Goal: Task Accomplishment & Management: Use online tool/utility

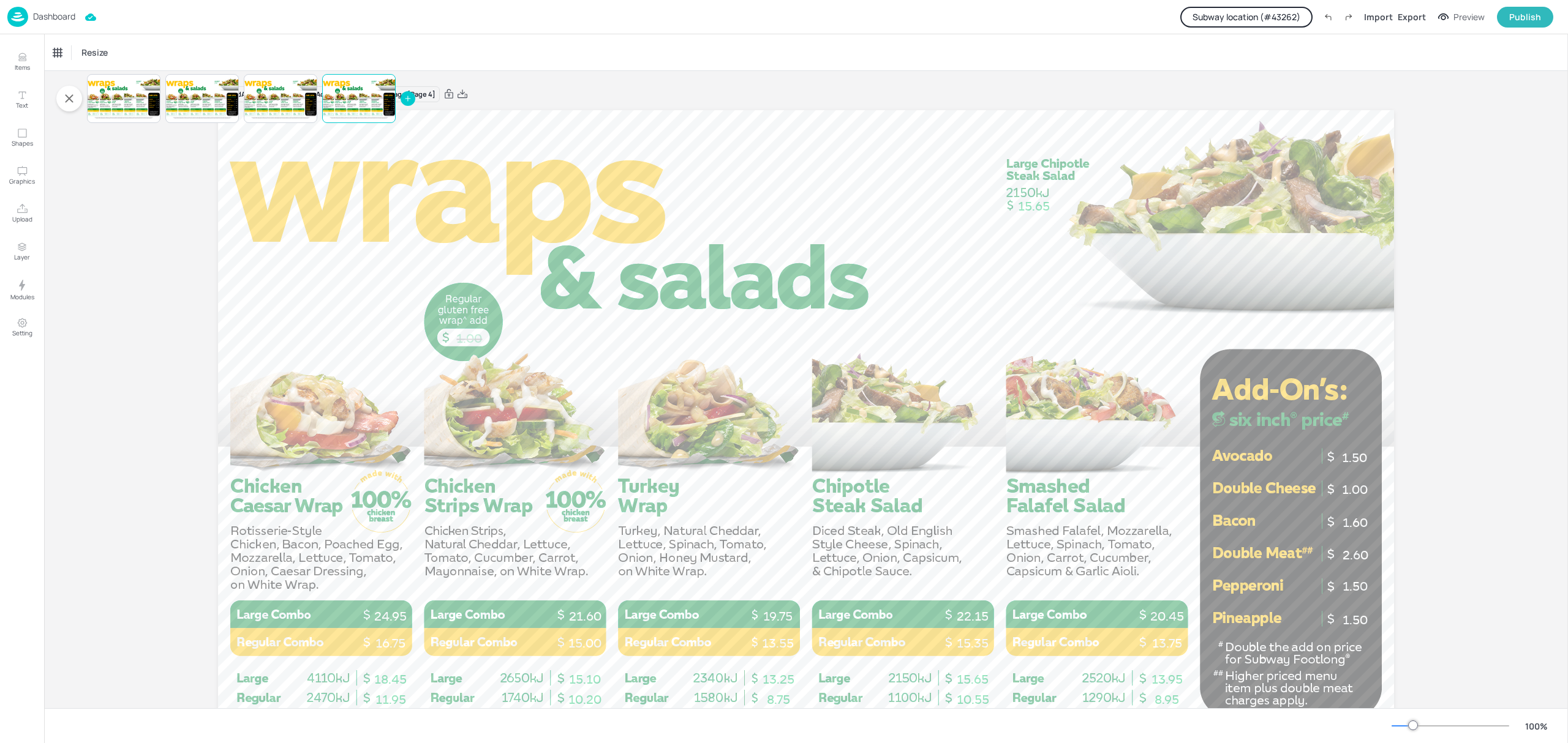
click at [44, 16] on p "Dashboard" at bounding box center [54, 16] width 43 height 9
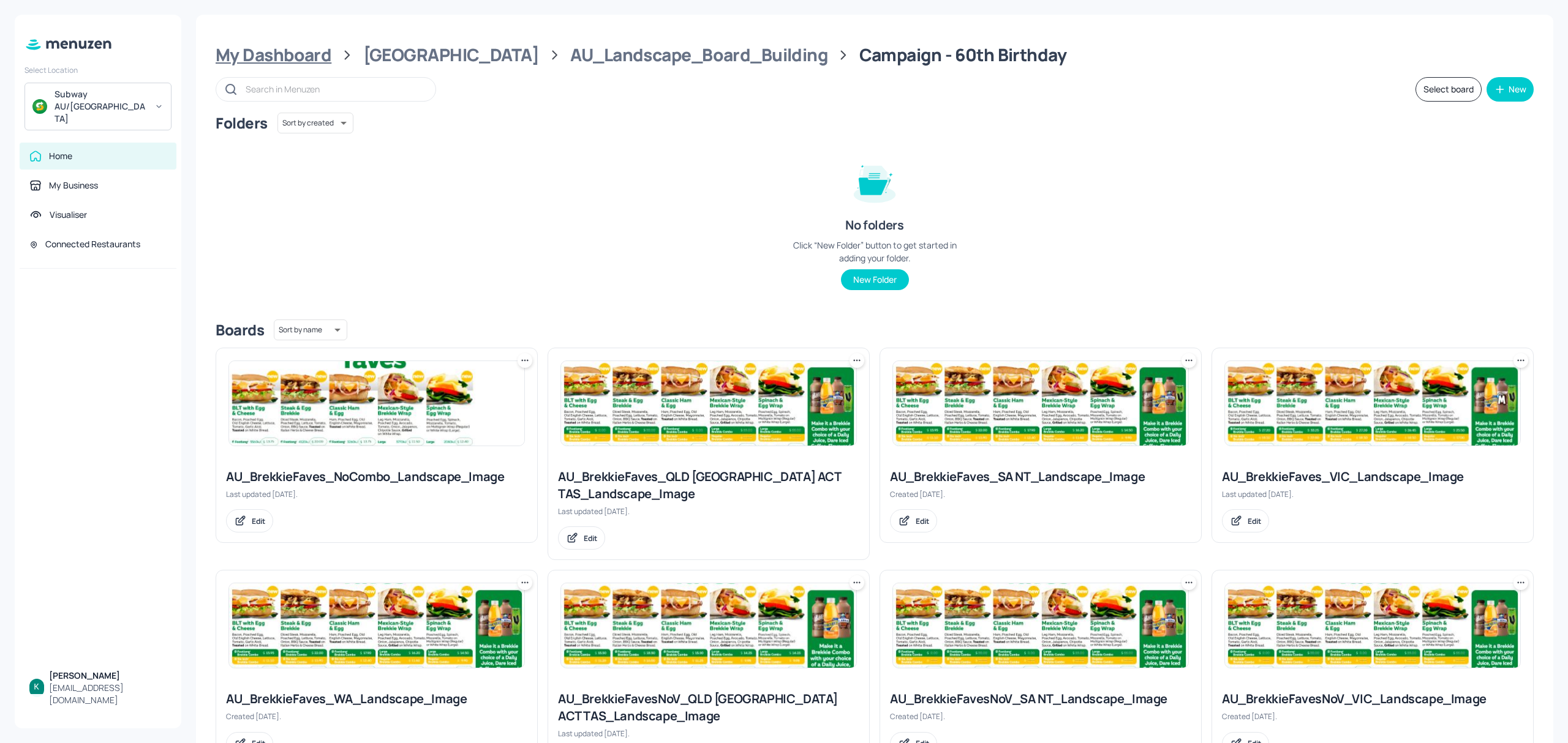
click at [309, 54] on div "My Dashboard" at bounding box center [273, 55] width 115 height 22
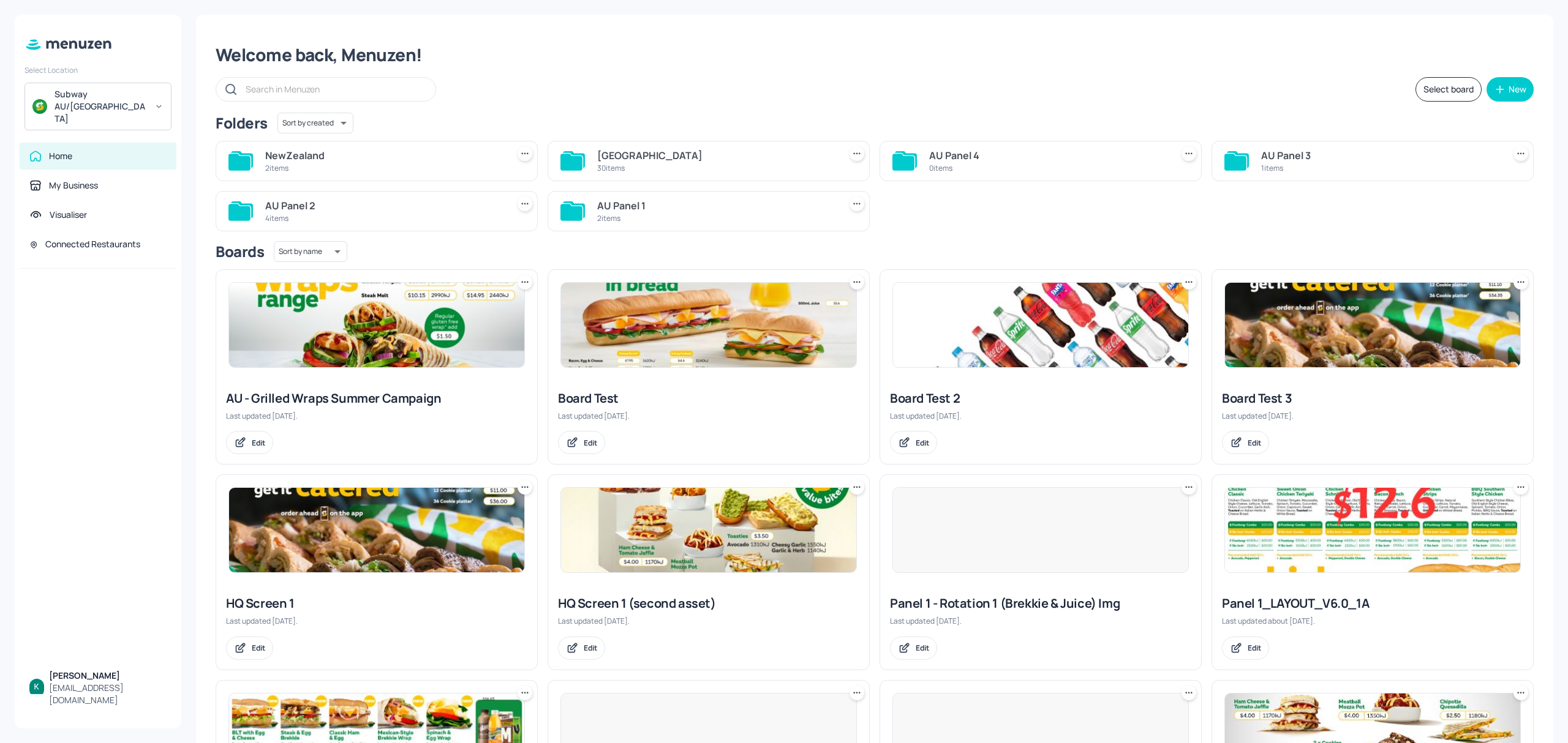
click at [382, 165] on div "2 items" at bounding box center [384, 167] width 238 height 10
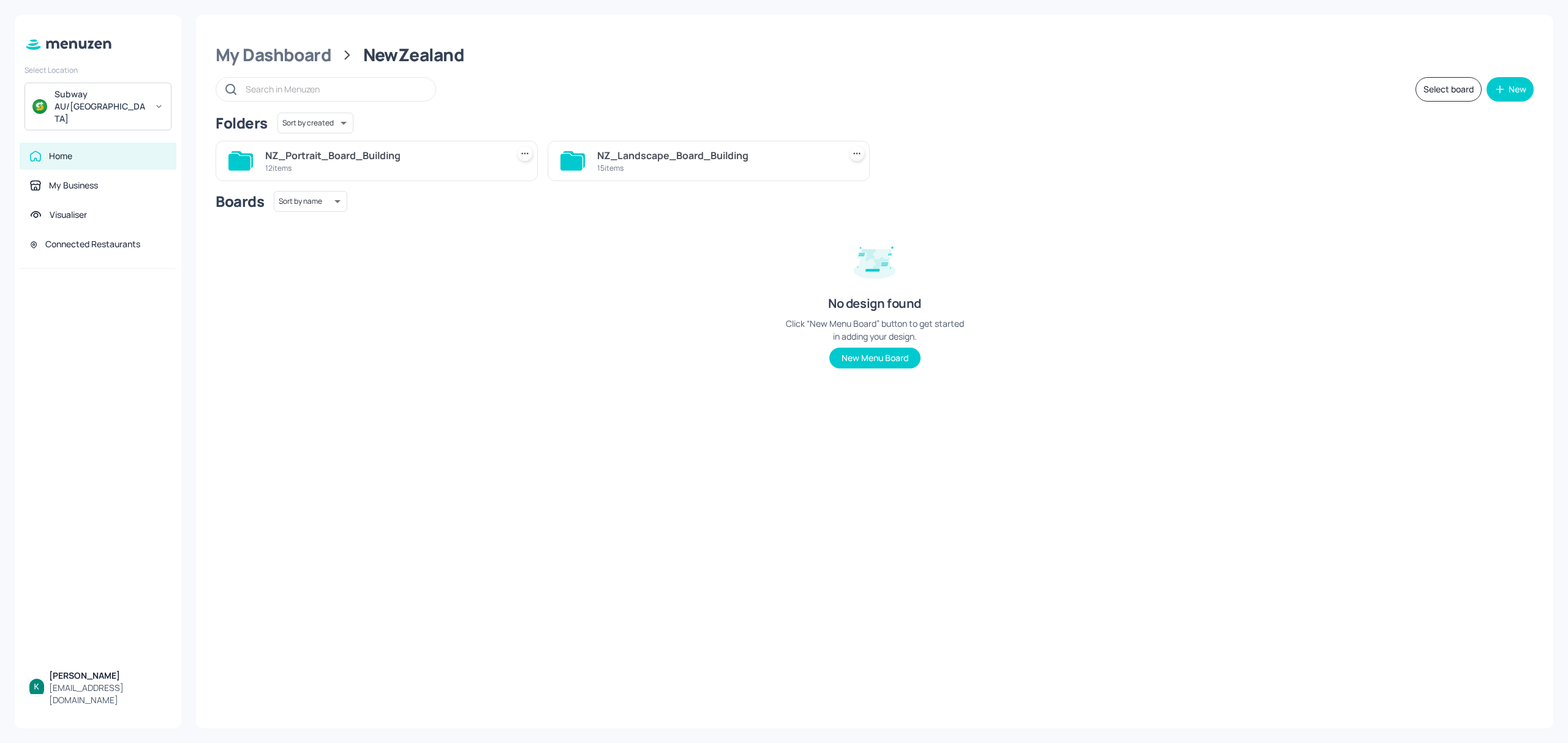
click at [640, 160] on div "NZ_Landscape_Board_Building" at bounding box center [715, 155] width 238 height 15
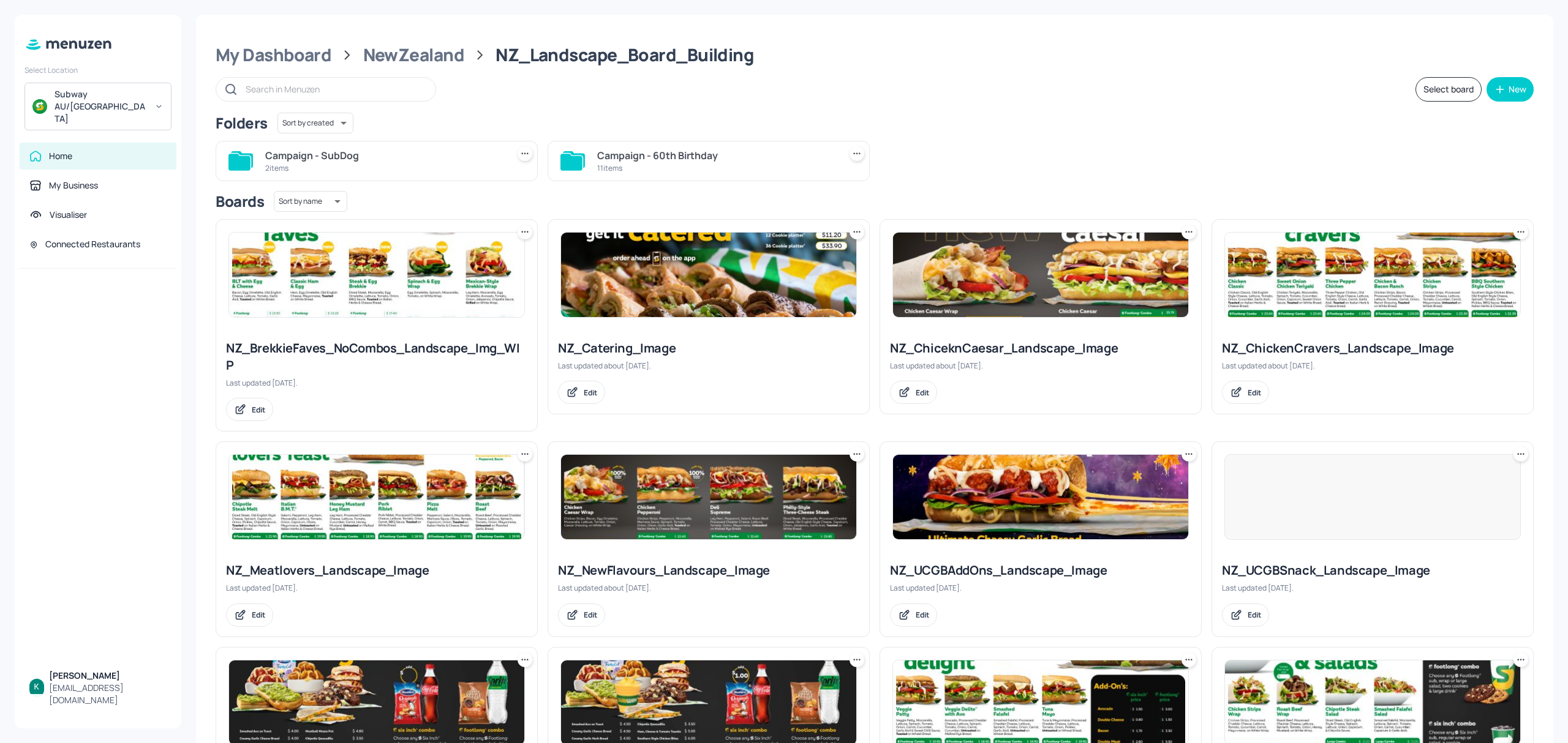
click at [674, 164] on div "11 items" at bounding box center [715, 167] width 238 height 10
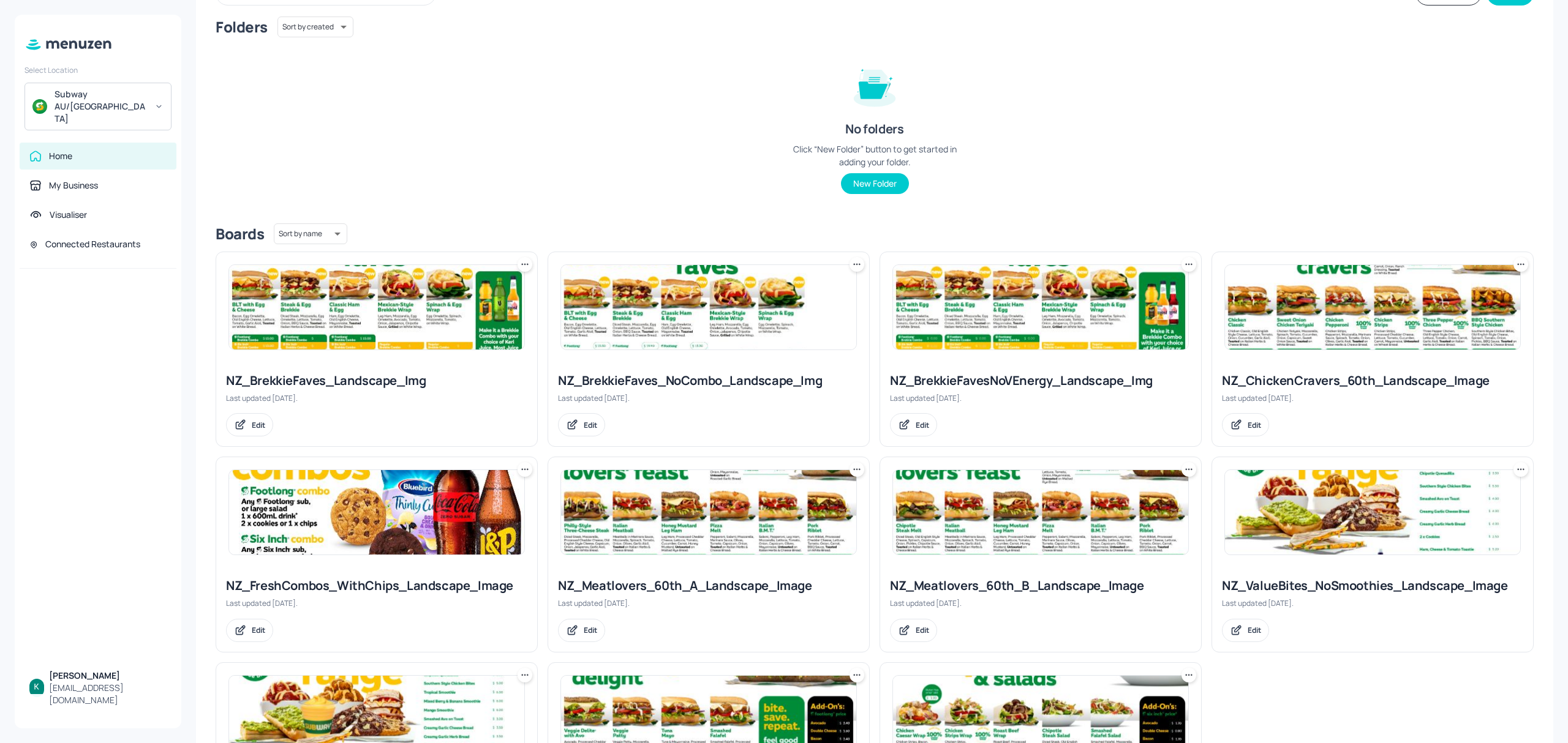
scroll to position [15, 0]
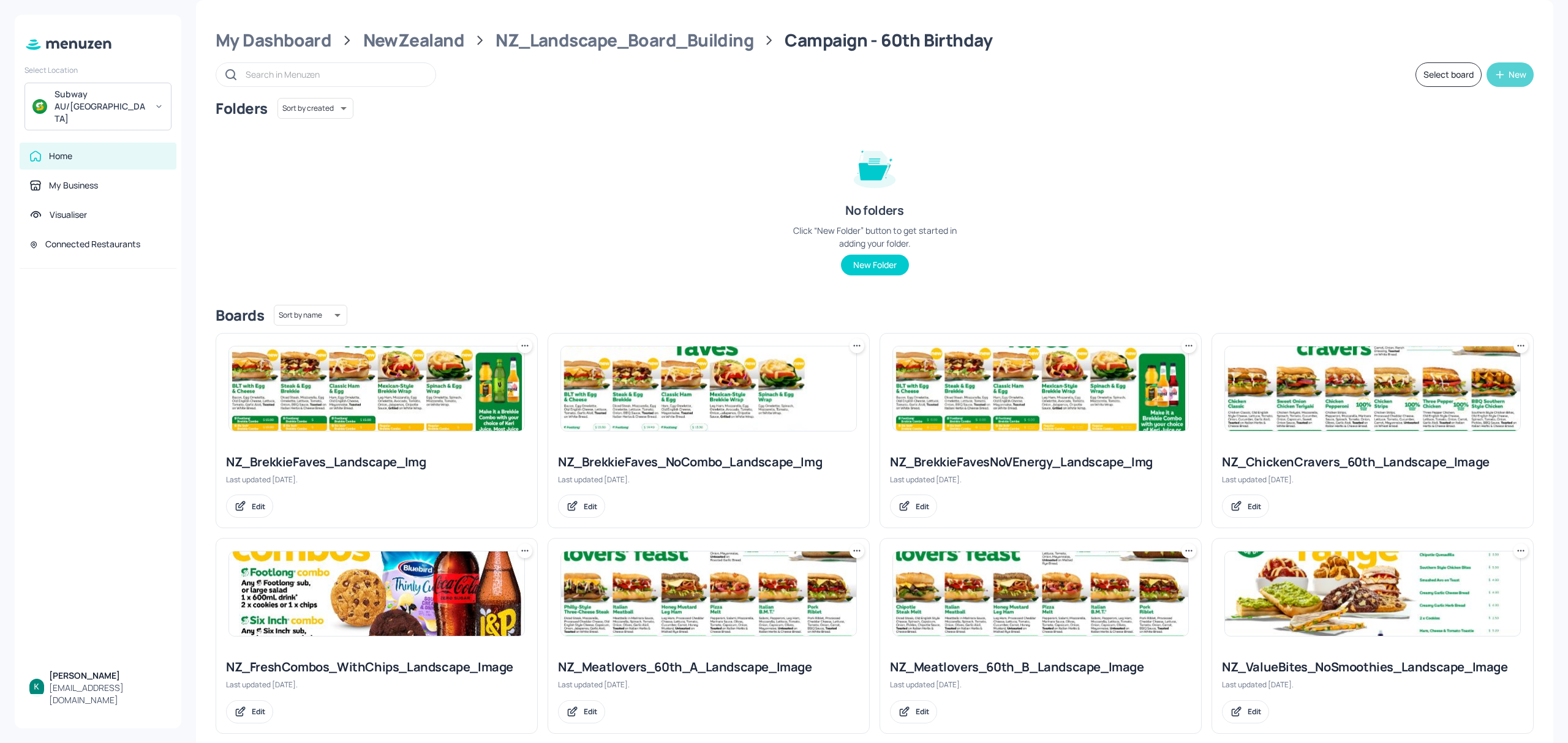
click at [1512, 82] on button "New" at bounding box center [1510, 75] width 47 height 25
click at [1439, 137] on div "Add new board" at bounding box center [1469, 132] width 122 height 27
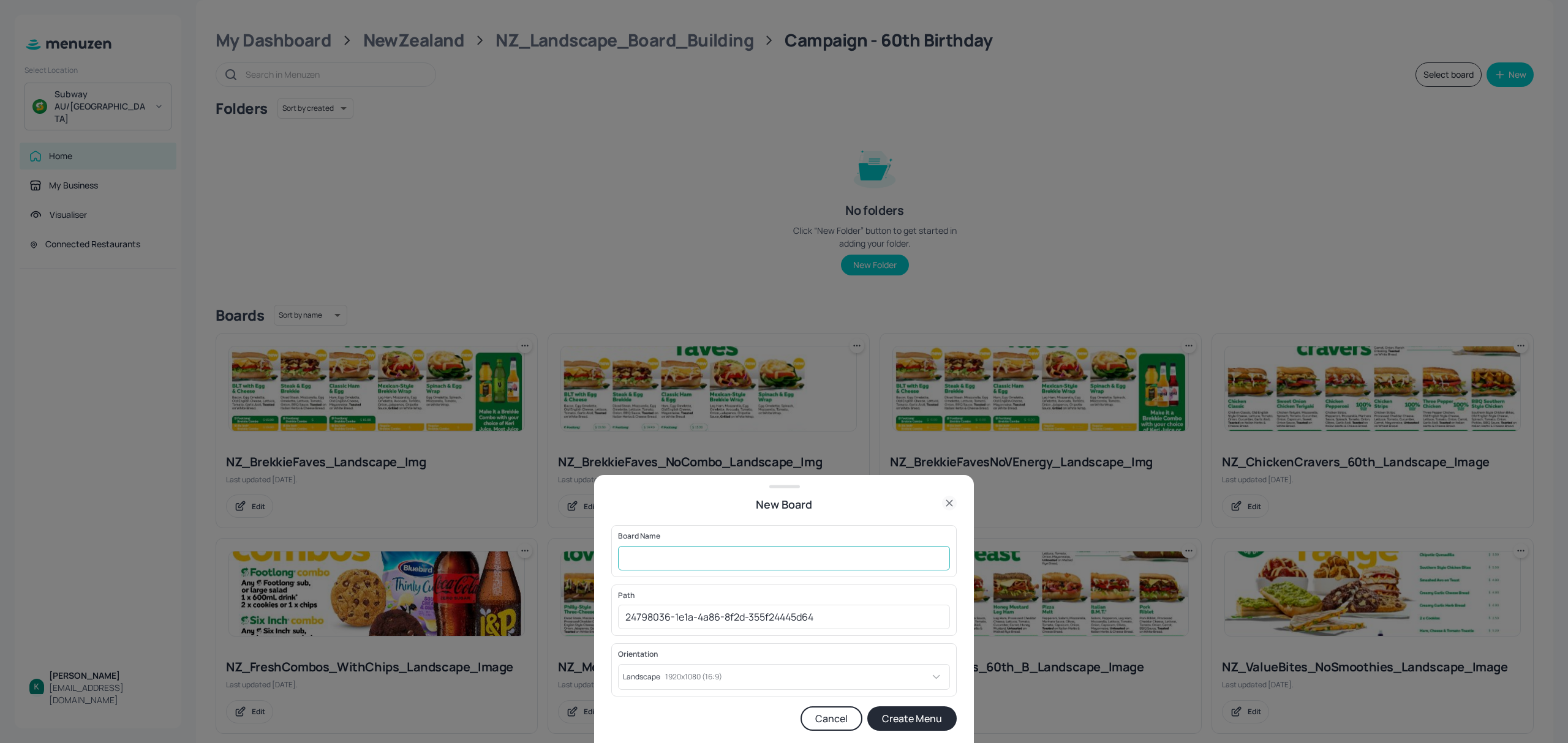
click at [760, 559] on input "text" at bounding box center [784, 559] width 332 height 25
click at [731, 559] on input "NZ_Fresh" at bounding box center [784, 559] width 332 height 25
click at [719, 556] on input "NZ_Fresh" at bounding box center [784, 559] width 332 height 25
drag, startPoint x: 736, startPoint y: 553, endPoint x: 758, endPoint y: 552, distance: 22.0
click at [741, 553] on input "NZ_Fresh" at bounding box center [784, 559] width 332 height 25
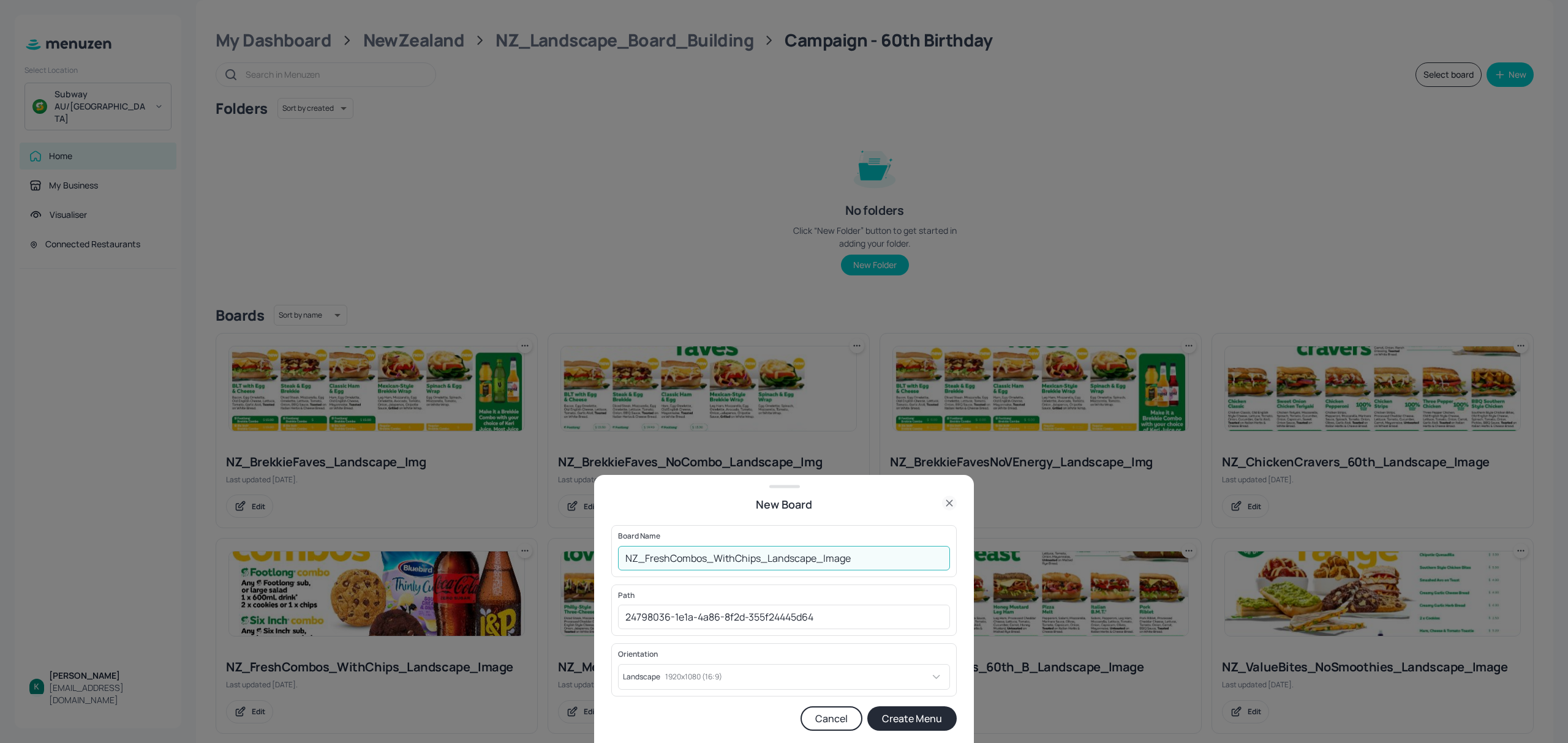
drag, startPoint x: 760, startPoint y: 559, endPoint x: 718, endPoint y: 557, distance: 42.0
click at [718, 557] on input "NZ_FreshCombos_WithChips_Landscape_Image" at bounding box center [784, 559] width 332 height 25
type input "NZ_FreshCombos_CupsOnly_Landscape_Image"
click at [931, 716] on button "Create Menu" at bounding box center [912, 719] width 89 height 25
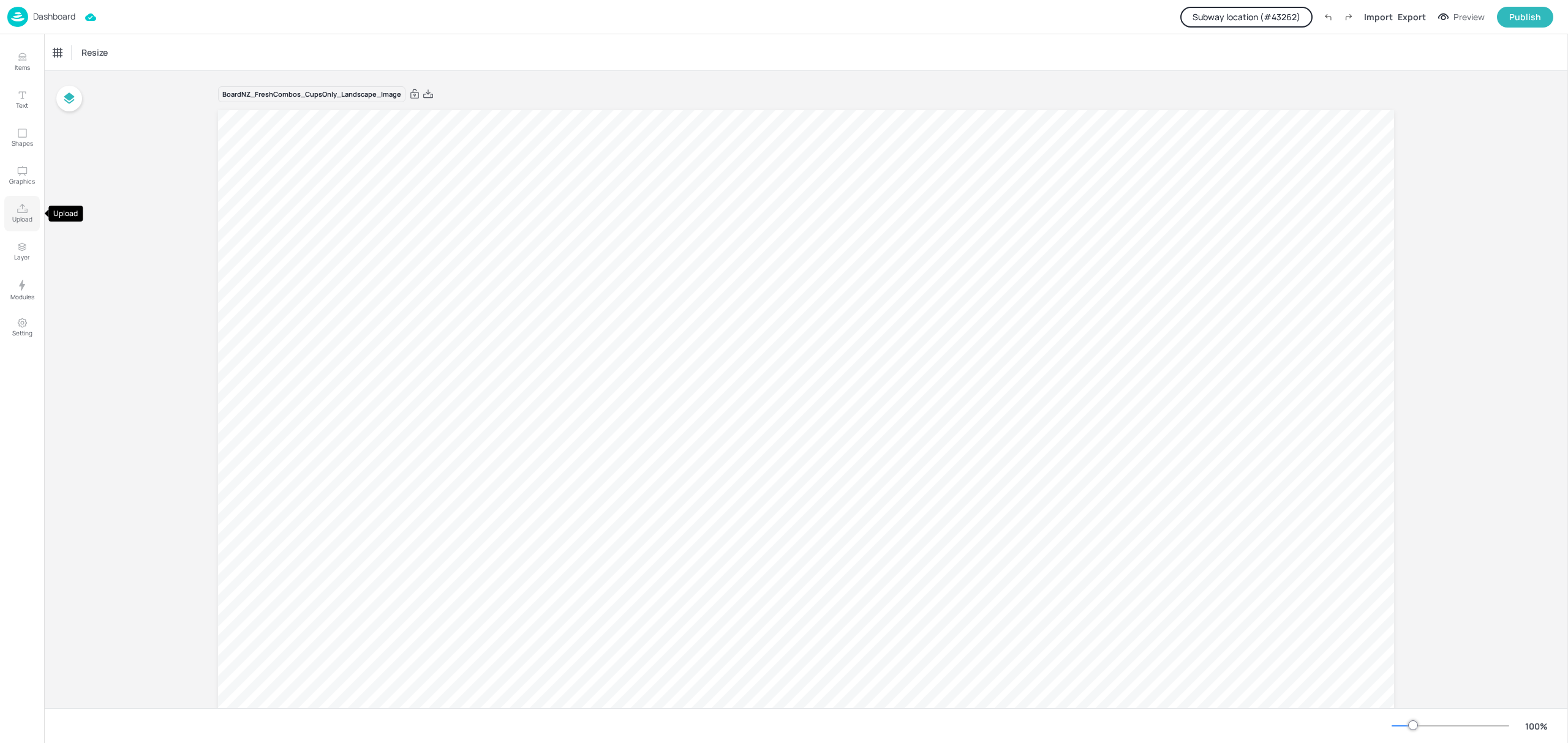
click at [20, 221] on p "Upload" at bounding box center [22, 218] width 20 height 9
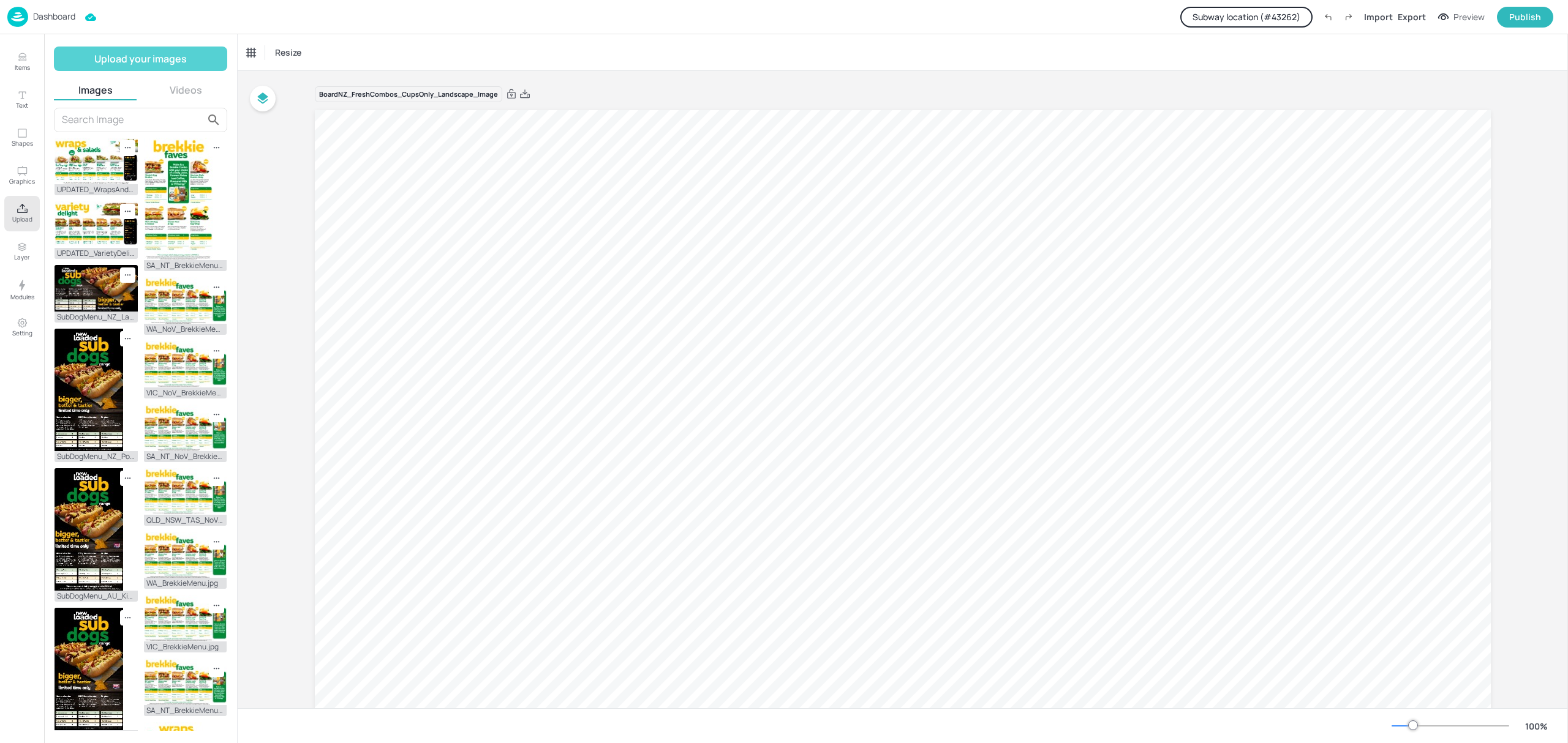
click at [167, 61] on button "Upload your images" at bounding box center [141, 59] width 174 height 25
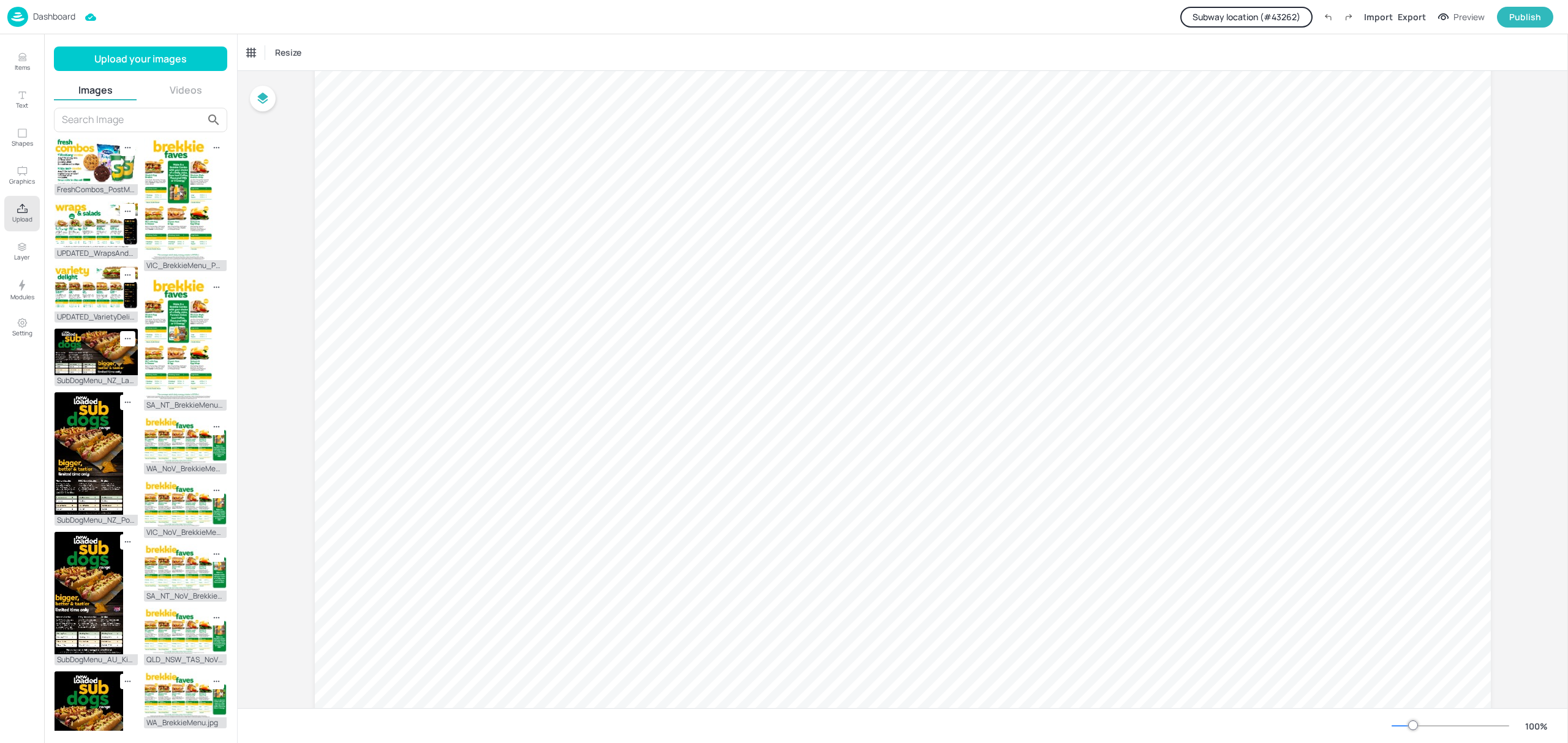
scroll to position [81, 0]
click at [96, 162] on img at bounding box center [95, 161] width 83 height 46
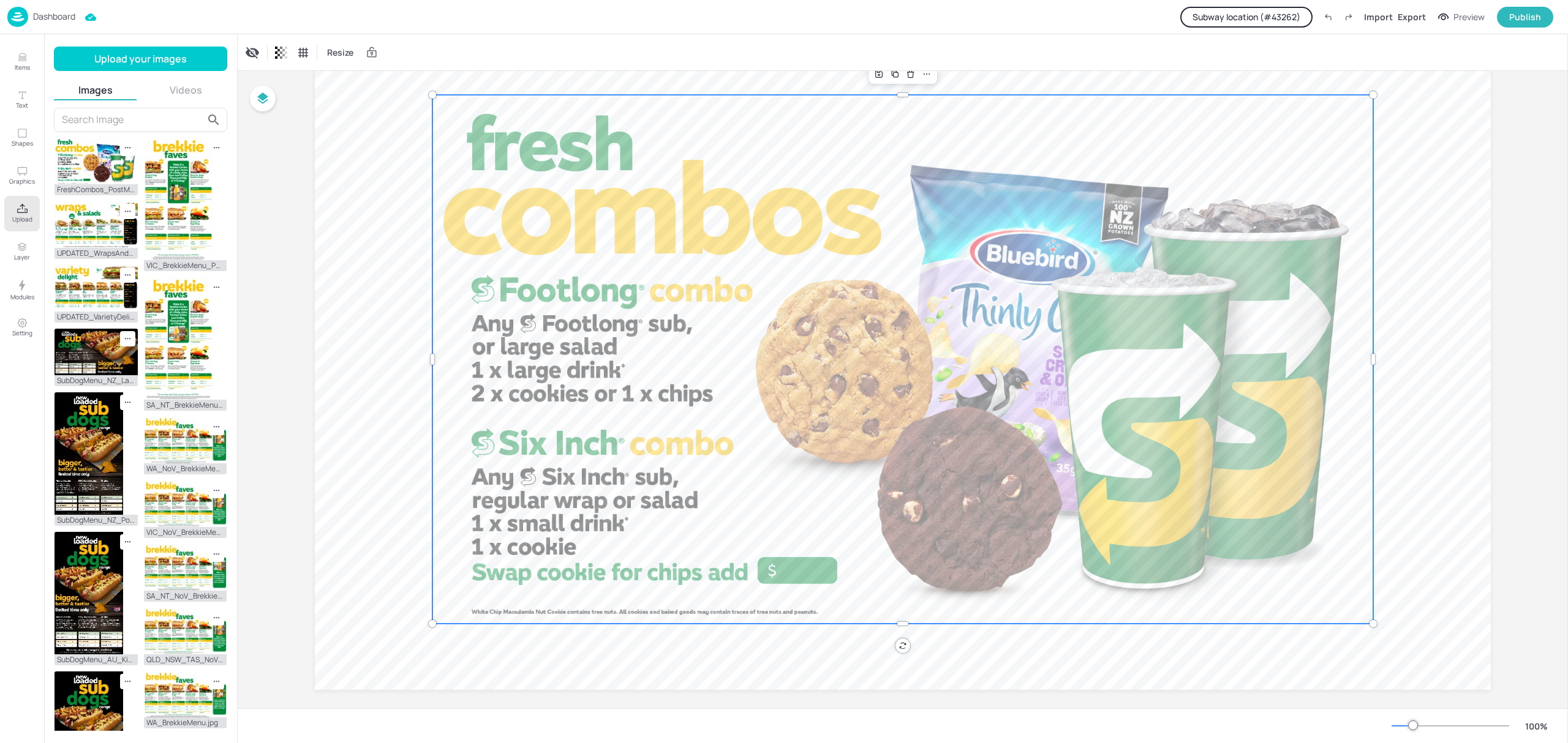
drag, startPoint x: 600, startPoint y: 281, endPoint x: 606, endPoint y: 278, distance: 6.7
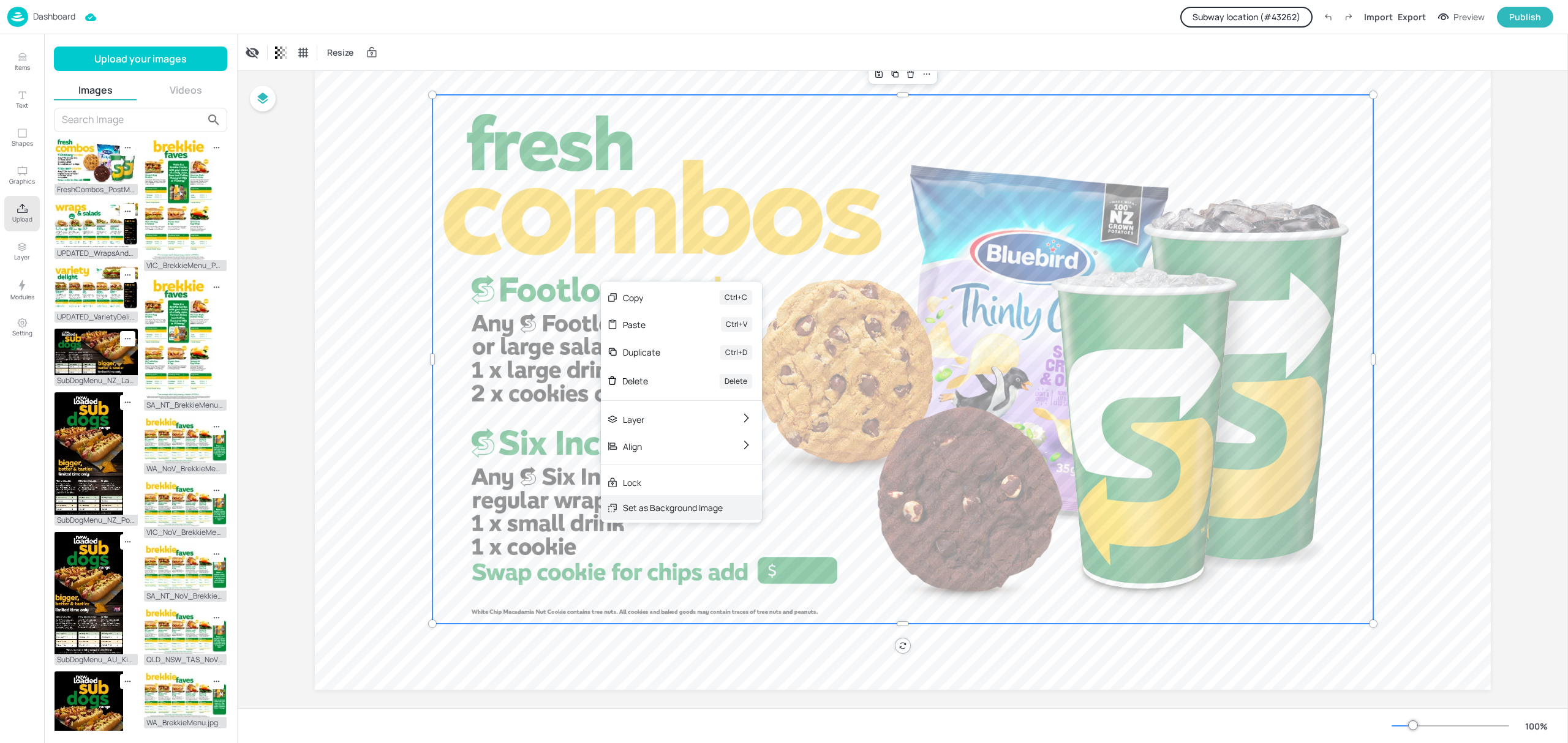
click at [645, 510] on div "Set as Background Image" at bounding box center [673, 507] width 100 height 13
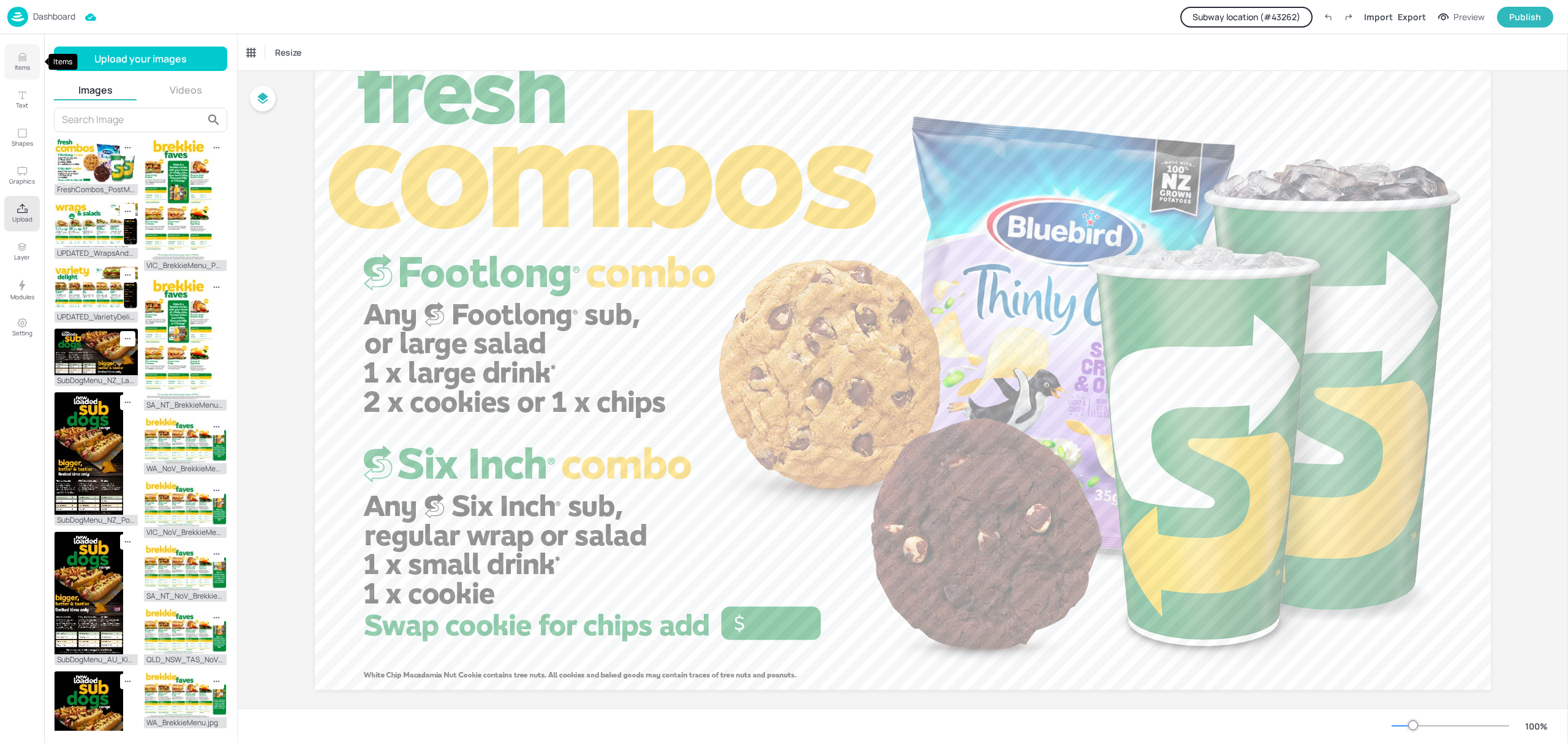
click at [22, 64] on p "Items" at bounding box center [22, 67] width 16 height 9
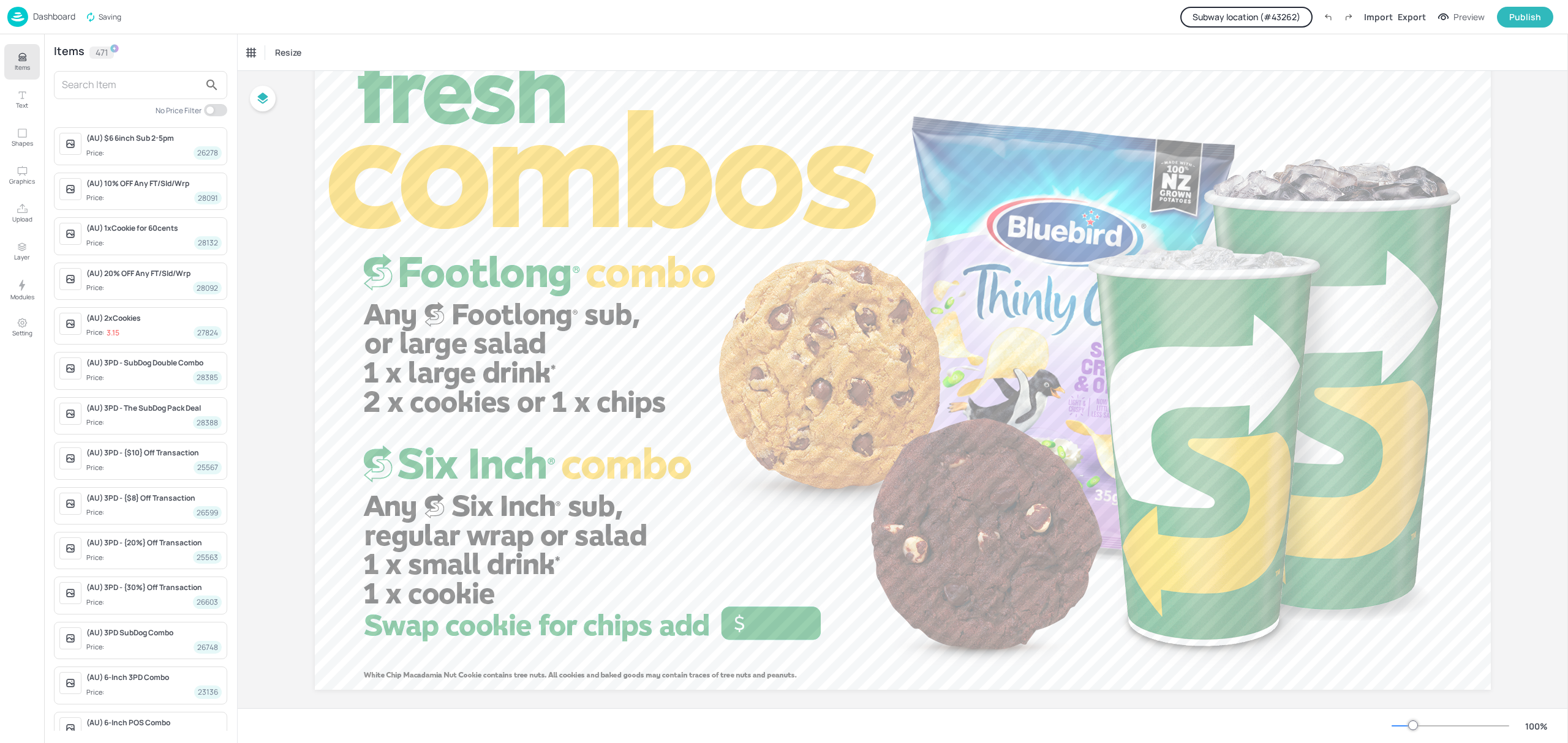
click at [114, 81] on input "text" at bounding box center [131, 84] width 138 height 19
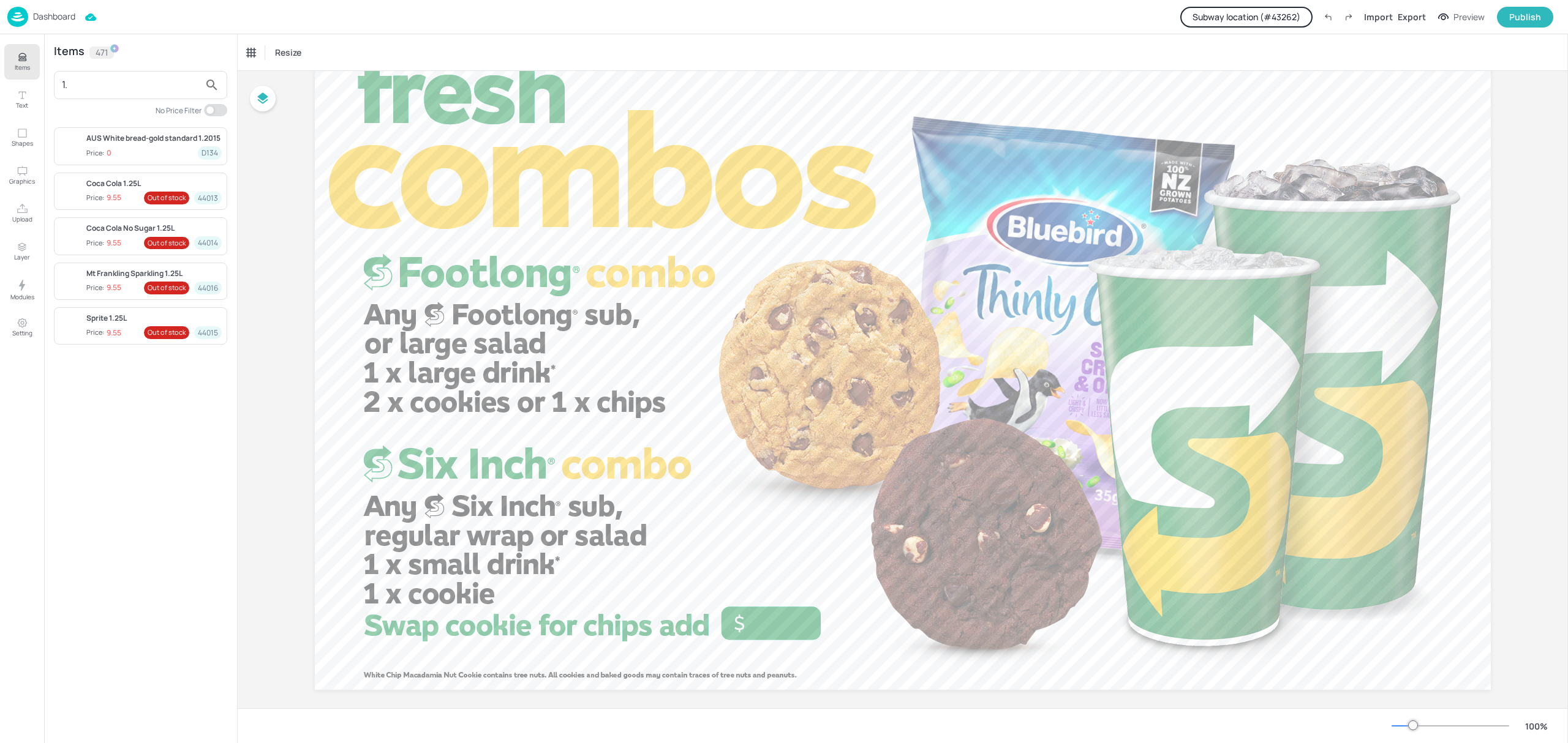
type input "1."
click at [65, 13] on p "Dashboard" at bounding box center [54, 16] width 43 height 9
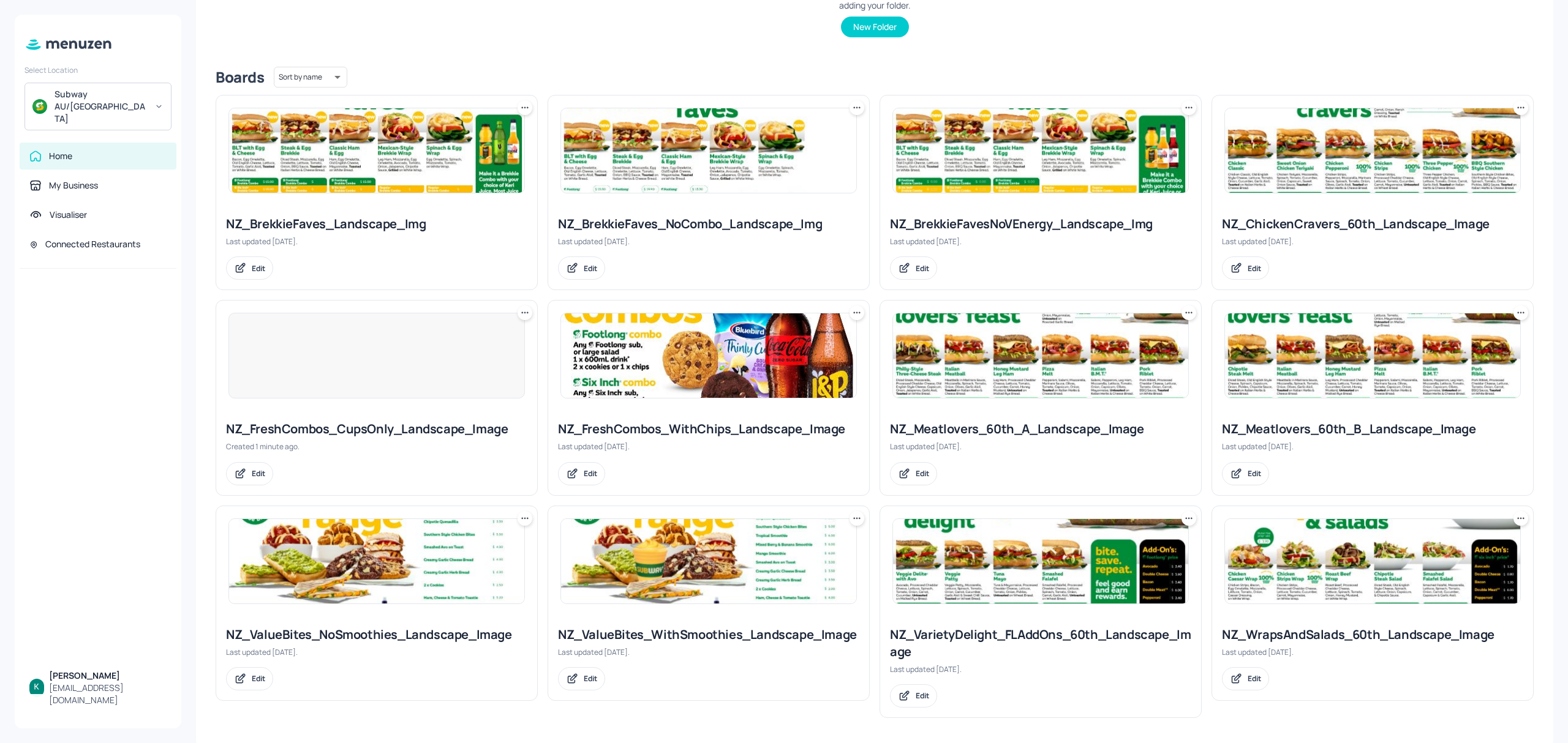
scroll to position [260, 0]
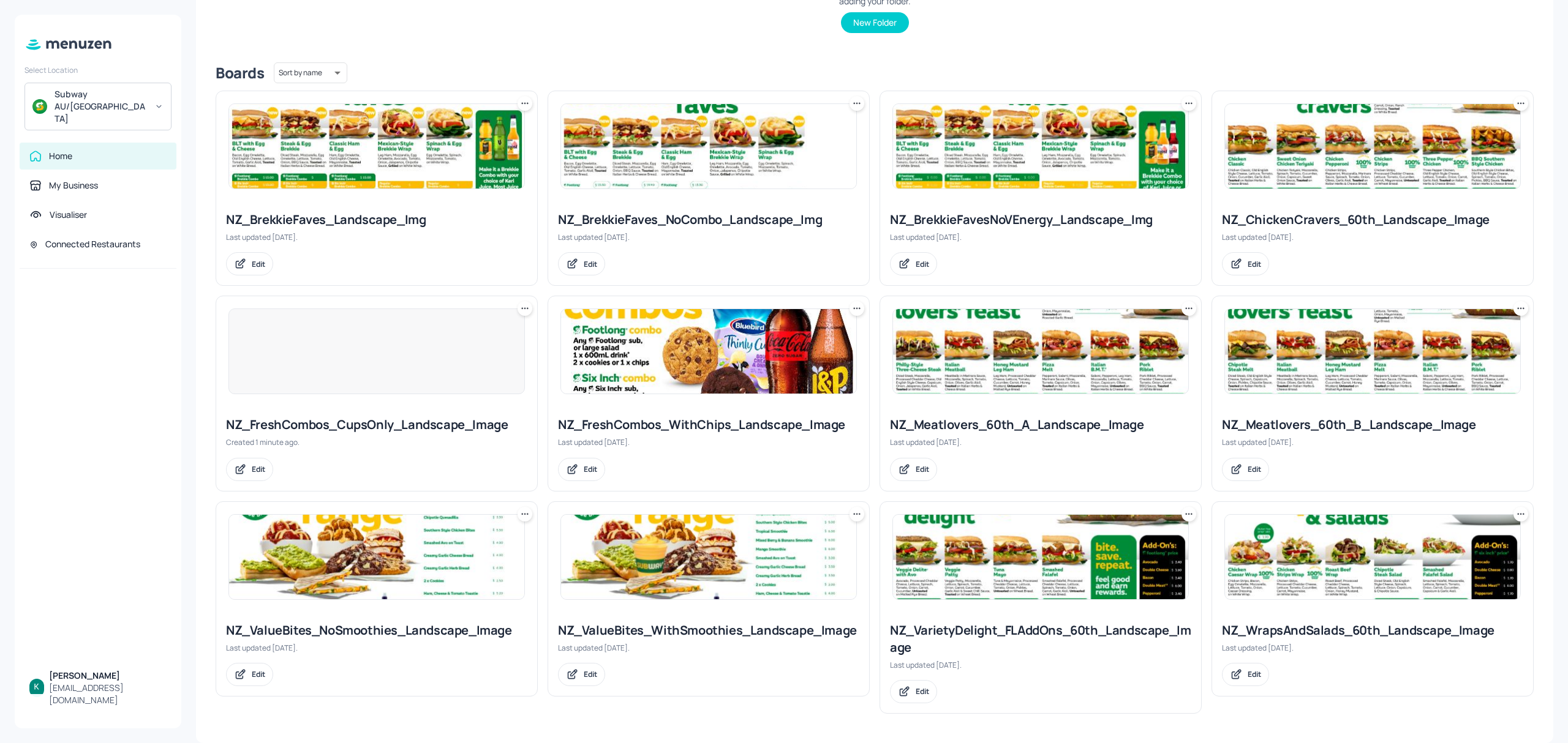
click at [760, 416] on div "NZ_FreshCombos_WithChips_Landscape_Image" at bounding box center [708, 425] width 302 height 17
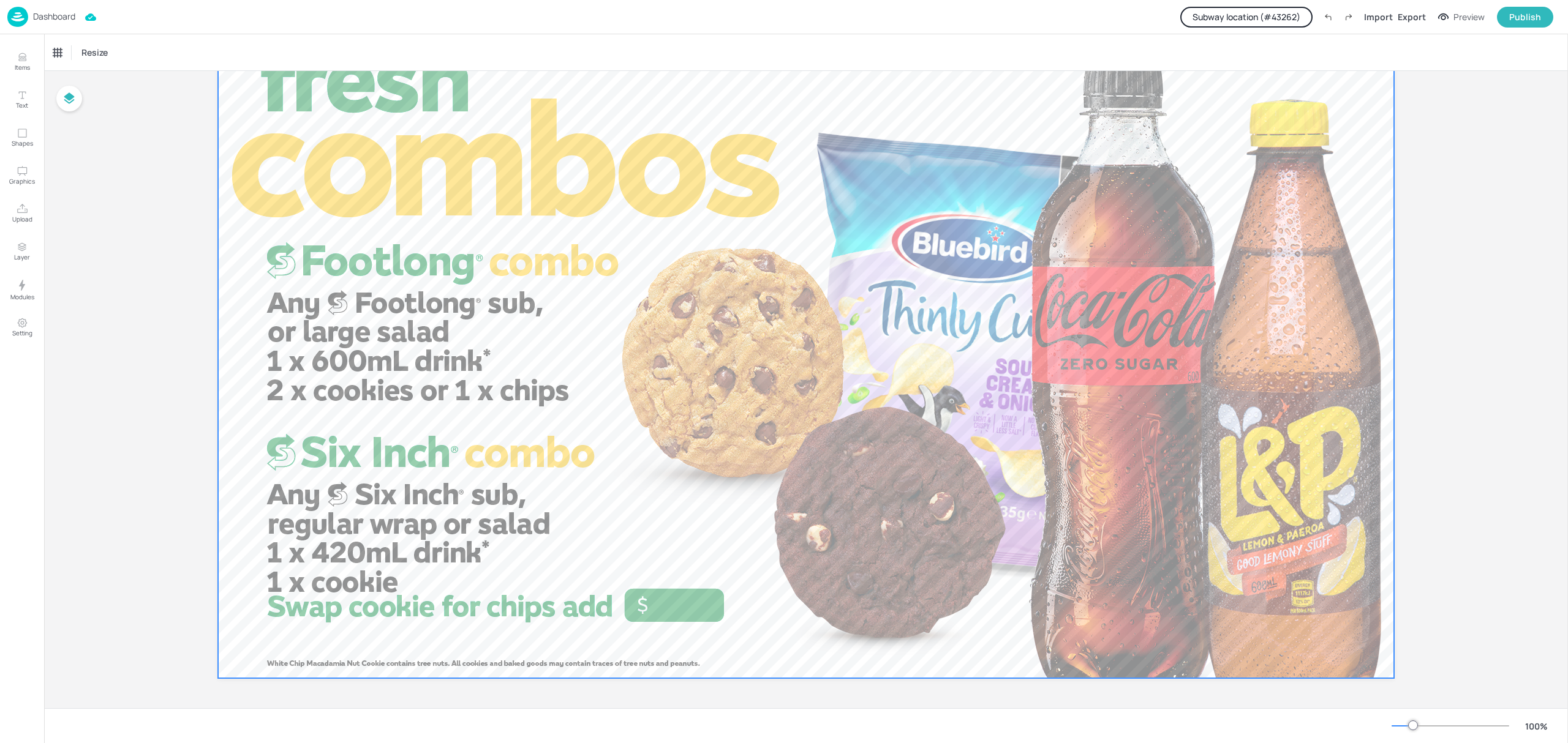
scroll to position [94, 0]
drag, startPoint x: 682, startPoint y: 586, endPoint x: 632, endPoint y: 655, distance: 85.2
click at [632, 655] on div at bounding box center [805, 346] width 1176 height 661
click at [703, 553] on div at bounding box center [805, 346] width 1176 height 661
click at [691, 589] on div at bounding box center [805, 346] width 1176 height 661
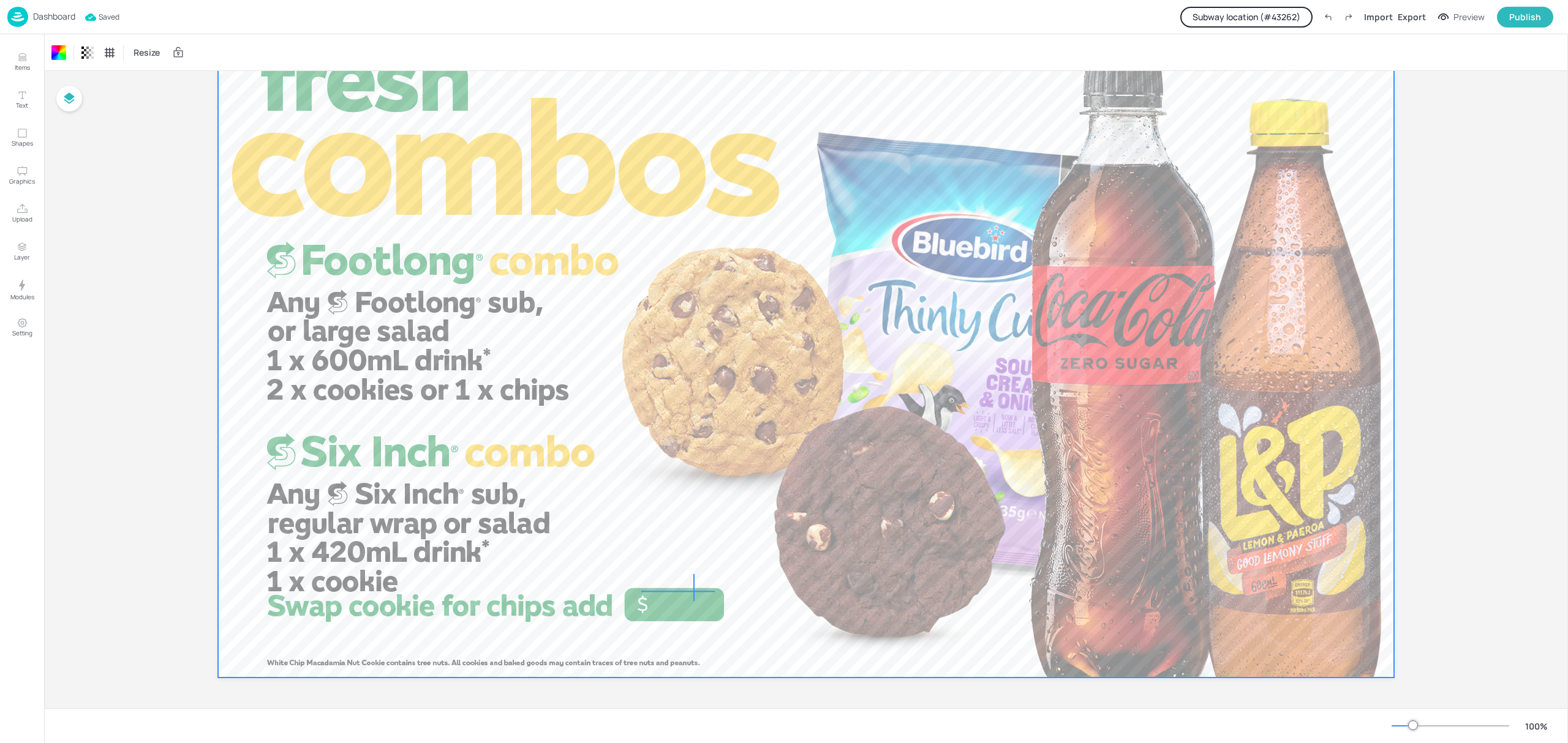
drag, startPoint x: 693, startPoint y: 574, endPoint x: 694, endPoint y: 608, distance: 34.0
click at [694, 608] on div at bounding box center [805, 346] width 1176 height 661
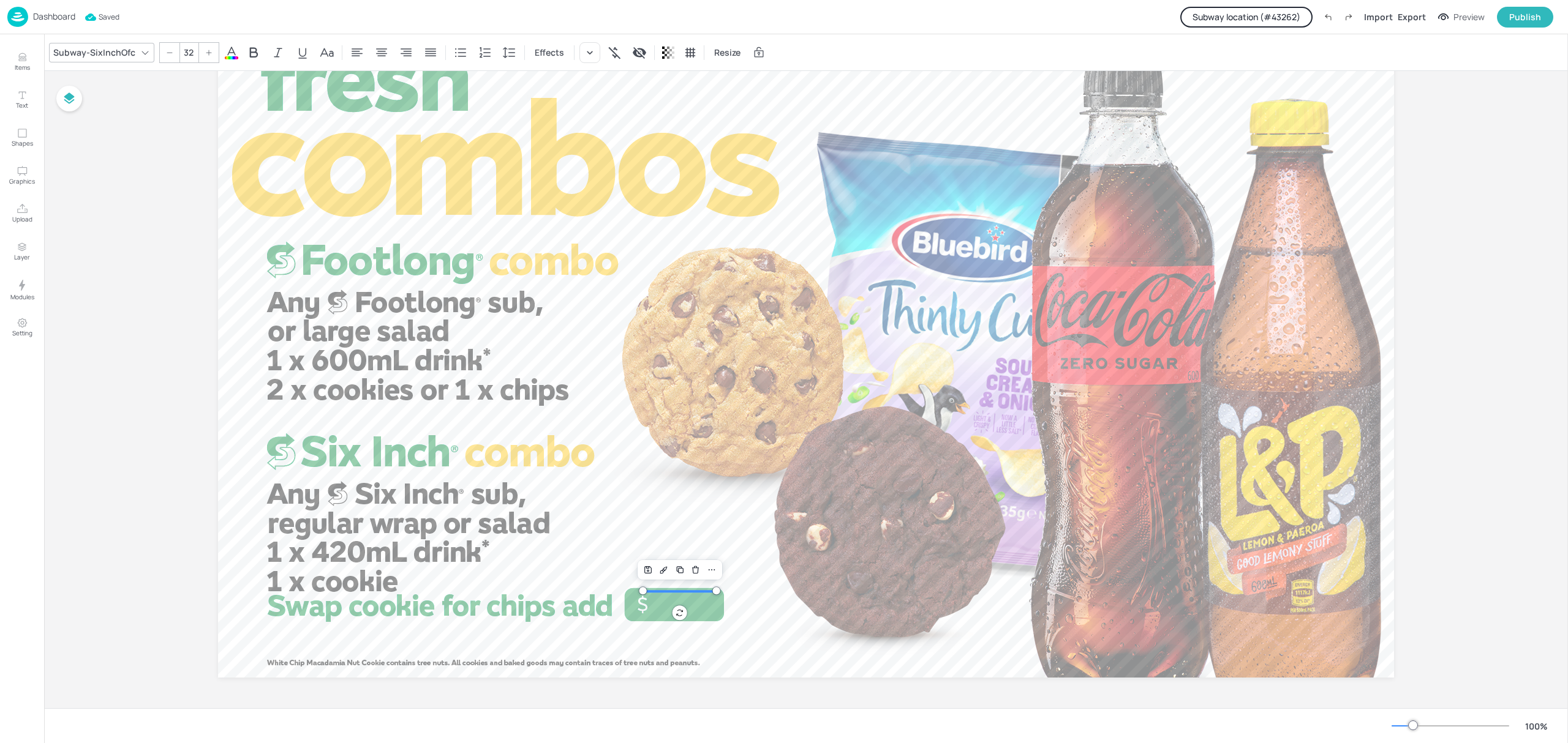
click at [1281, 18] on button "Subway location (# 43262 )" at bounding box center [1246, 17] width 133 height 21
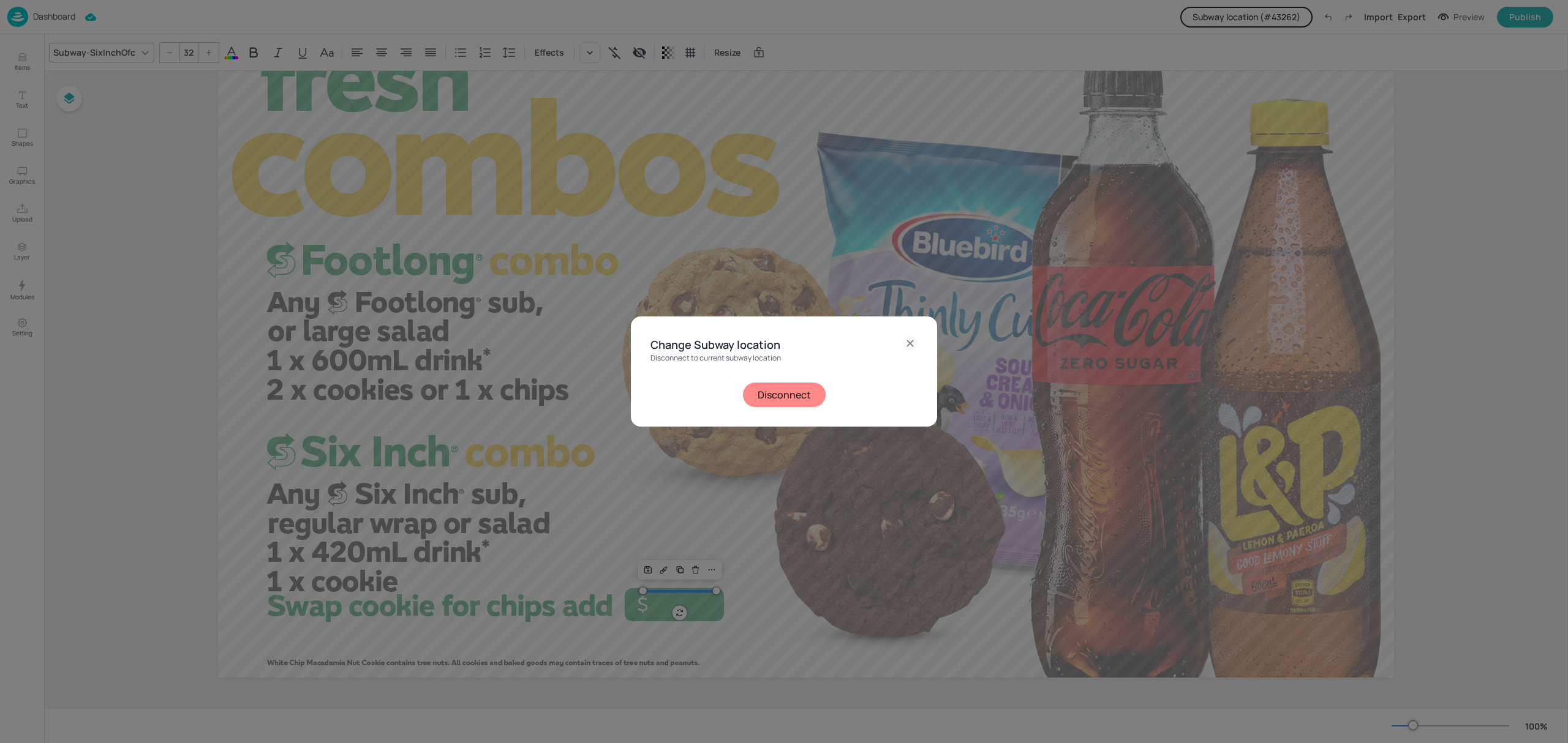
click at [784, 400] on button "Disconnect" at bounding box center [784, 395] width 83 height 25
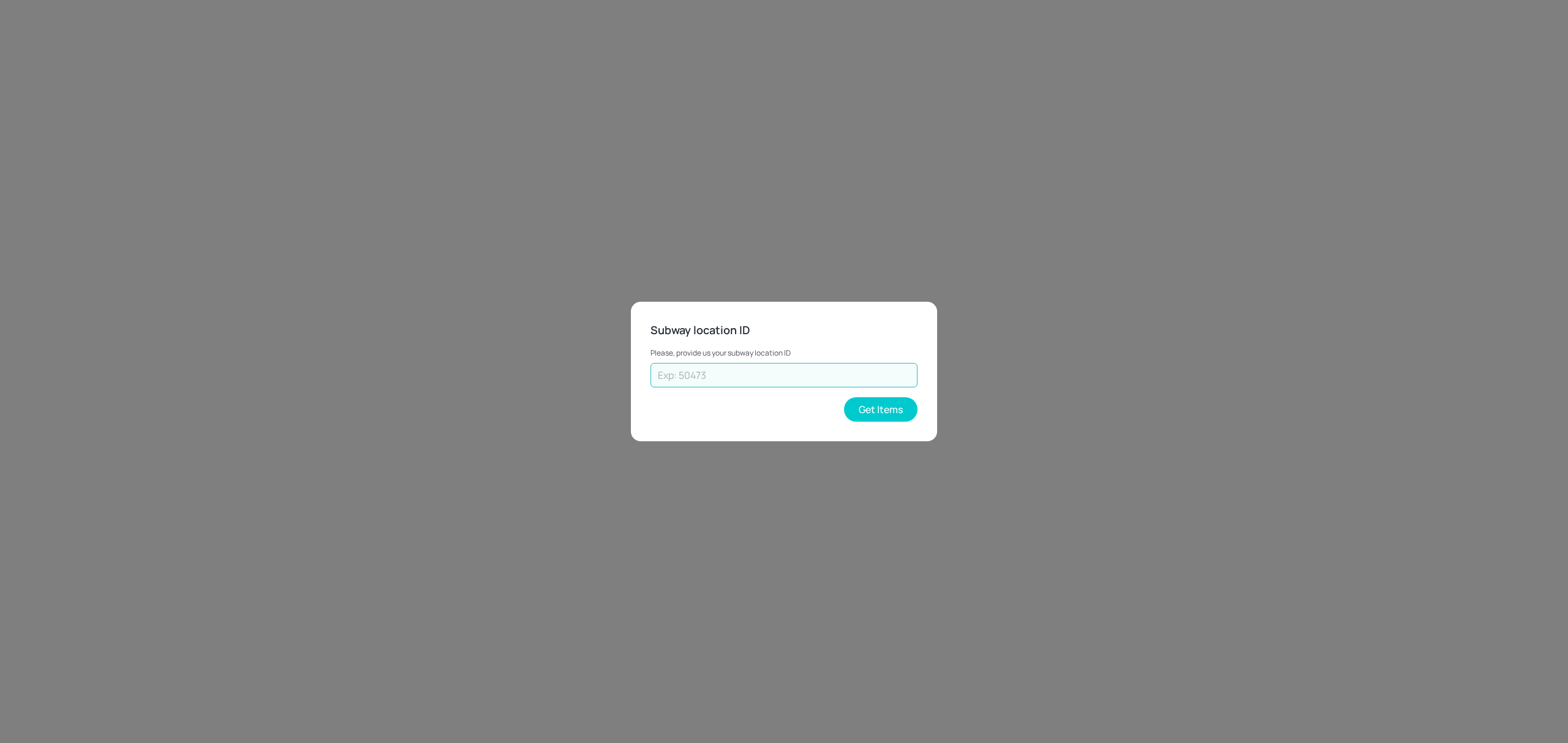
click at [751, 380] on input "text" at bounding box center [784, 376] width 267 height 25
type input "70308"
click at [865, 422] on div "Subway location ID Please, provide us your subway location ID 70308 ​ Get Items" at bounding box center [784, 371] width 306 height 139
click at [870, 418] on button "Get Items" at bounding box center [880, 410] width 74 height 25
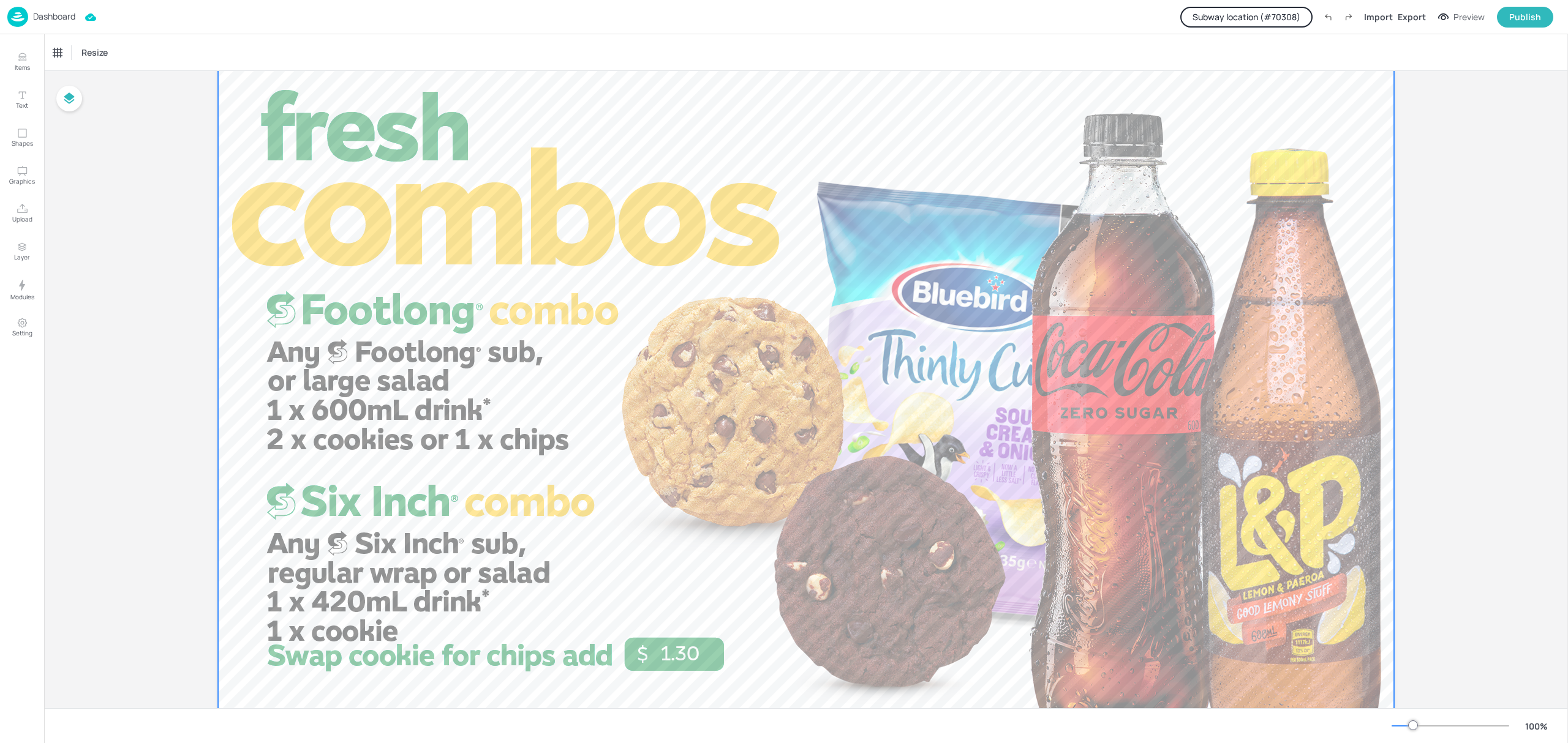
scroll to position [81, 0]
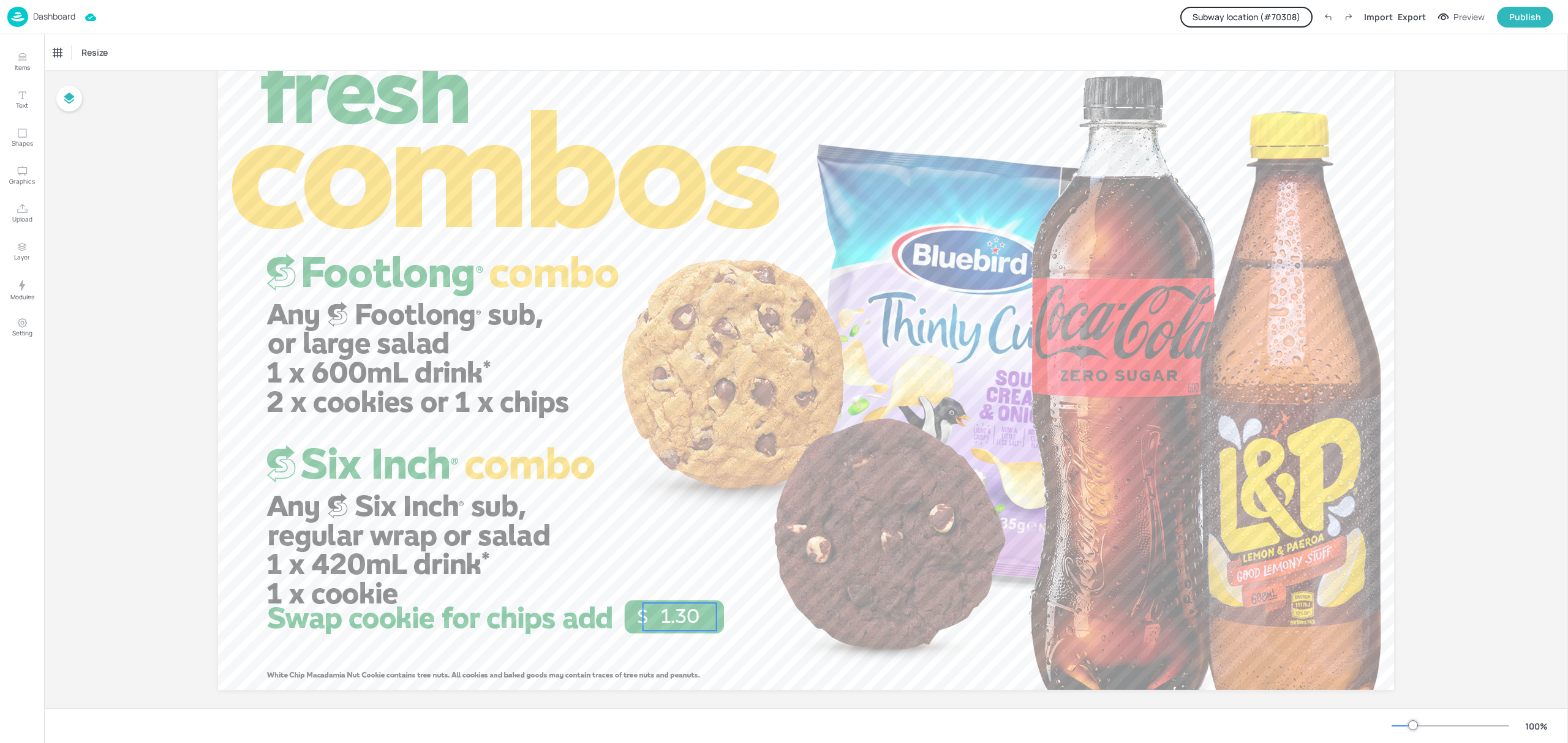
click at [673, 625] on span "1.30" at bounding box center [680, 617] width 40 height 25
click at [677, 60] on div "Upcharge for Original Ready Salted 45g" at bounding box center [640, 53] width 122 height 21
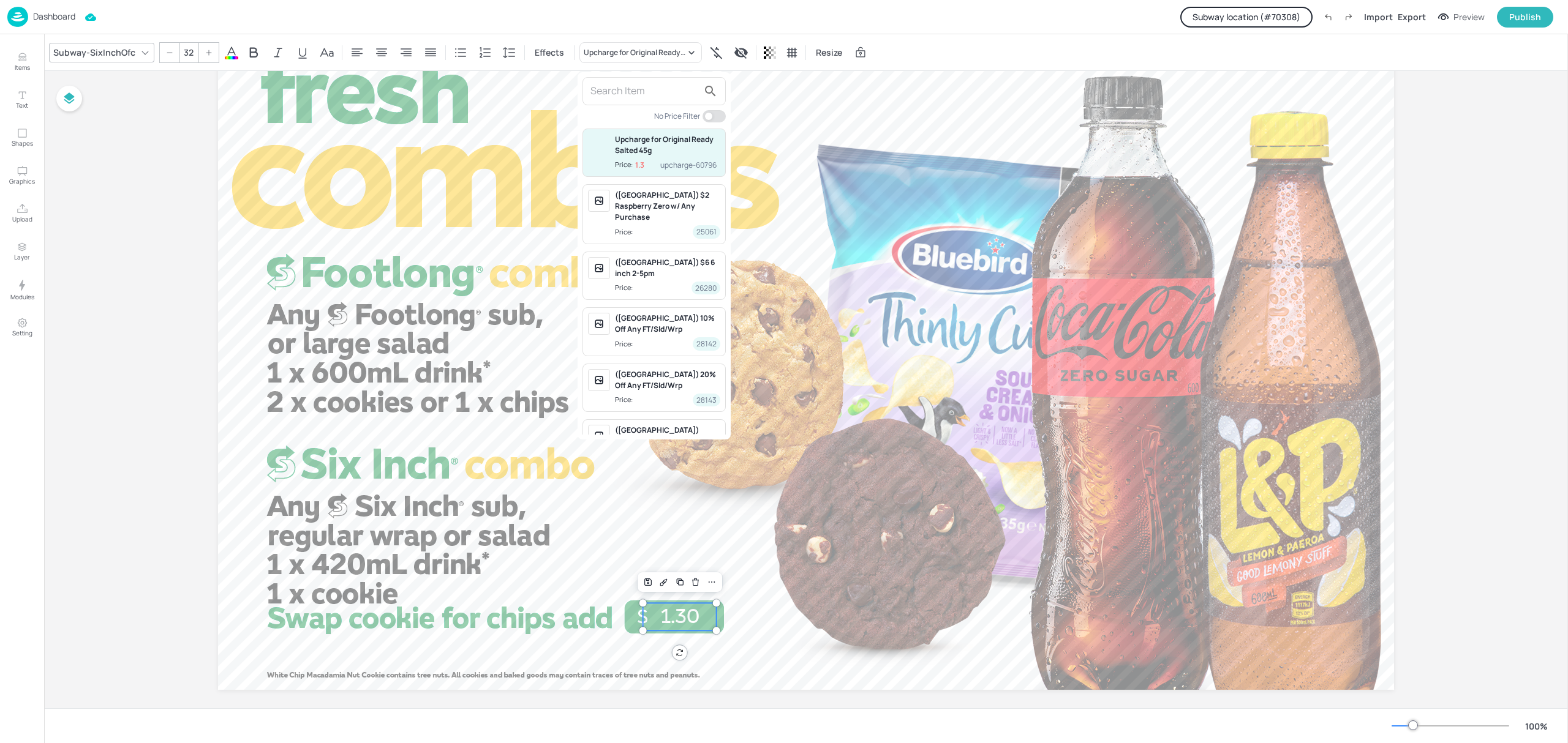
click at [971, 200] on div at bounding box center [784, 371] width 1568 height 743
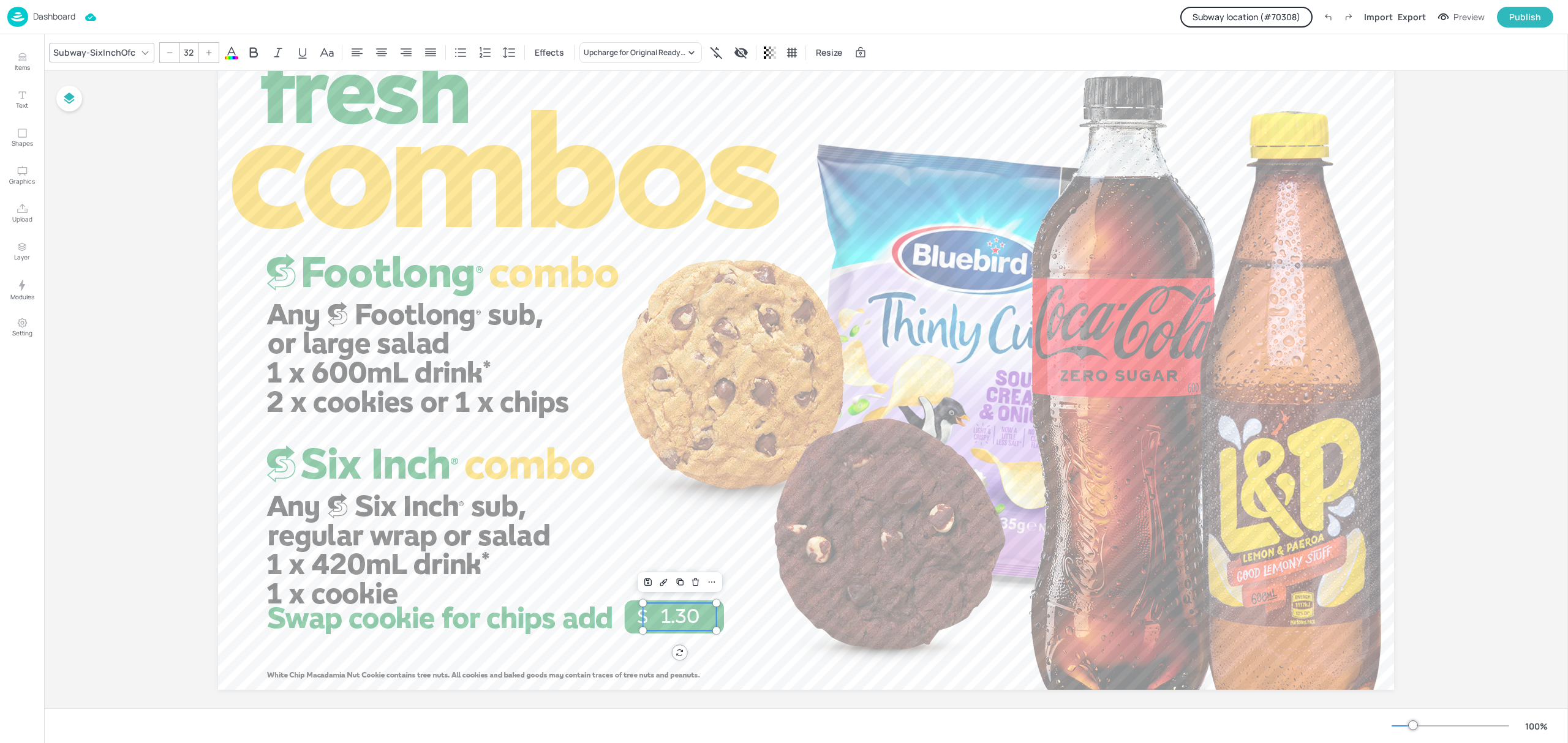
click at [59, 15] on p "Dashboard" at bounding box center [54, 16] width 43 height 9
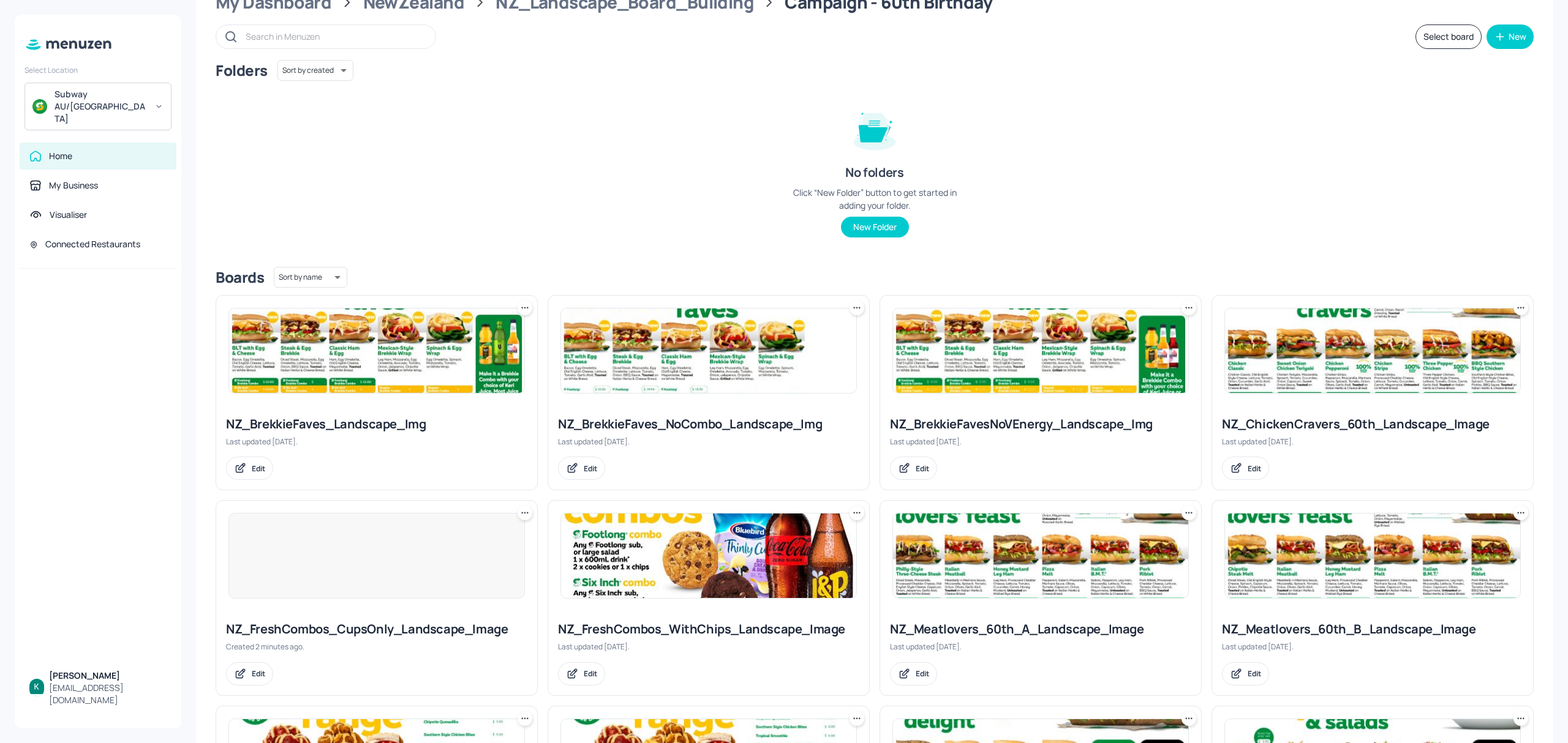
scroll to position [81, 0]
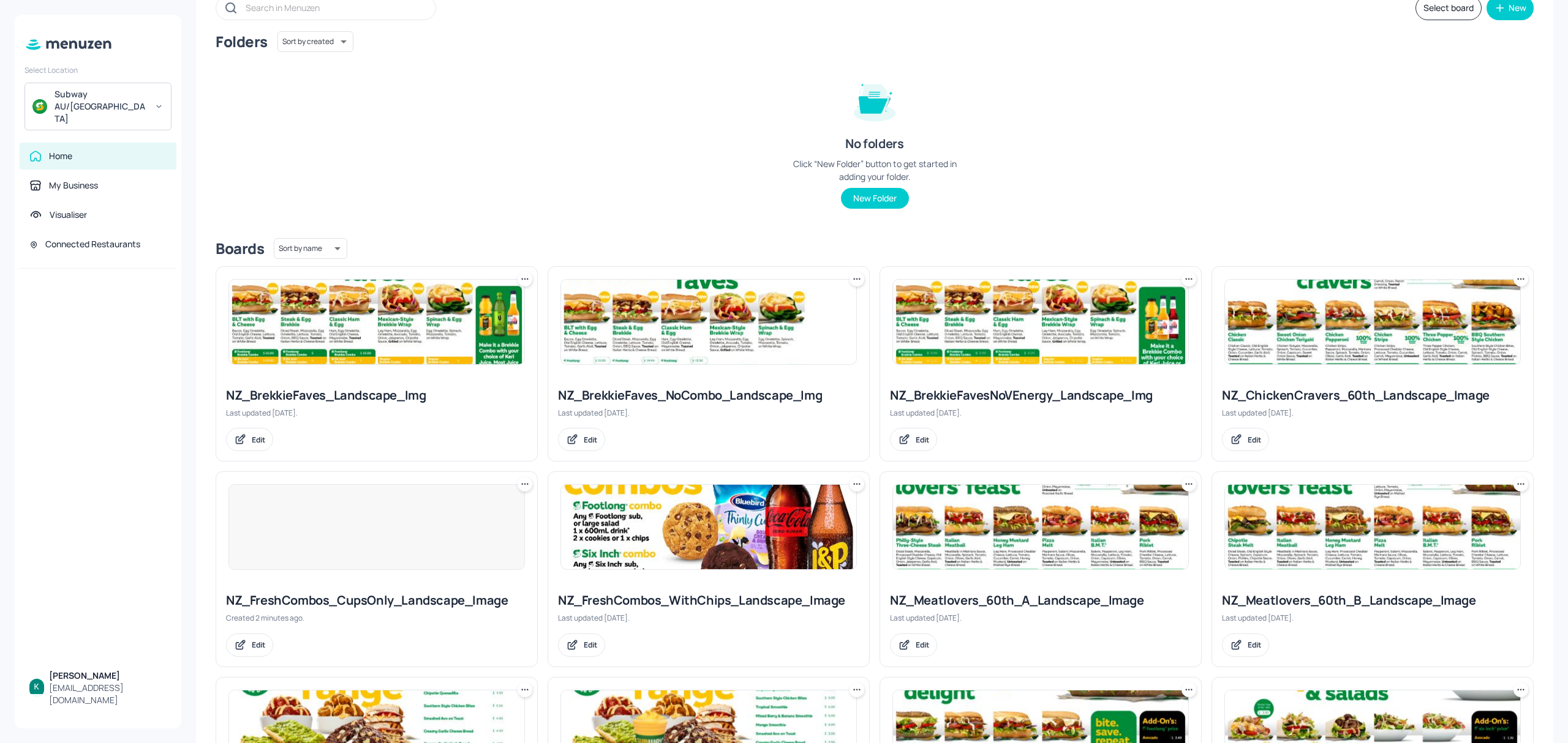
click at [709, 603] on div "NZ_FreshCombos_WithChips_Landscape_Image" at bounding box center [708, 600] width 302 height 17
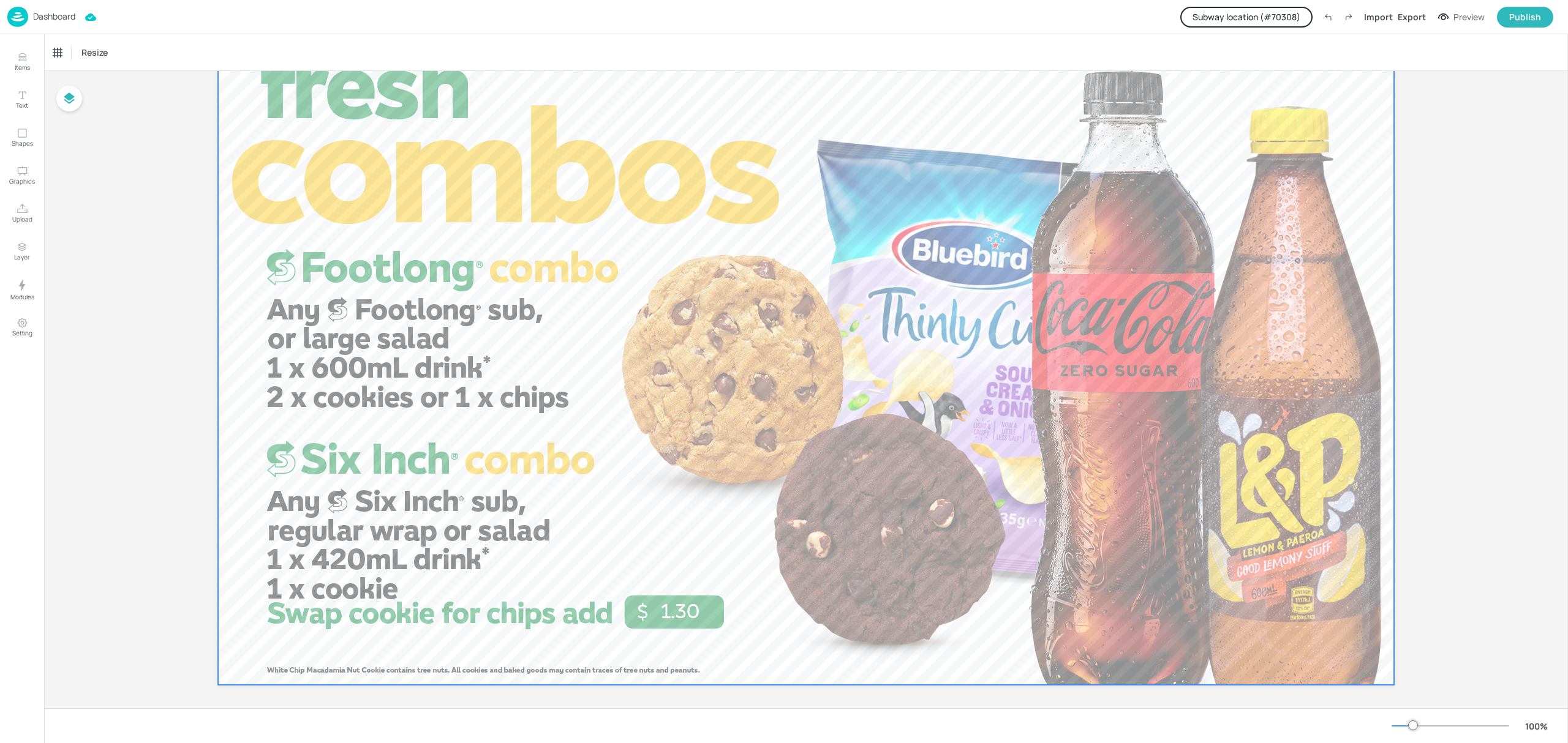
scroll to position [94, 0]
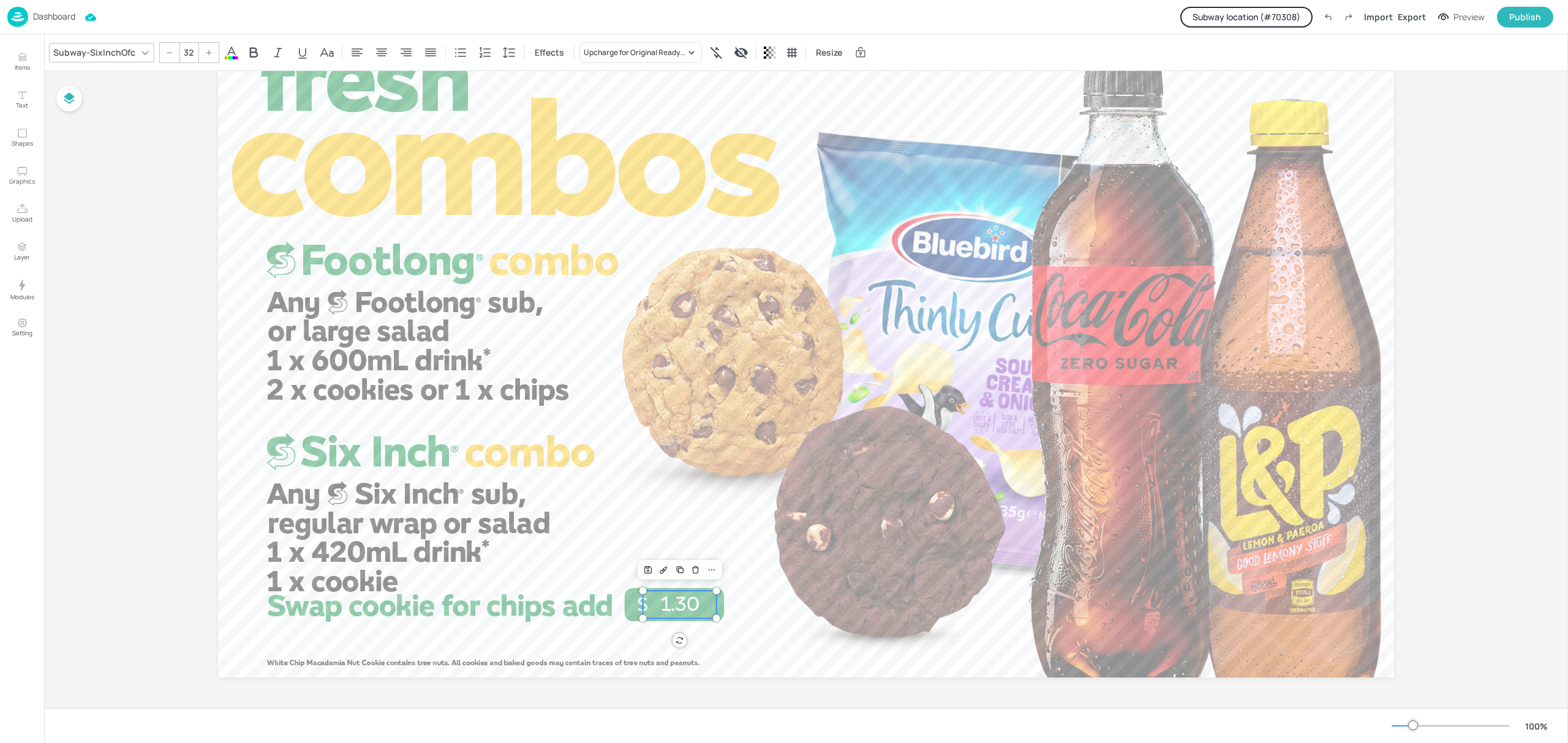
click at [684, 605] on span "1.30" at bounding box center [680, 604] width 40 height 25
click at [49, 19] on p "Dashboard" at bounding box center [54, 16] width 43 height 9
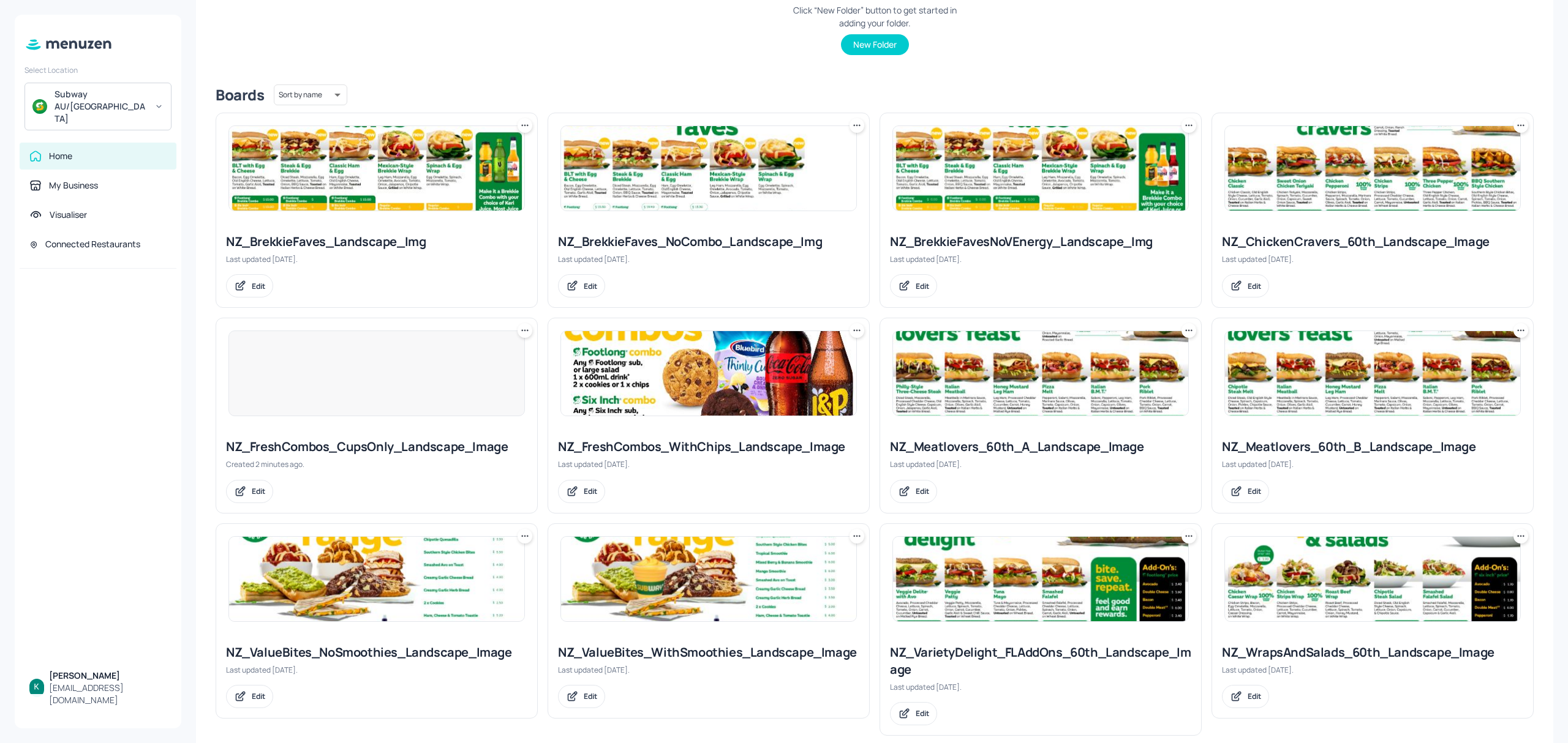
scroll to position [245, 0]
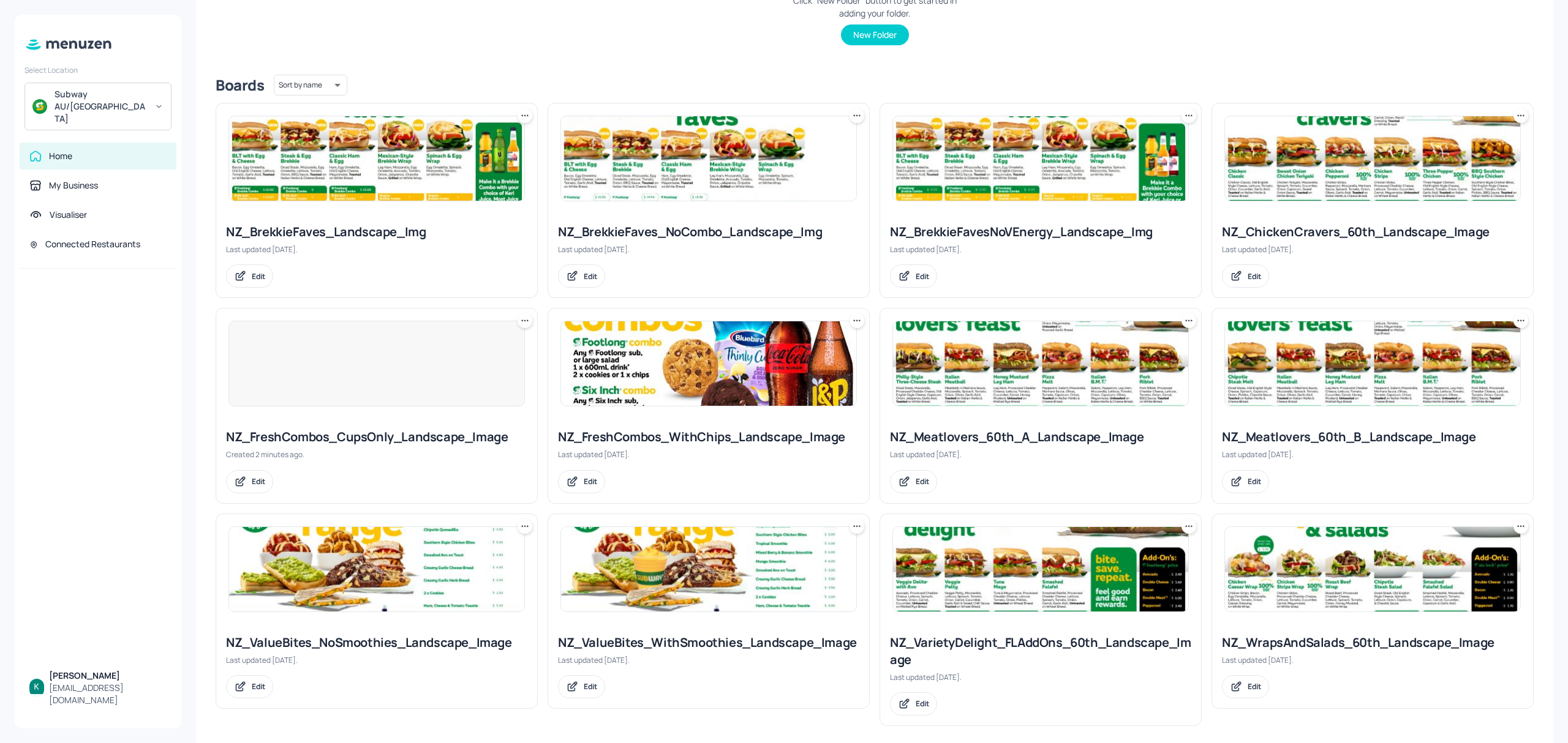
click at [425, 442] on div "NZ_FreshCombos_CupsOnly_Landscape_Image" at bounding box center [377, 437] width 302 height 17
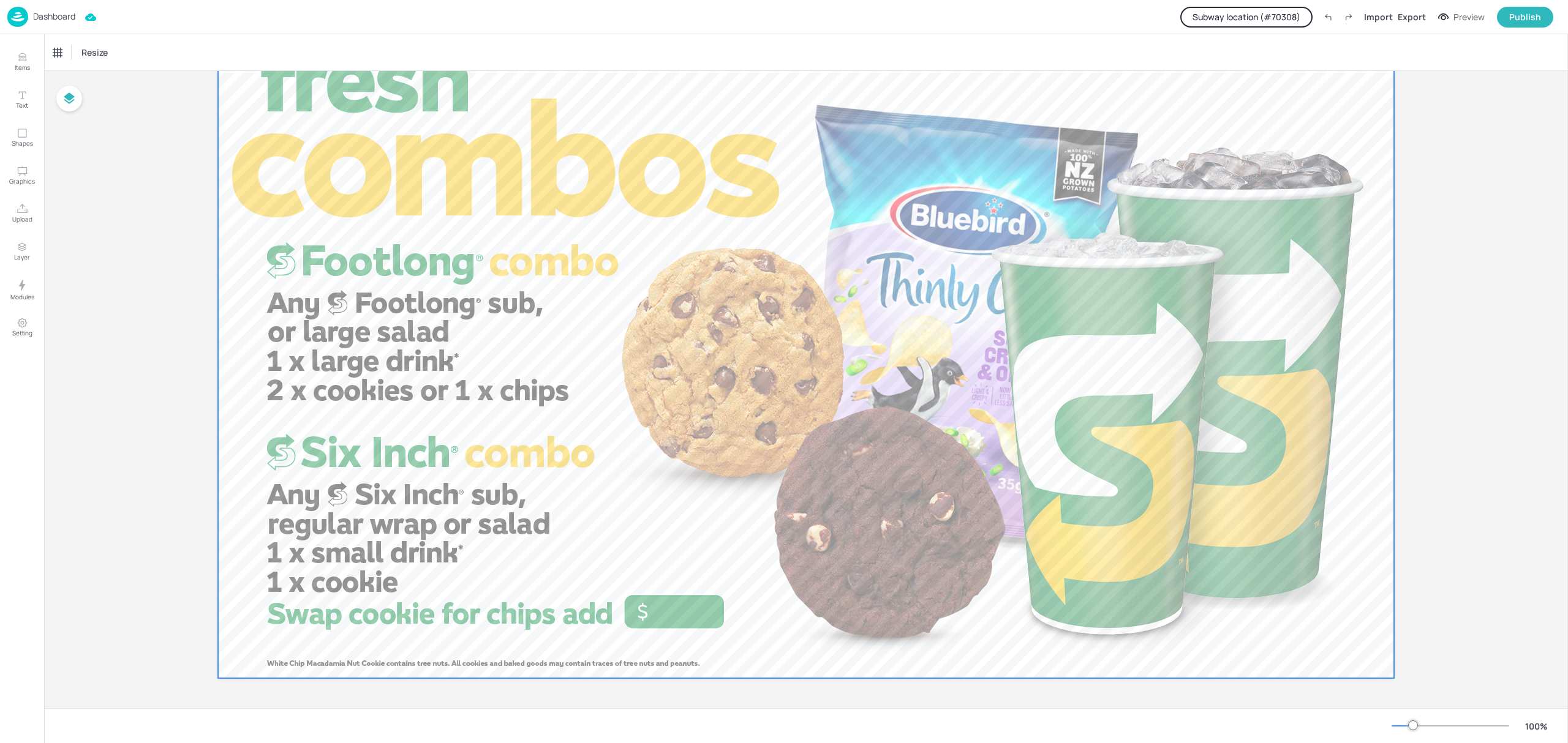
scroll to position [94, 0]
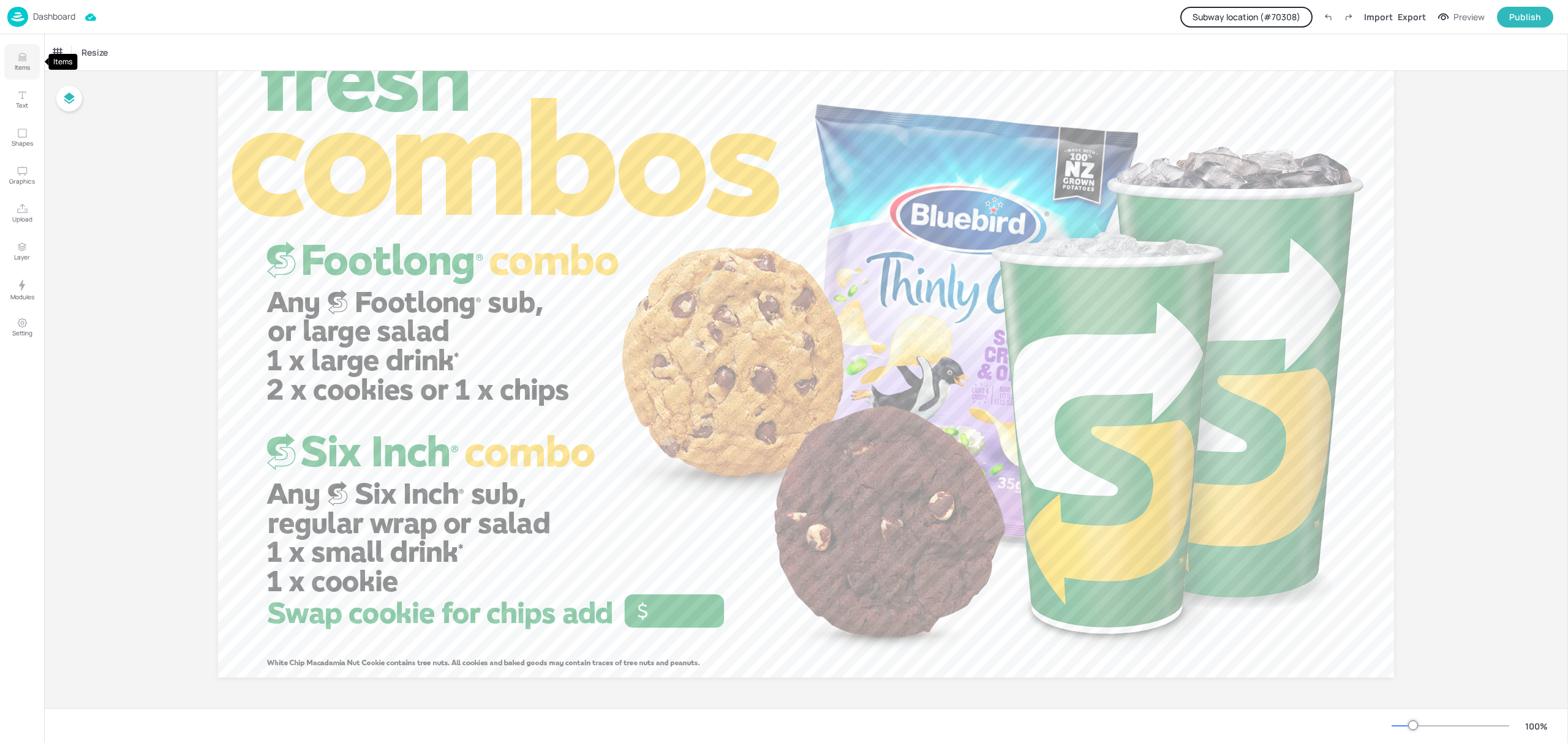
click at [16, 45] on button "Items" at bounding box center [22, 62] width 36 height 36
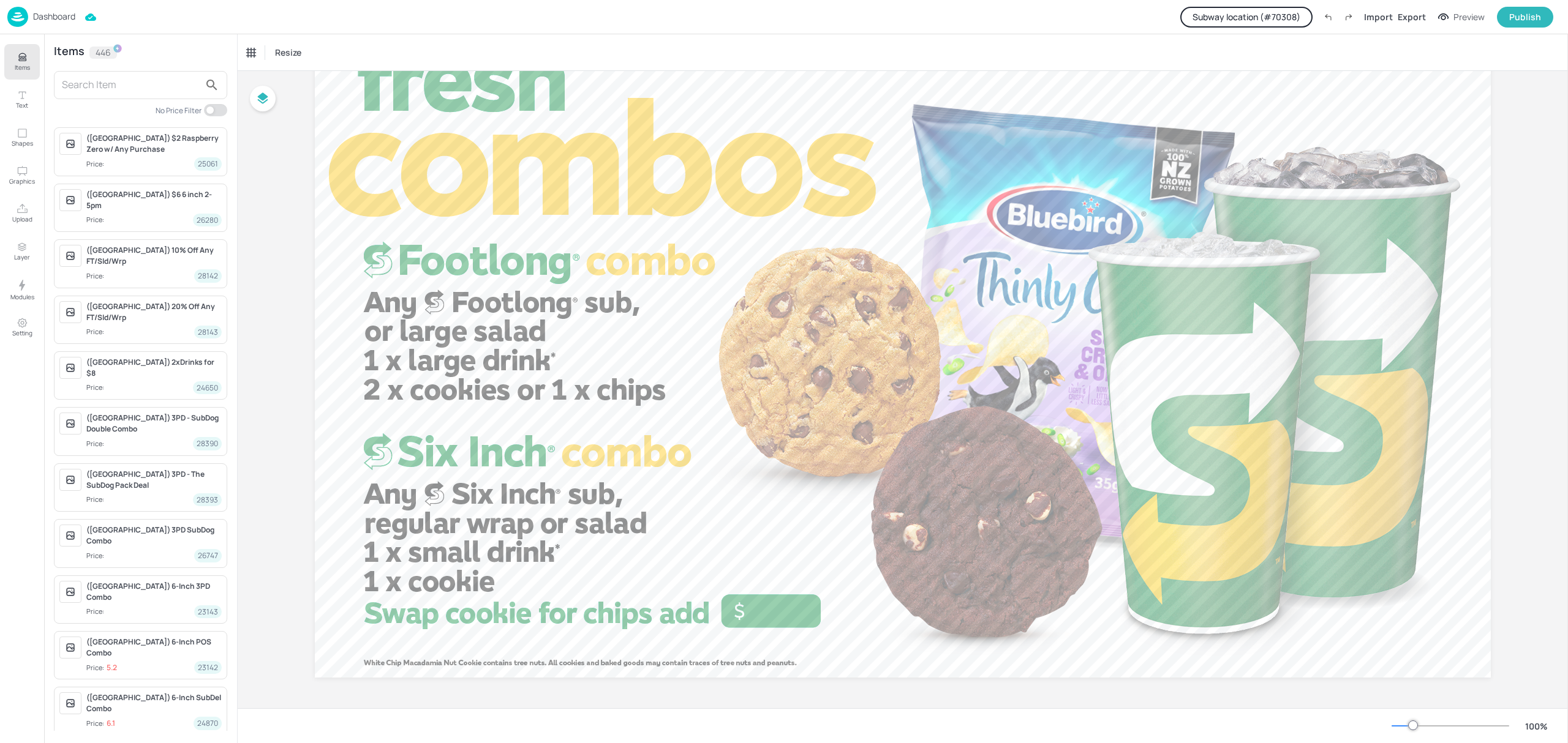
click at [95, 93] on input "text" at bounding box center [131, 84] width 138 height 19
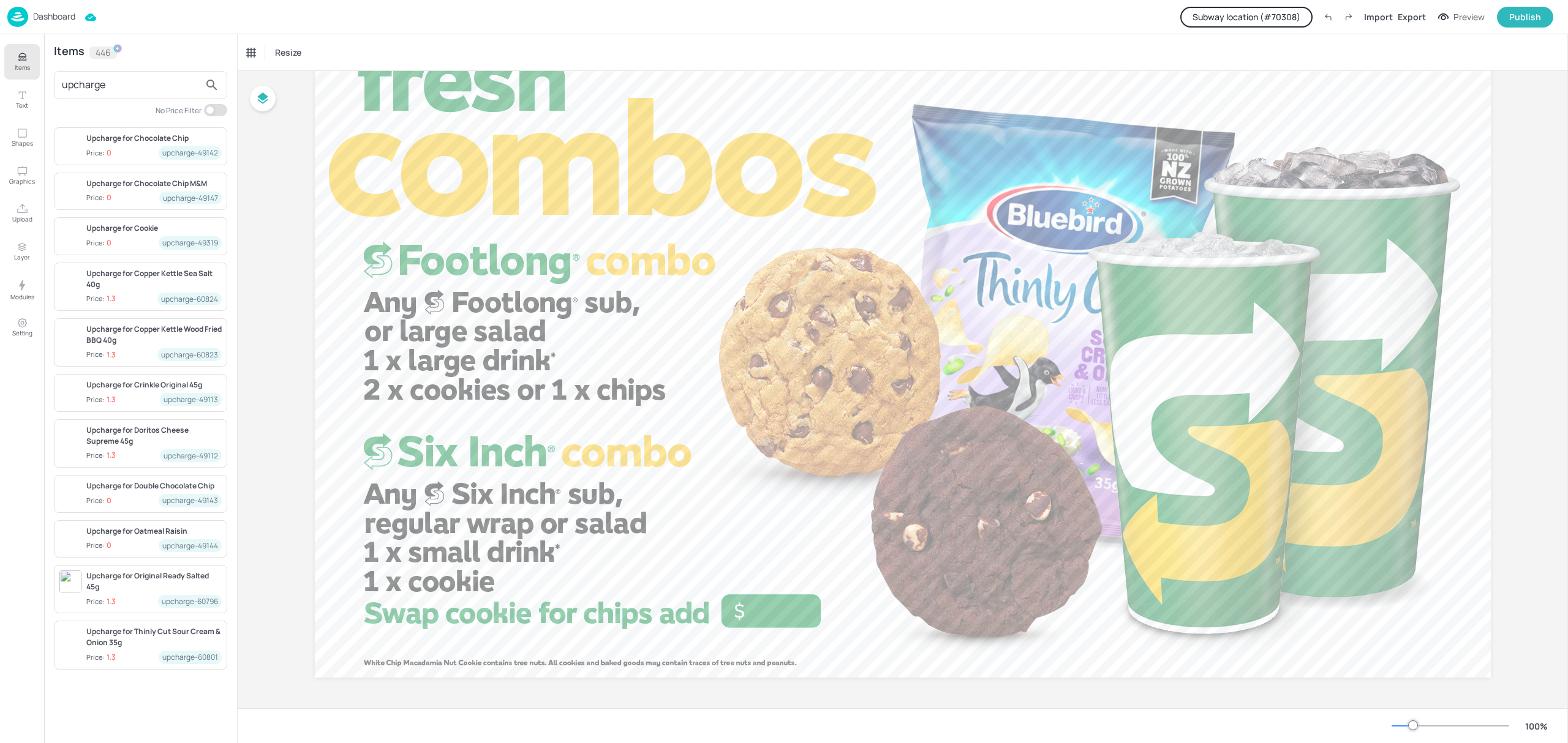
type input "upcharge"
click at [142, 648] on div "Upcharge for Thinly Cut Sour Cream & Onion 35g" at bounding box center [153, 637] width 136 height 22
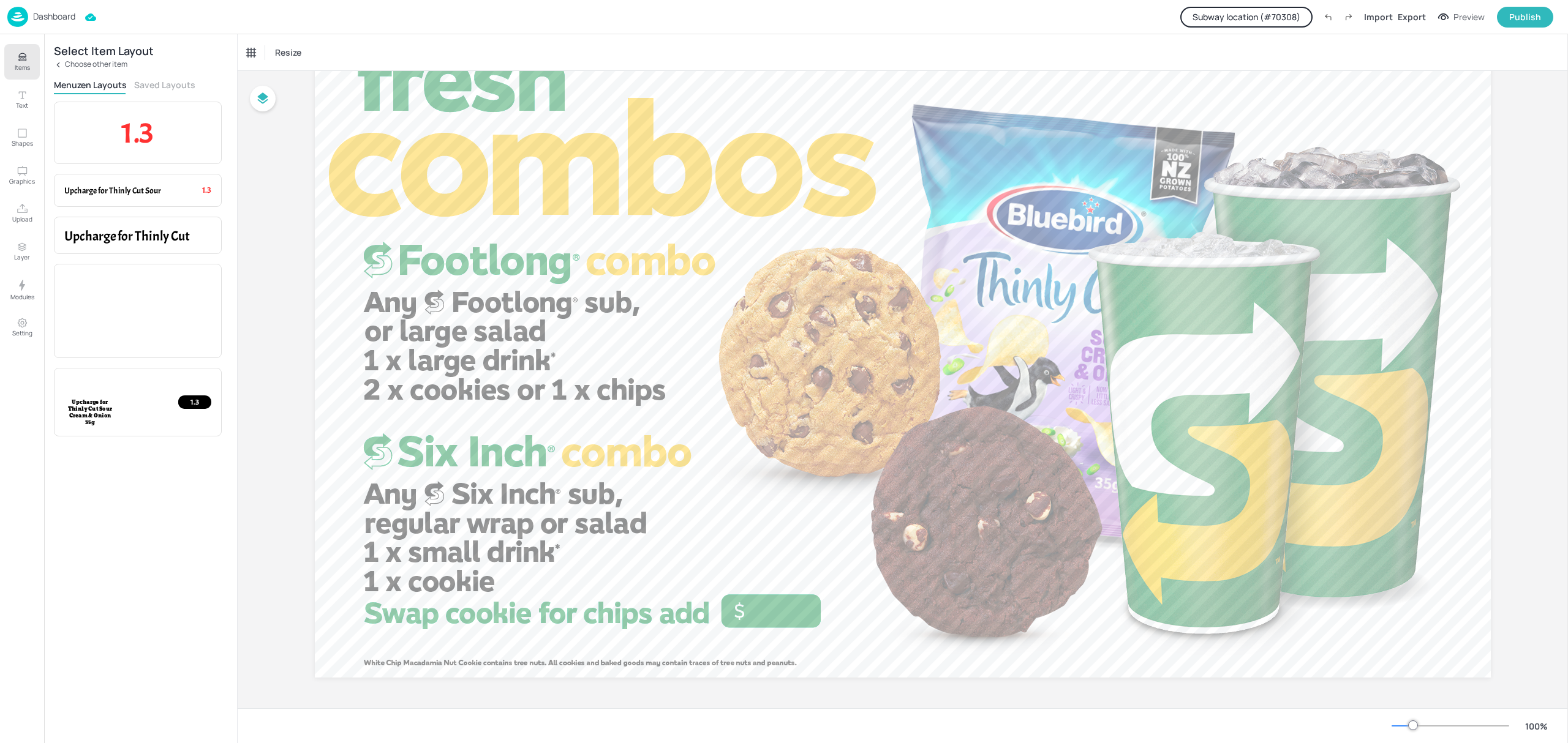
click at [91, 98] on div "Select Item Layout Choose other item Menuzen Layouts Saved Layouts 1.3 Item Pri…" at bounding box center [140, 388] width 193 height 709
click at [109, 133] on p "1.3" at bounding box center [138, 133] width 147 height 42
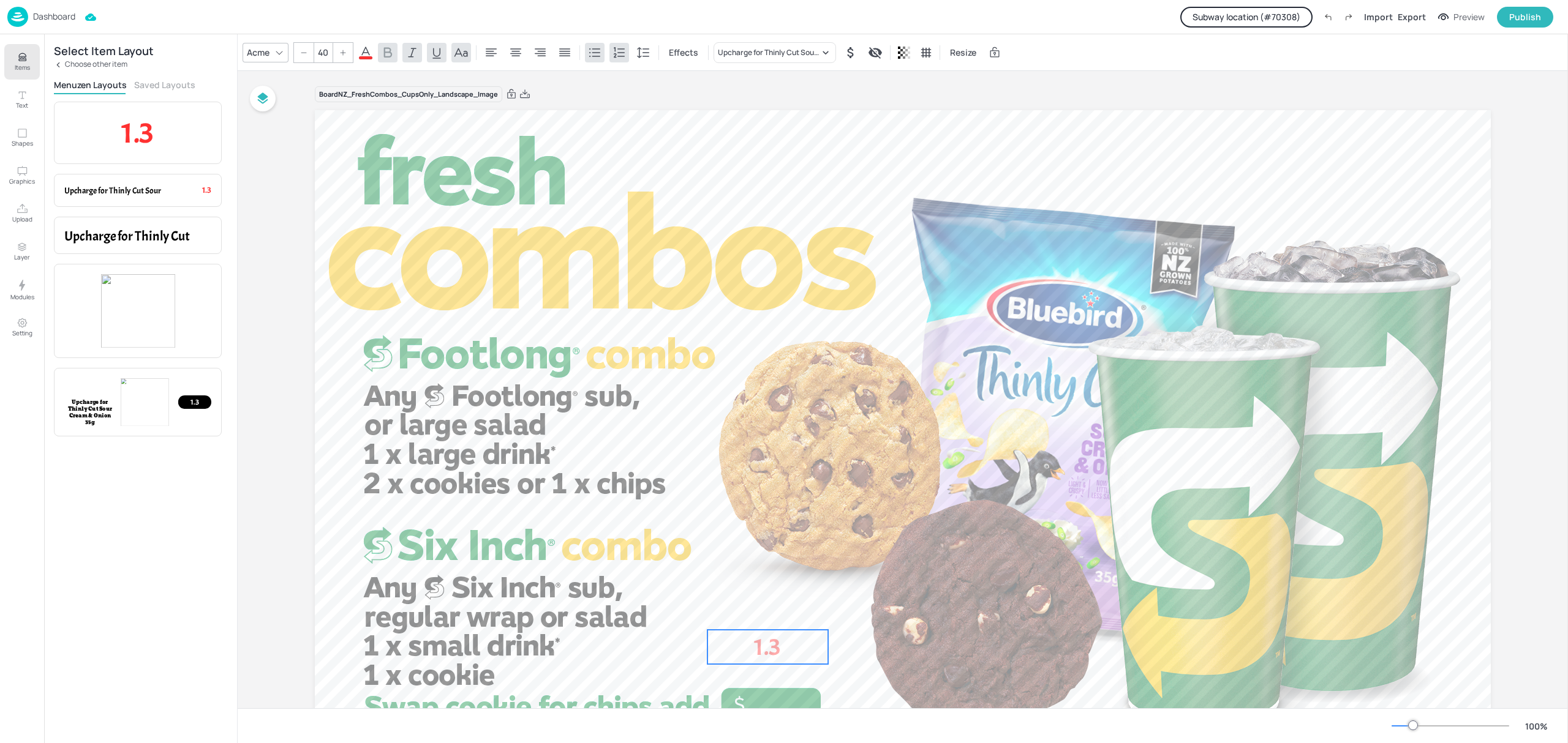
drag, startPoint x: 419, startPoint y: 152, endPoint x: 789, endPoint y: 652, distance: 622.0
click at [789, 652] on p "1.3" at bounding box center [768, 647] width 121 height 34
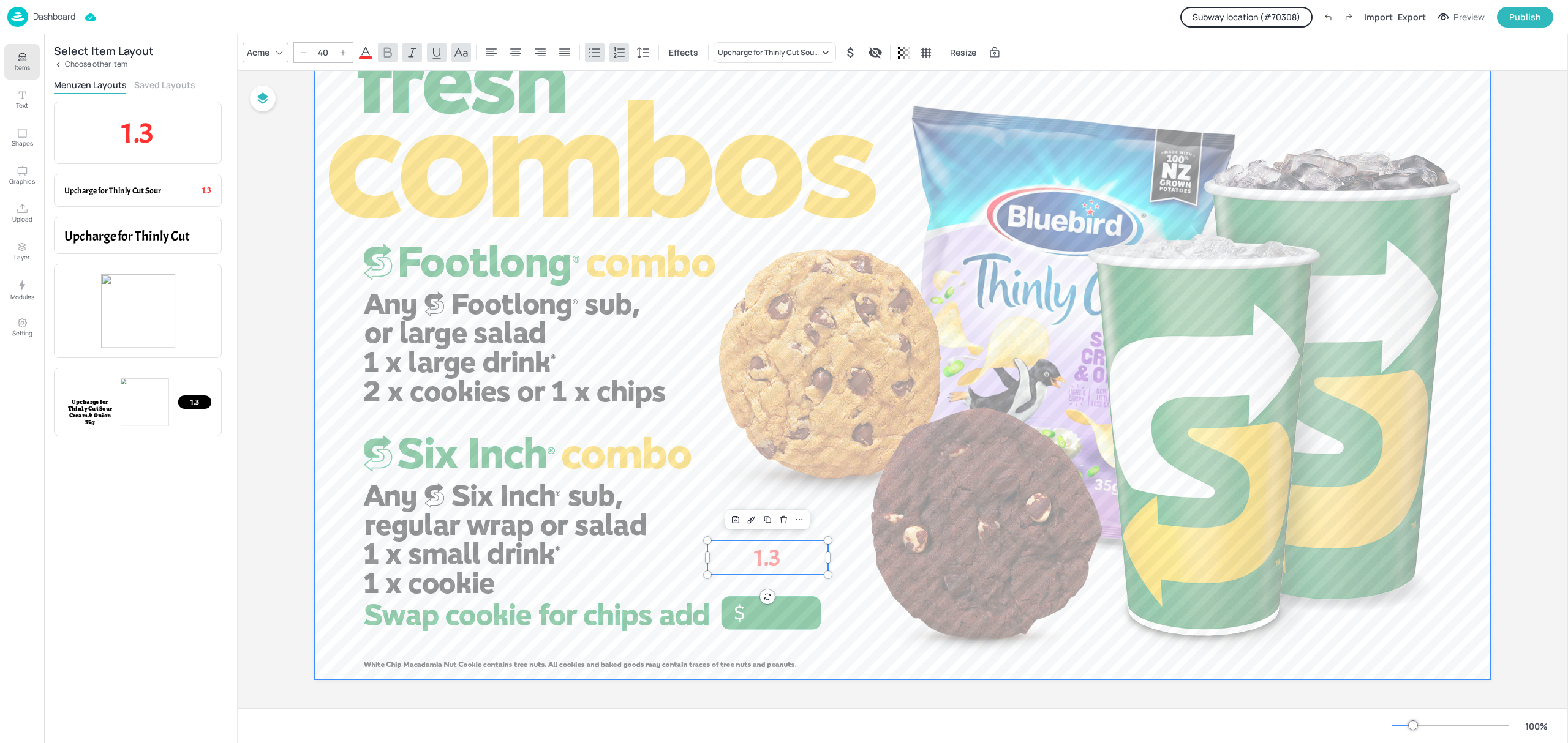
scroll to position [94, 0]
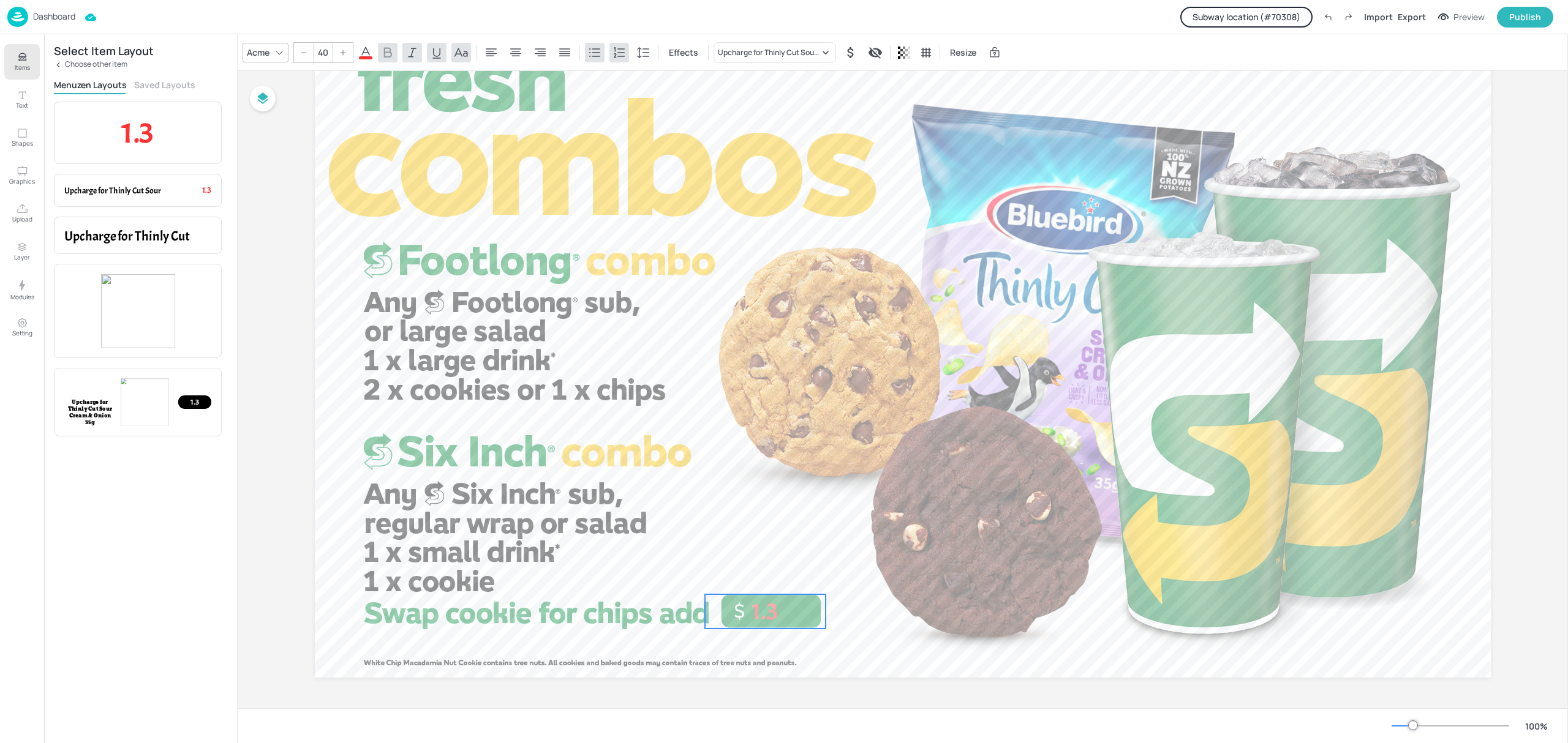
drag, startPoint x: 784, startPoint y: 564, endPoint x: 781, endPoint y: 620, distance: 56.1
click at [781, 620] on p "1.3" at bounding box center [765, 611] width 121 height 34
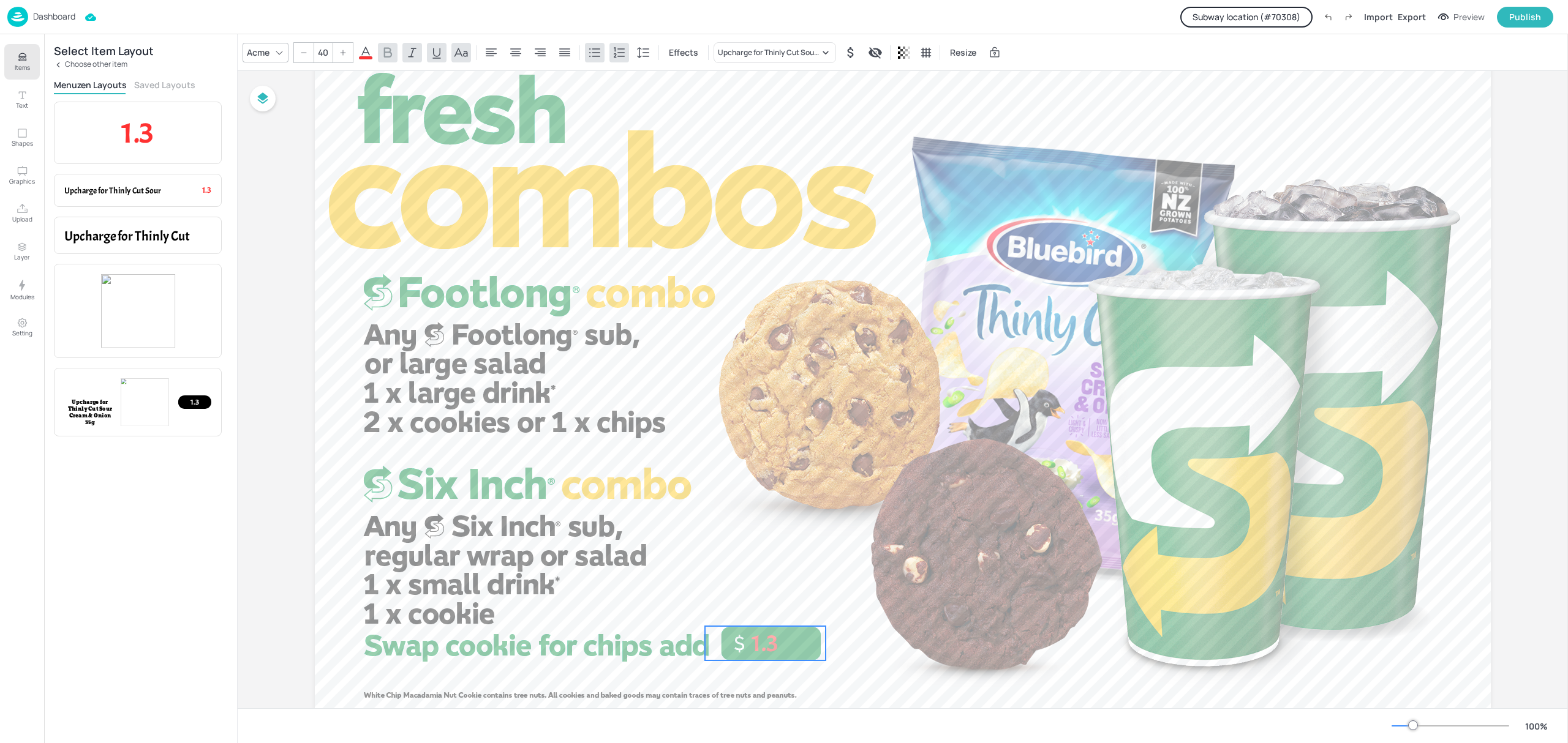
click at [364, 50] on icon at bounding box center [365, 52] width 15 height 15
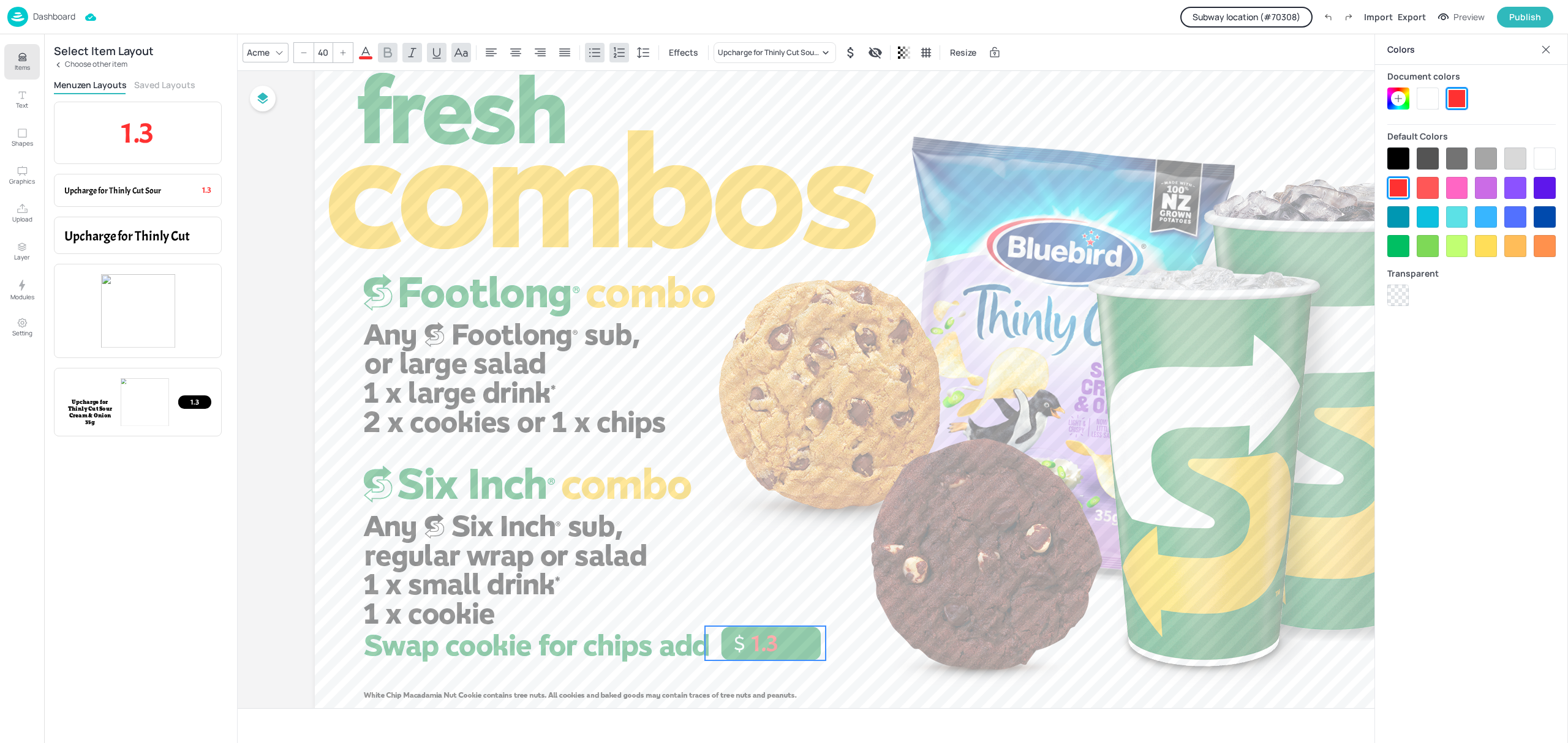
click at [1396, 158] on div at bounding box center [1398, 158] width 22 height 22
click at [19, 334] on p "Setting" at bounding box center [22, 332] width 20 height 9
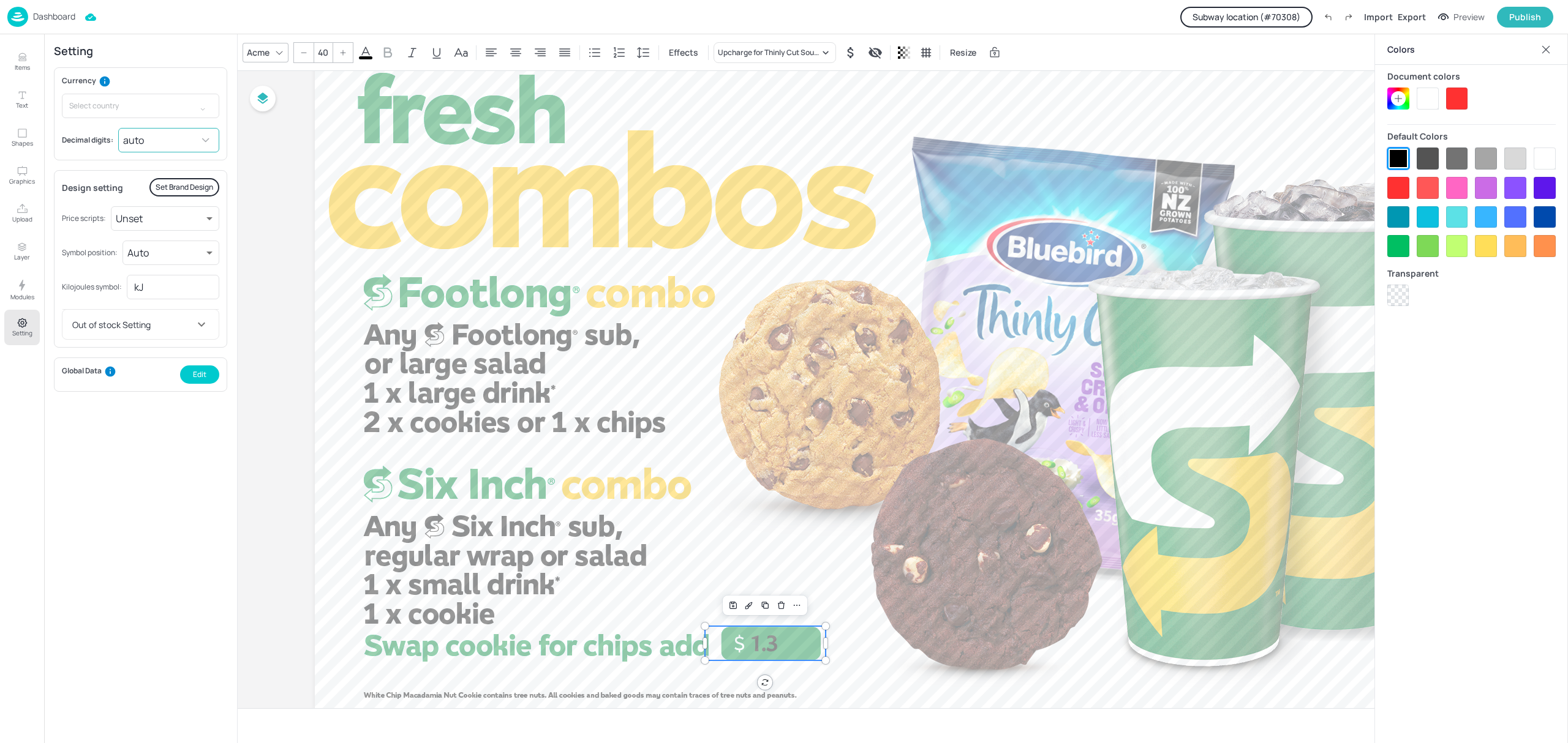
click at [167, 137] on body "Dashboard Subway location (# 70308 ) Import Export Preview Publish Items Text S…" at bounding box center [784, 371] width 1568 height 743
click at [163, 213] on li "0.00" at bounding box center [169, 213] width 98 height 22
type input "2"
click at [874, 654] on div at bounding box center [902, 379] width 1176 height 661
drag, startPoint x: 796, startPoint y: 646, endPoint x: 804, endPoint y: 647, distance: 8.1
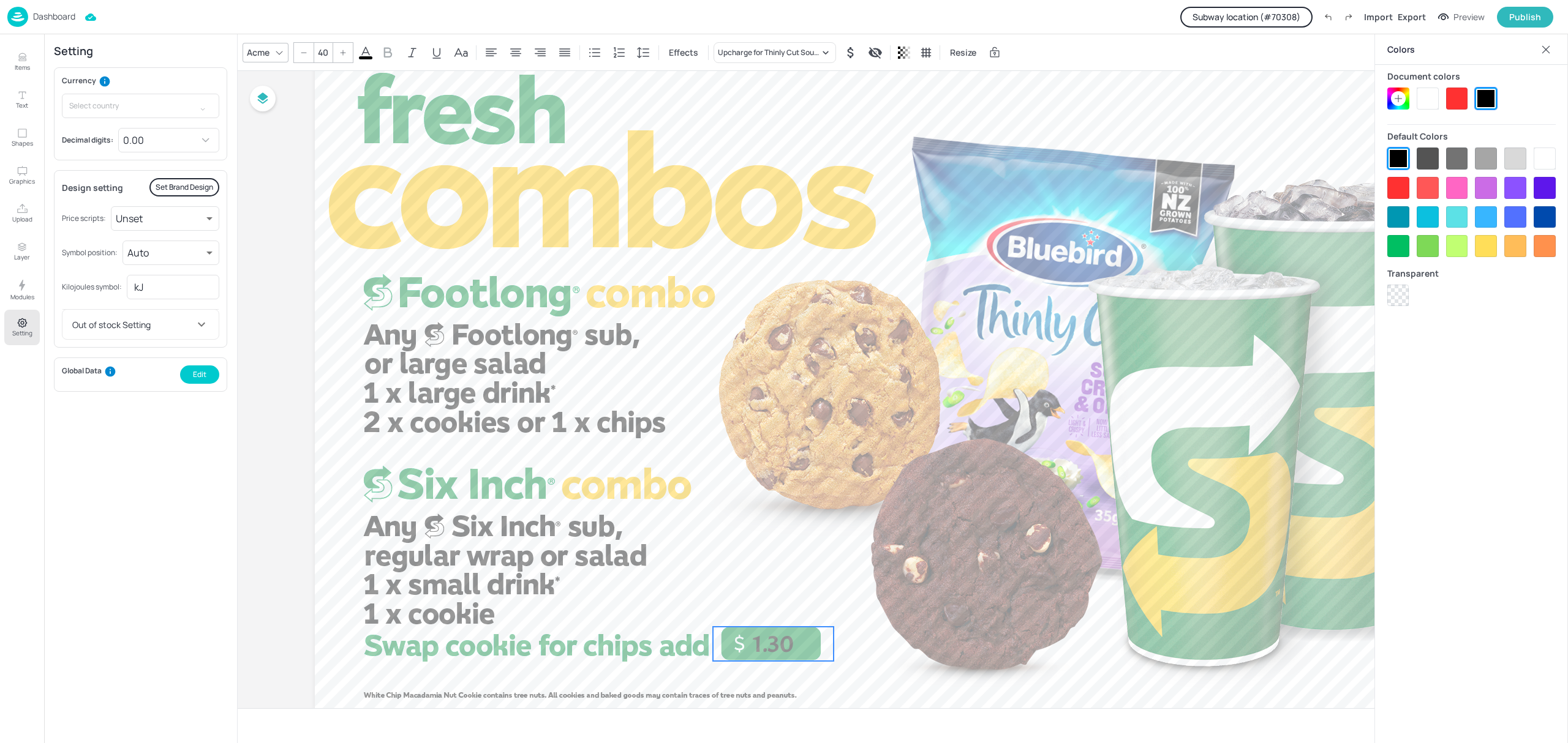
click at [804, 647] on p "1.30" at bounding box center [774, 644] width 121 height 34
click at [265, 47] on div "Acme" at bounding box center [258, 52] width 28 height 18
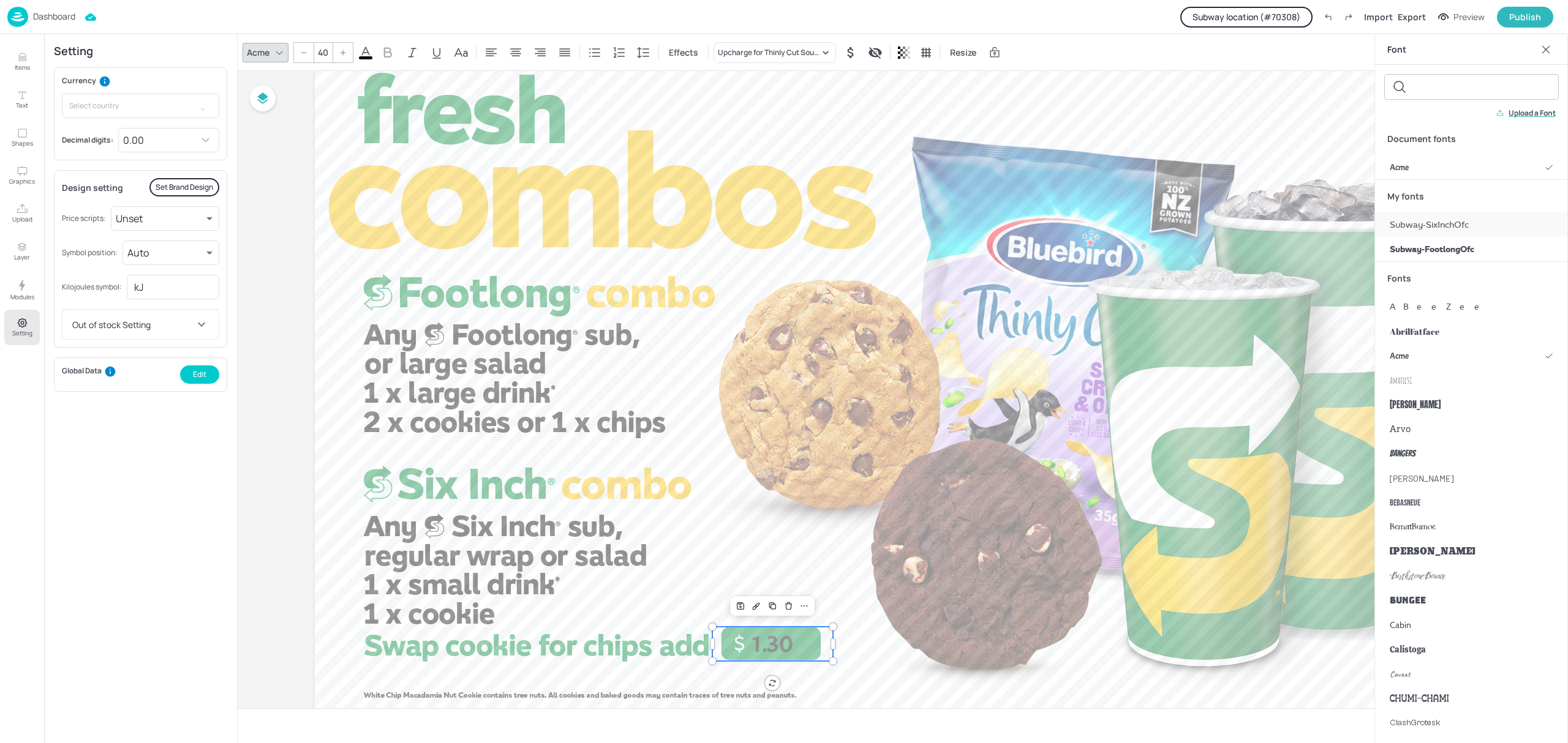
click at [1469, 229] on span "Subway-SixInchOfc" at bounding box center [1429, 225] width 79 height 13
click at [384, 54] on input "40" at bounding box center [382, 52] width 17 height 19
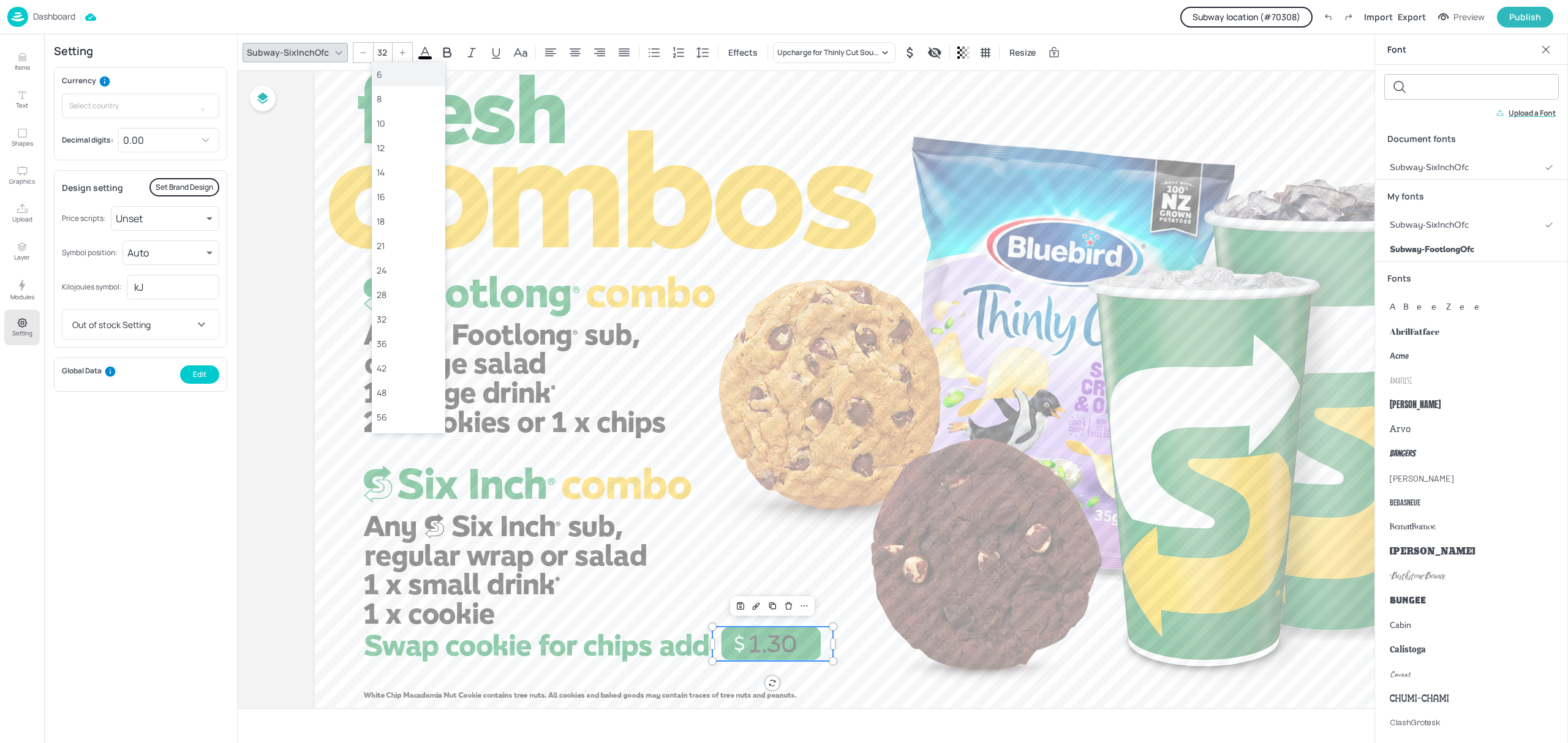
type input "32"
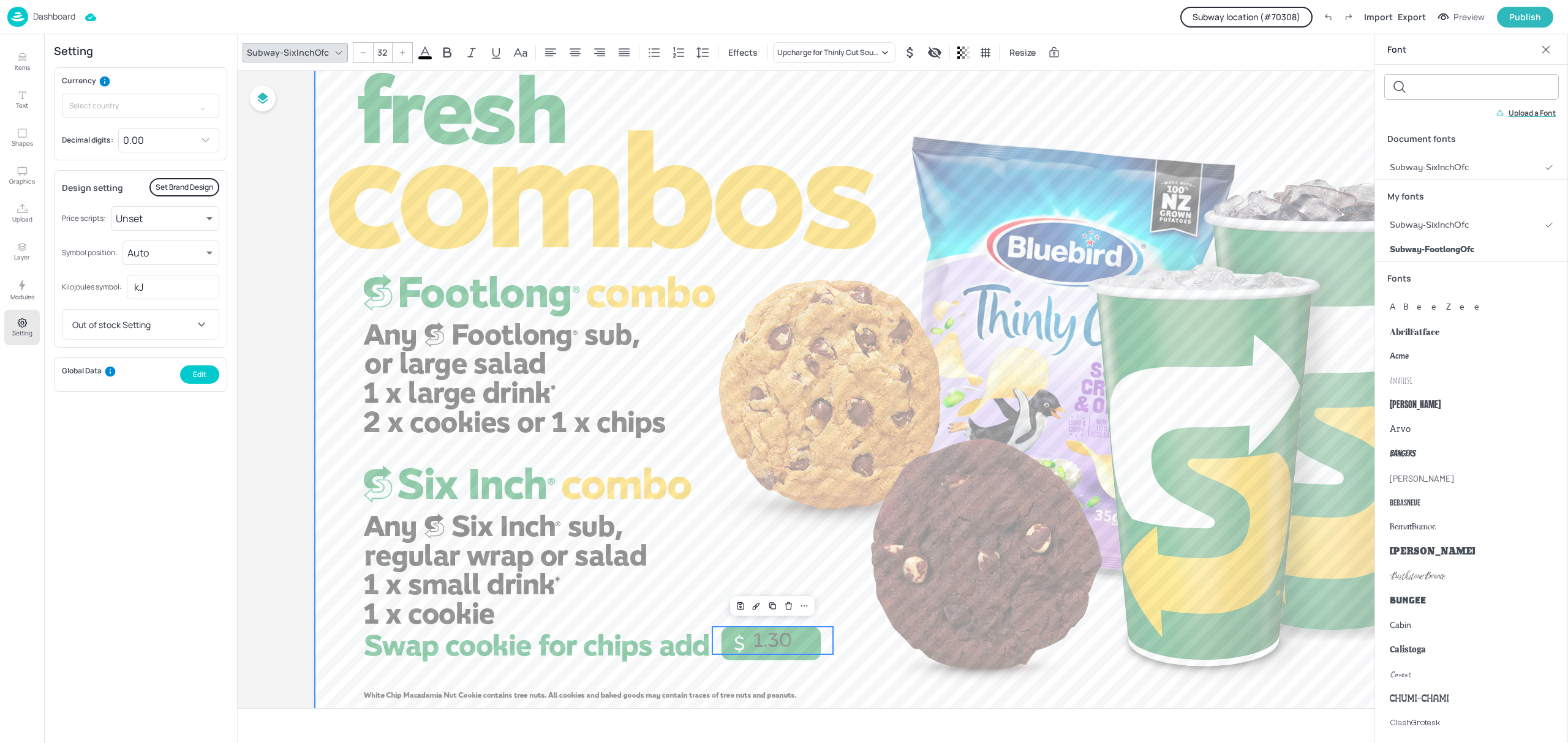
drag, startPoint x: 956, startPoint y: 566, endPoint x: 918, endPoint y: 603, distance: 53.0
click at [773, 640] on span "1.30" at bounding box center [770, 643] width 40 height 25
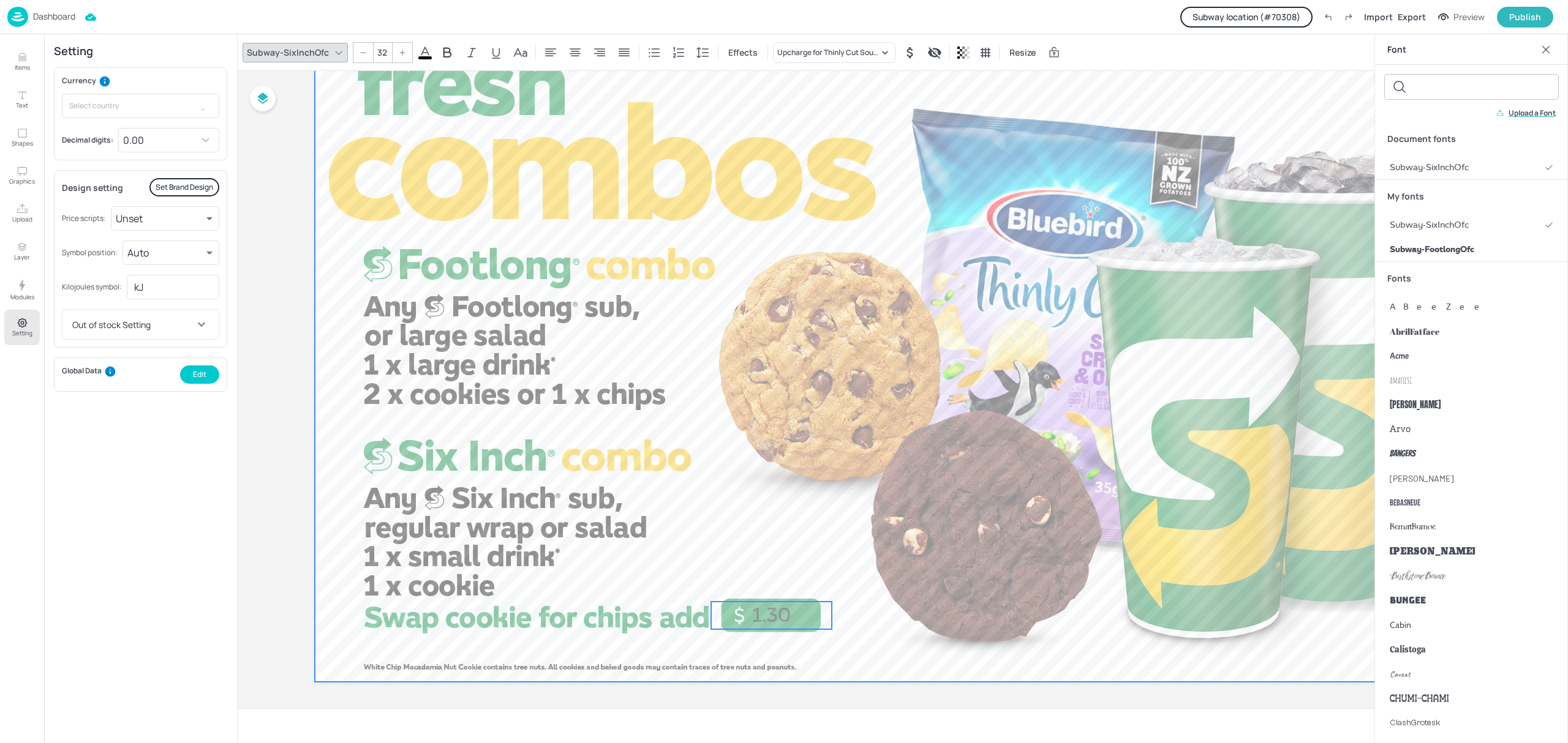
scroll to position [94, 0]
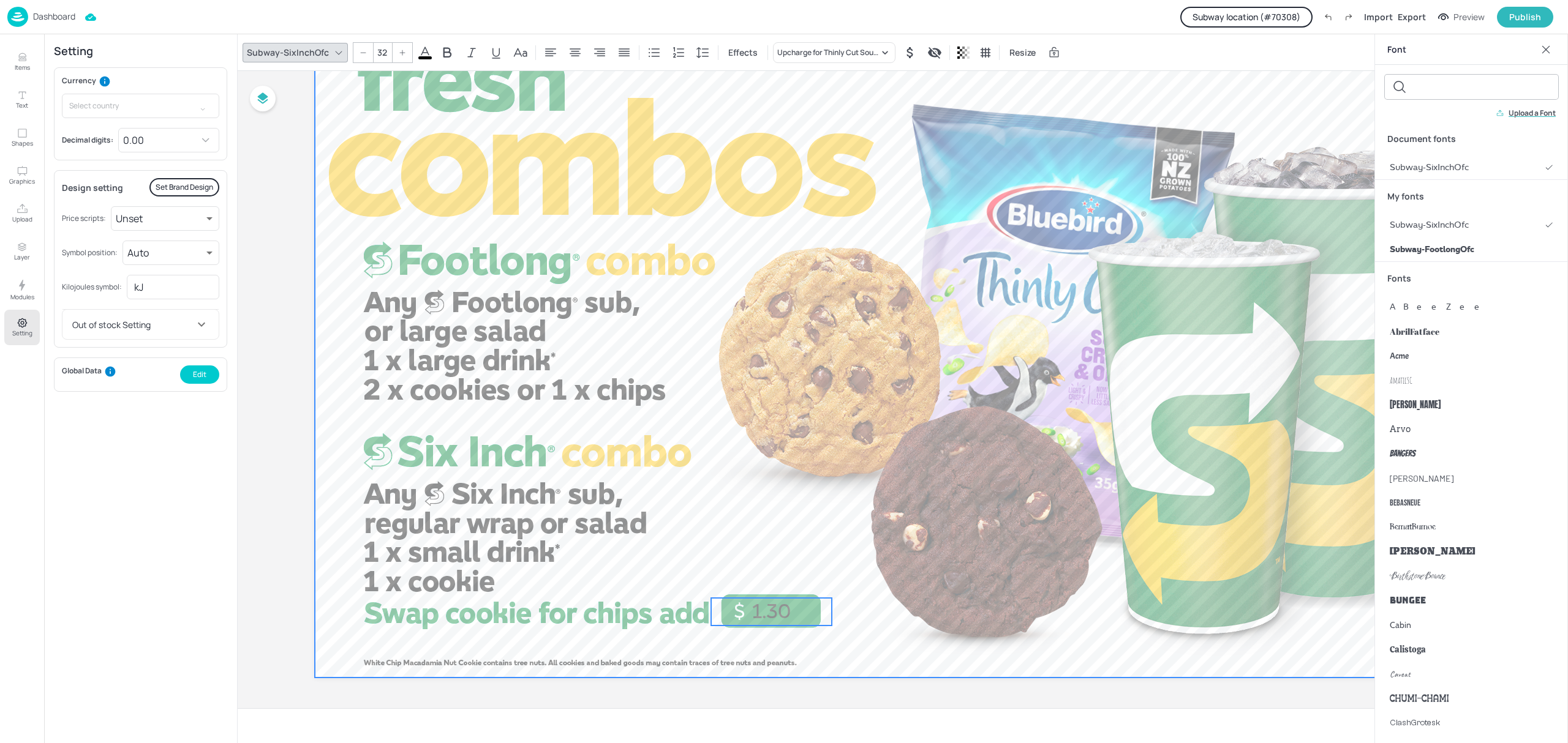
click at [1041, 449] on div at bounding box center [902, 346] width 1176 height 661
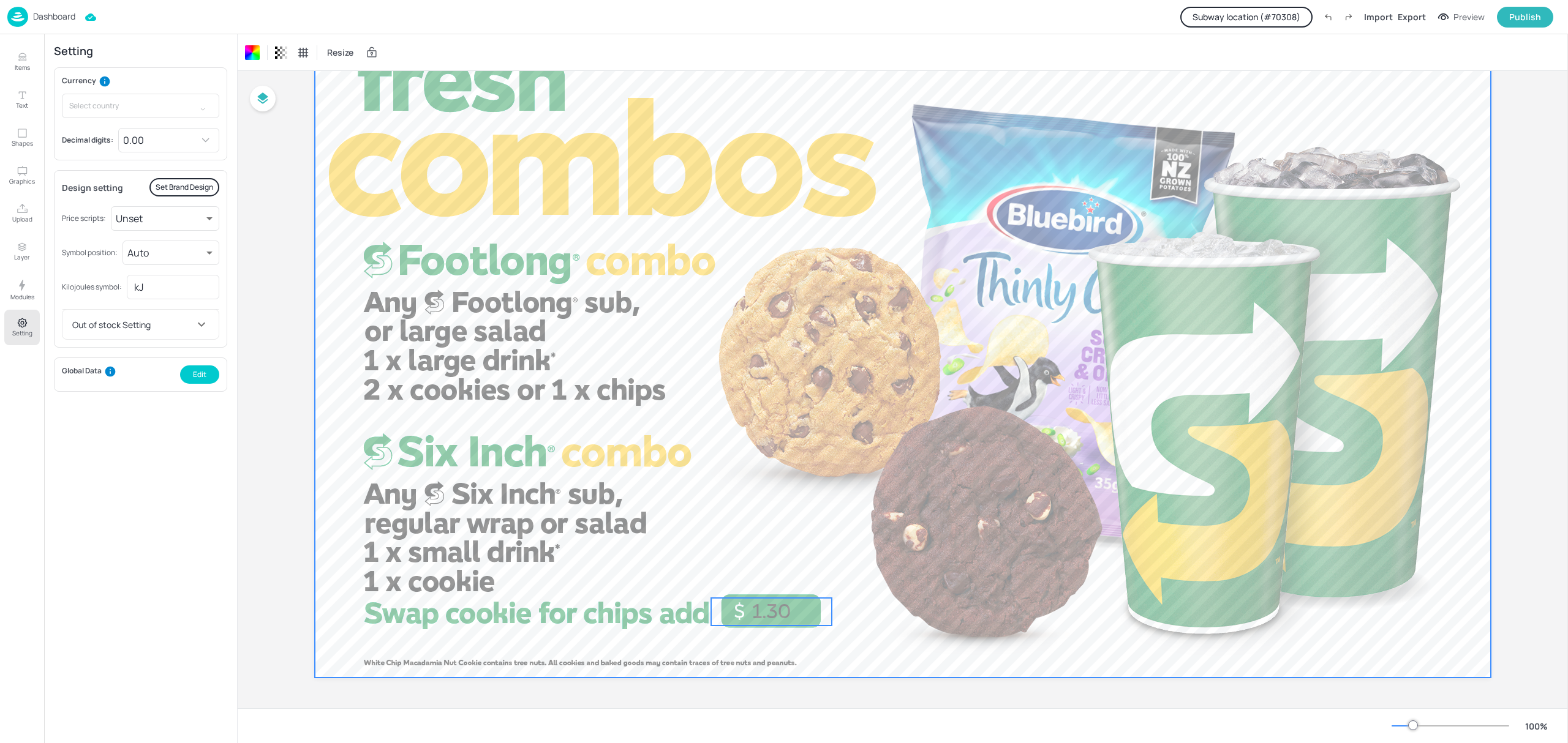
click at [753, 616] on span "1.30" at bounding box center [770, 612] width 40 height 25
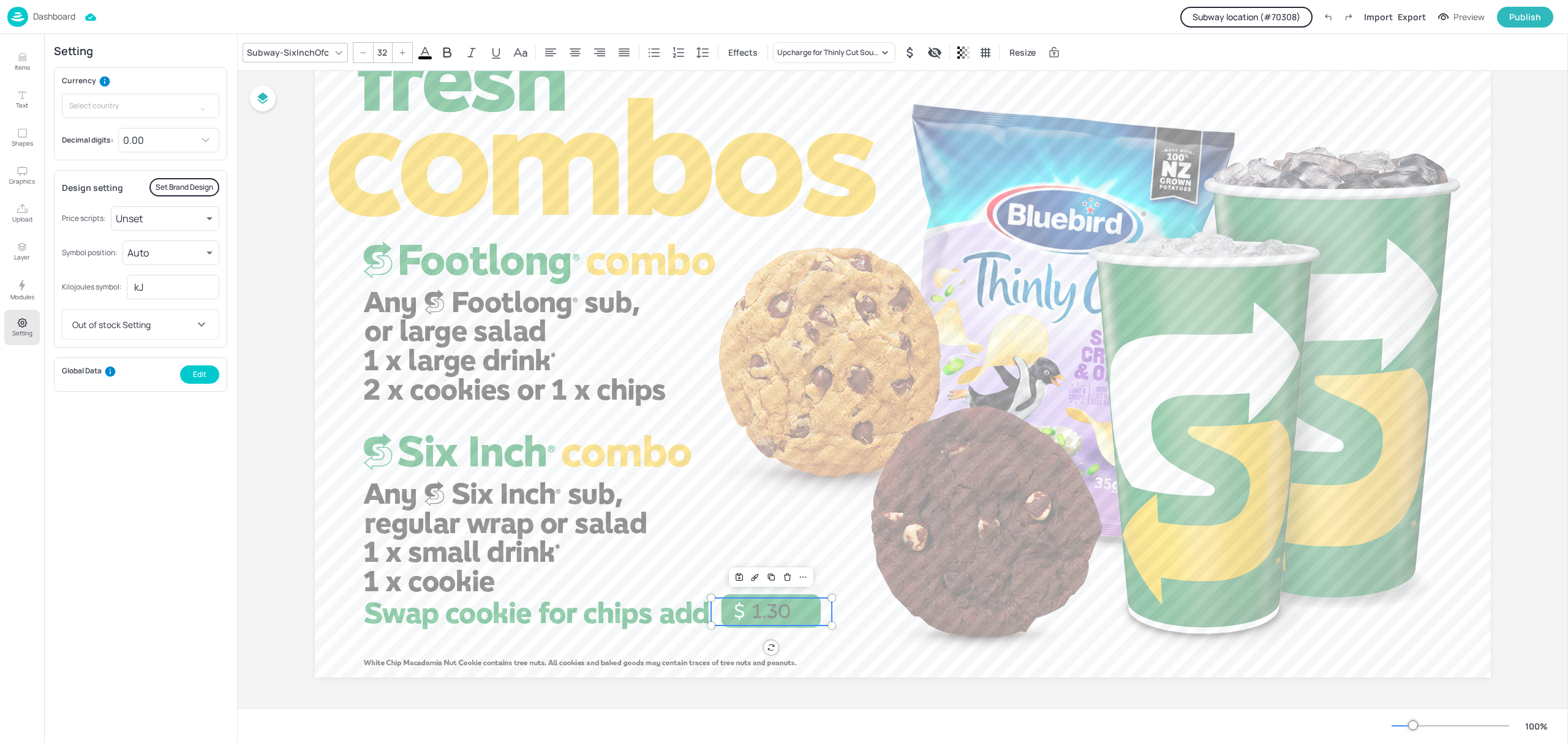
click at [420, 59] on span at bounding box center [425, 58] width 13 height 3
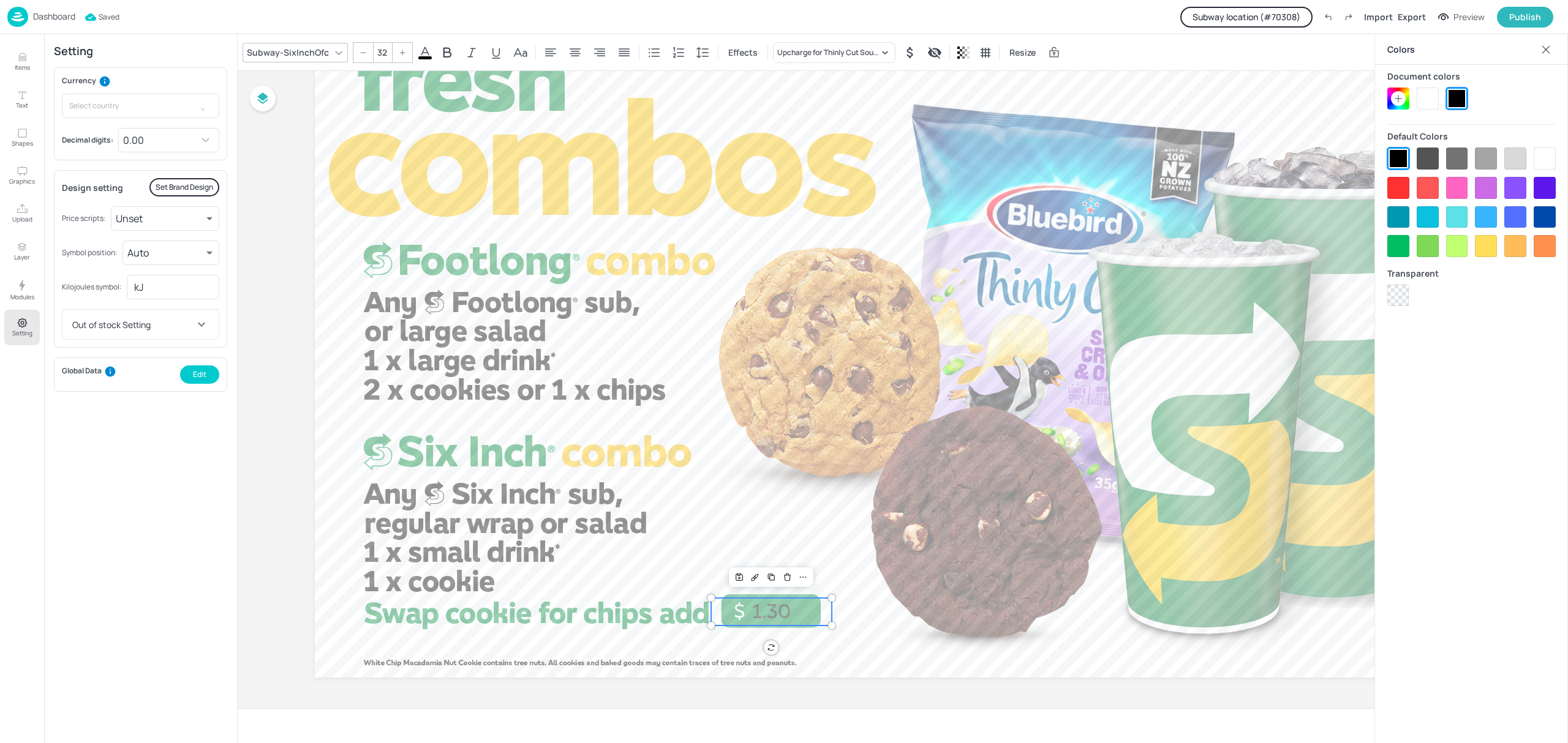
click at [1426, 98] on div at bounding box center [1428, 98] width 22 height 22
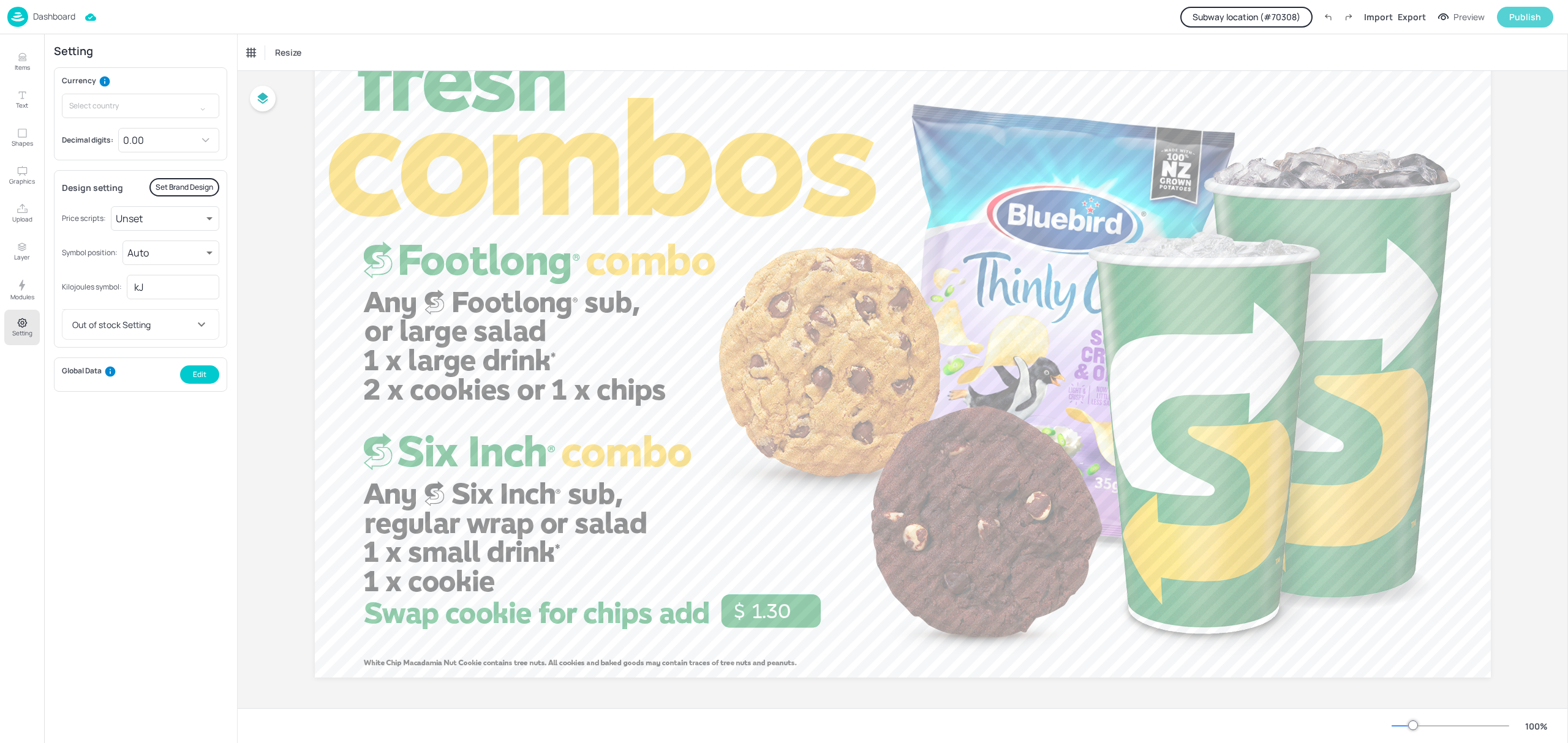
click at [1522, 13] on div "Publish" at bounding box center [1525, 16] width 32 height 13
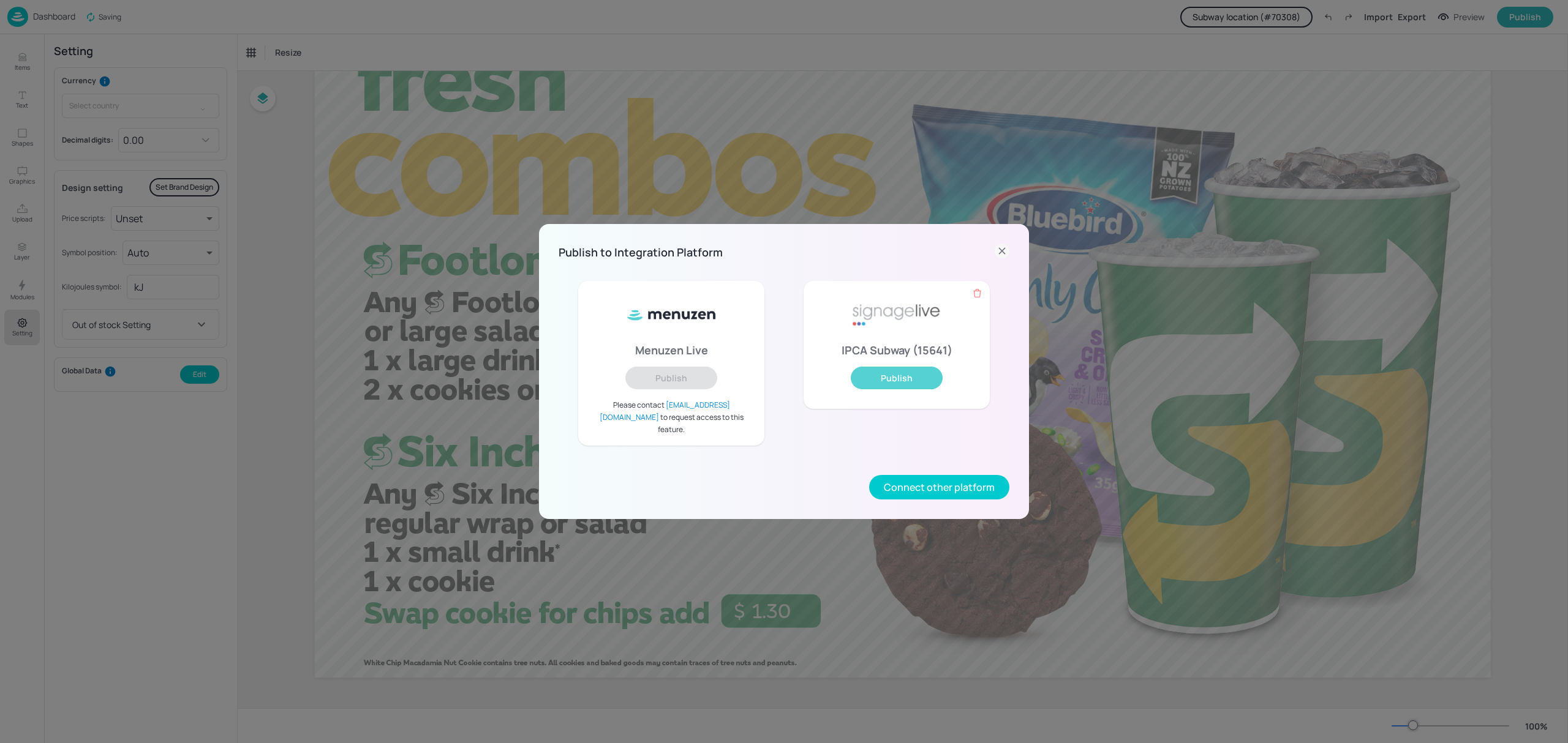
click at [898, 384] on button "Publish" at bounding box center [896, 377] width 92 height 22
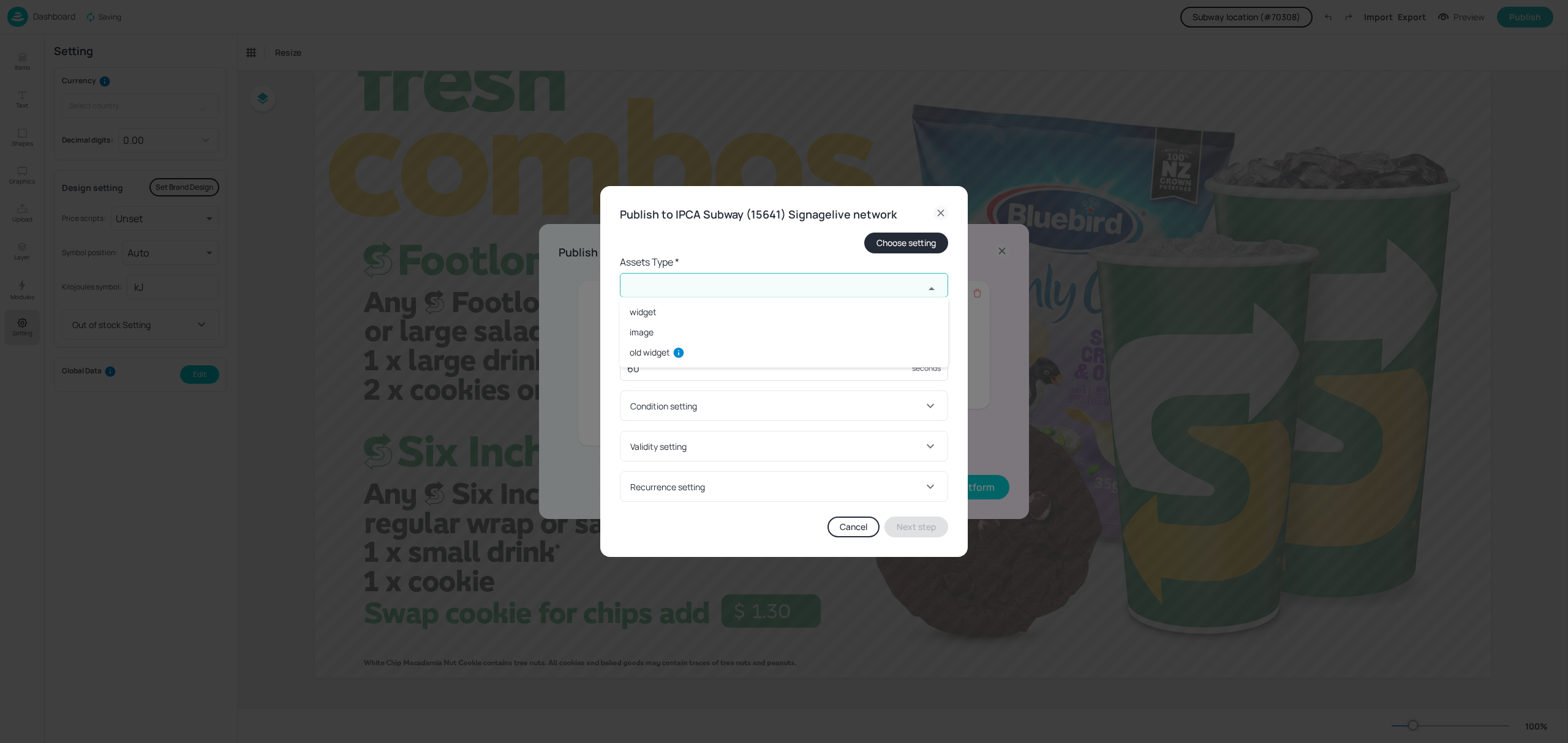
click at [777, 273] on input "text" at bounding box center [772, 285] width 305 height 25
click at [652, 353] on li "old widget" at bounding box center [784, 353] width 329 height 20
type input "old widget"
click at [674, 325] on input "text" at bounding box center [772, 335] width 305 height 25
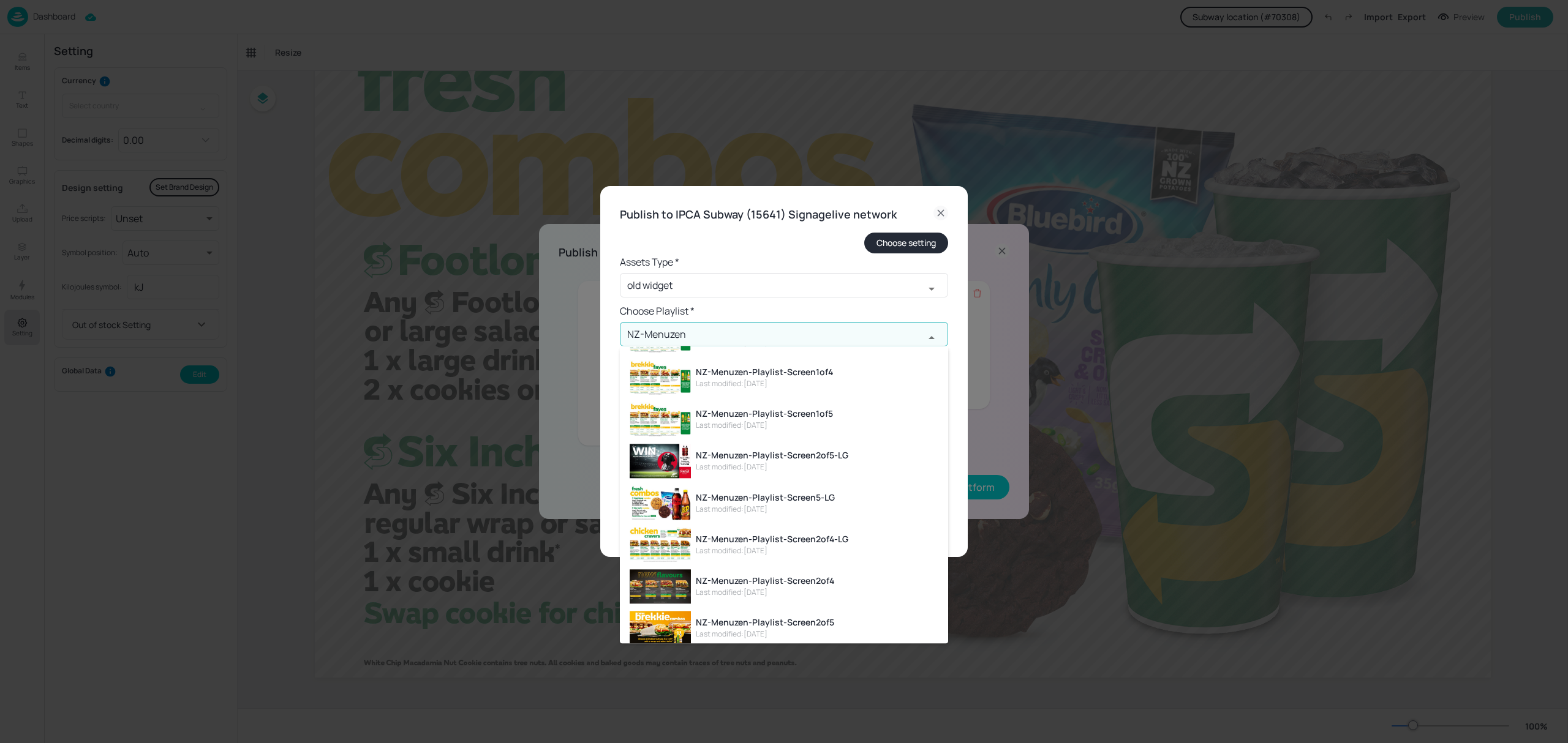
scroll to position [167, 0]
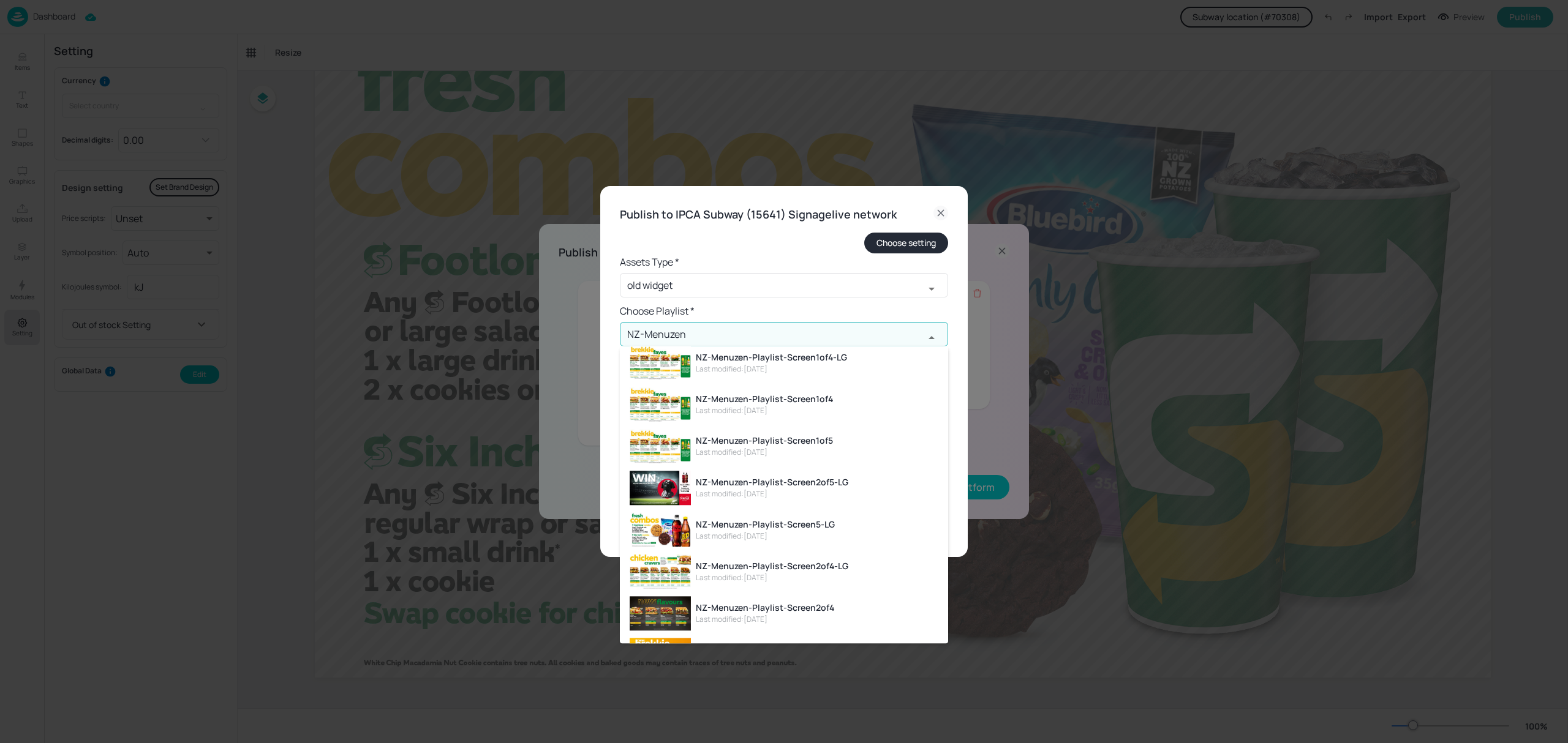
click at [739, 528] on div "NZ-Menuzen-Playlist-Screen5-LG" at bounding box center [765, 524] width 139 height 13
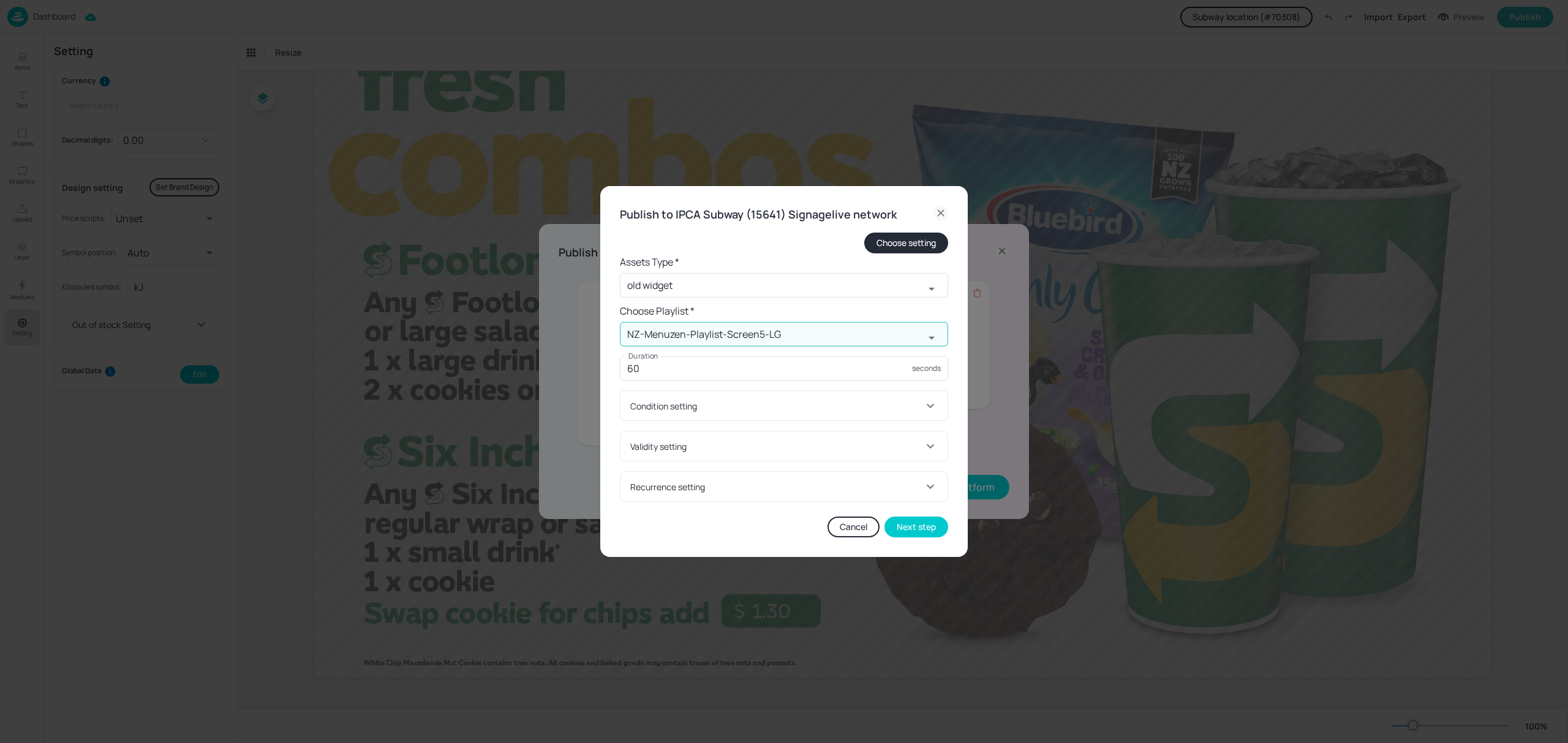
type input "NZ-Menuzen-Playlist-Screen5-LG"
click at [656, 413] on div "Condition setting" at bounding box center [784, 406] width 327 height 29
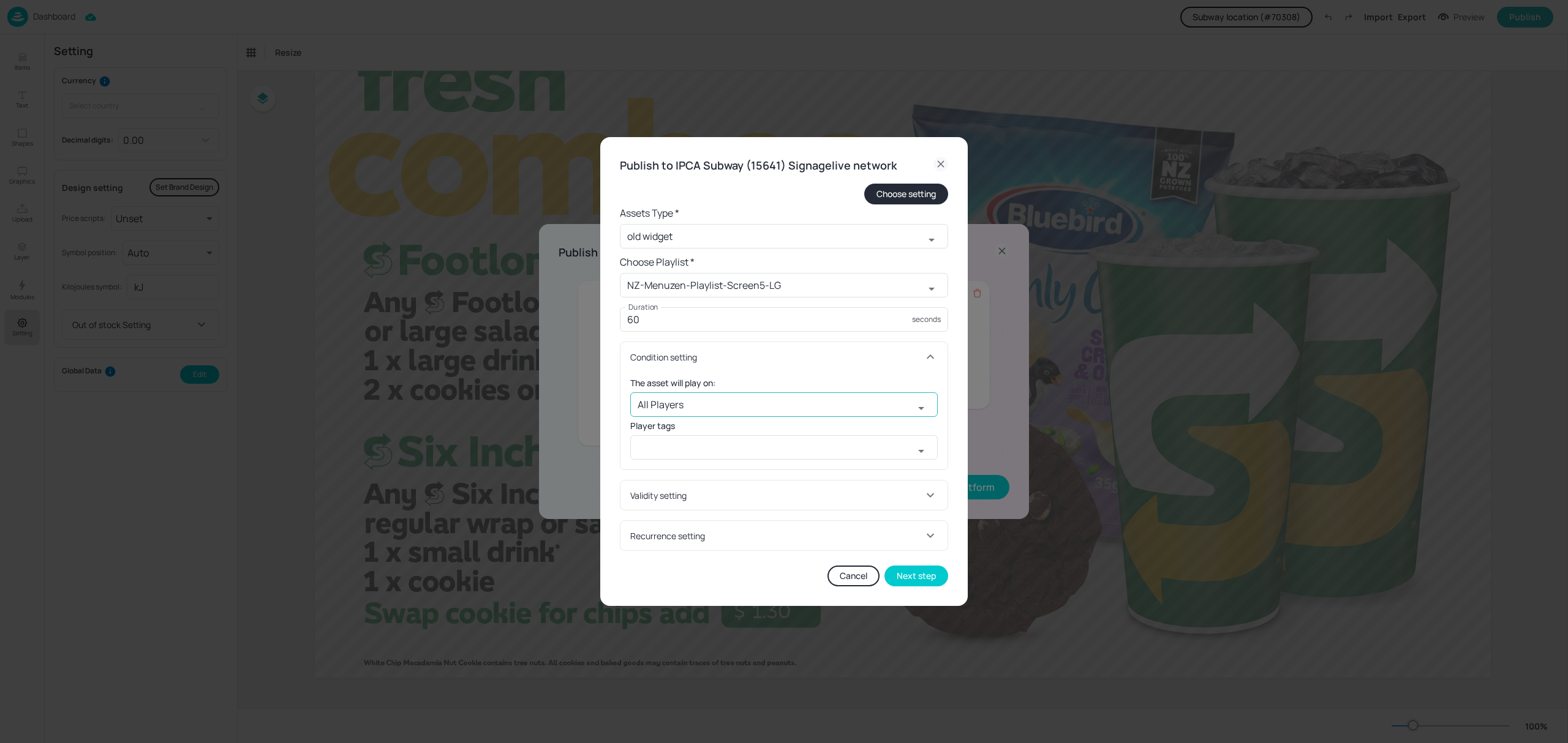
click at [684, 405] on input "All Players" at bounding box center [772, 404] width 284 height 25
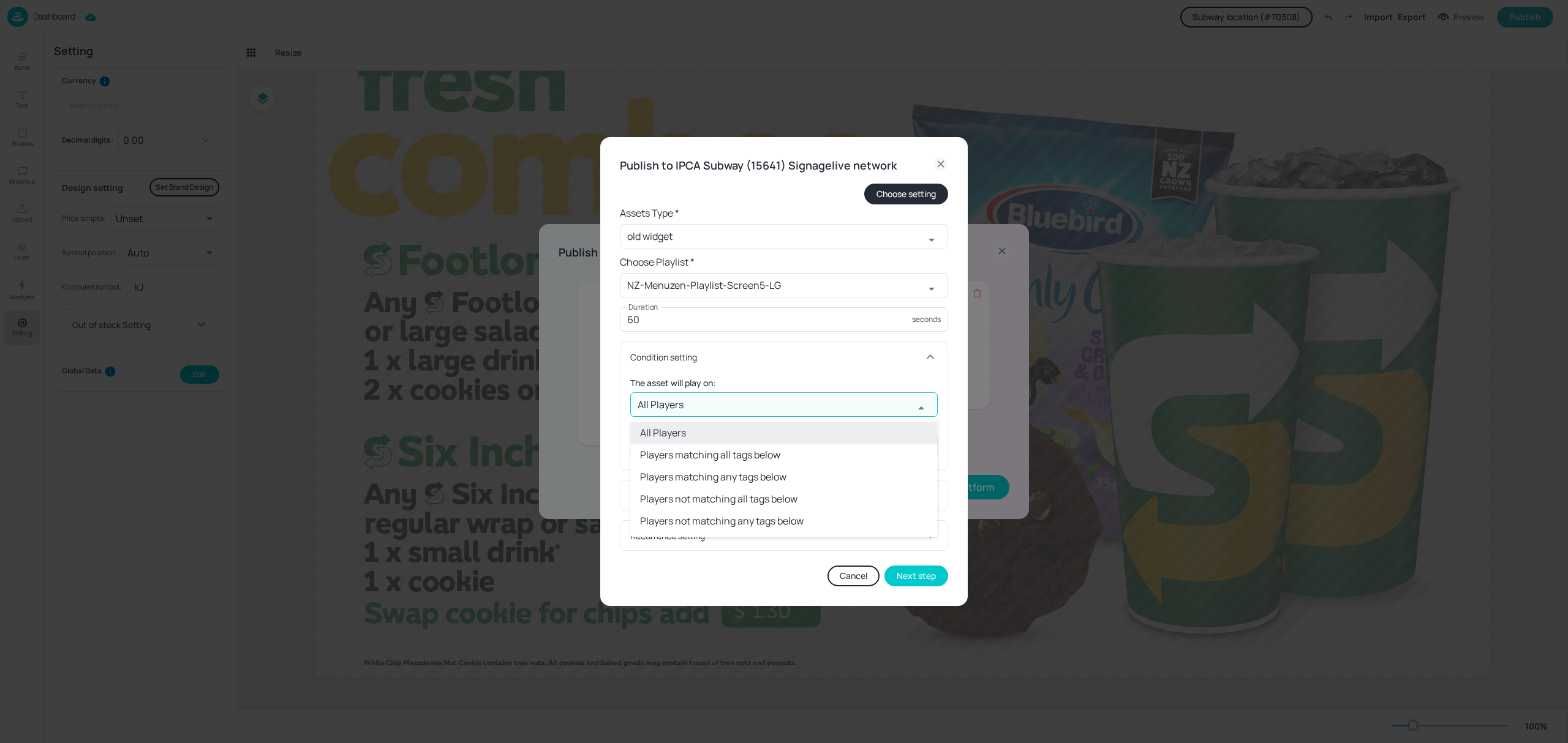
click at [719, 454] on li "Players matching all tags below" at bounding box center [784, 455] width 307 height 22
type input "Players matching all tags below"
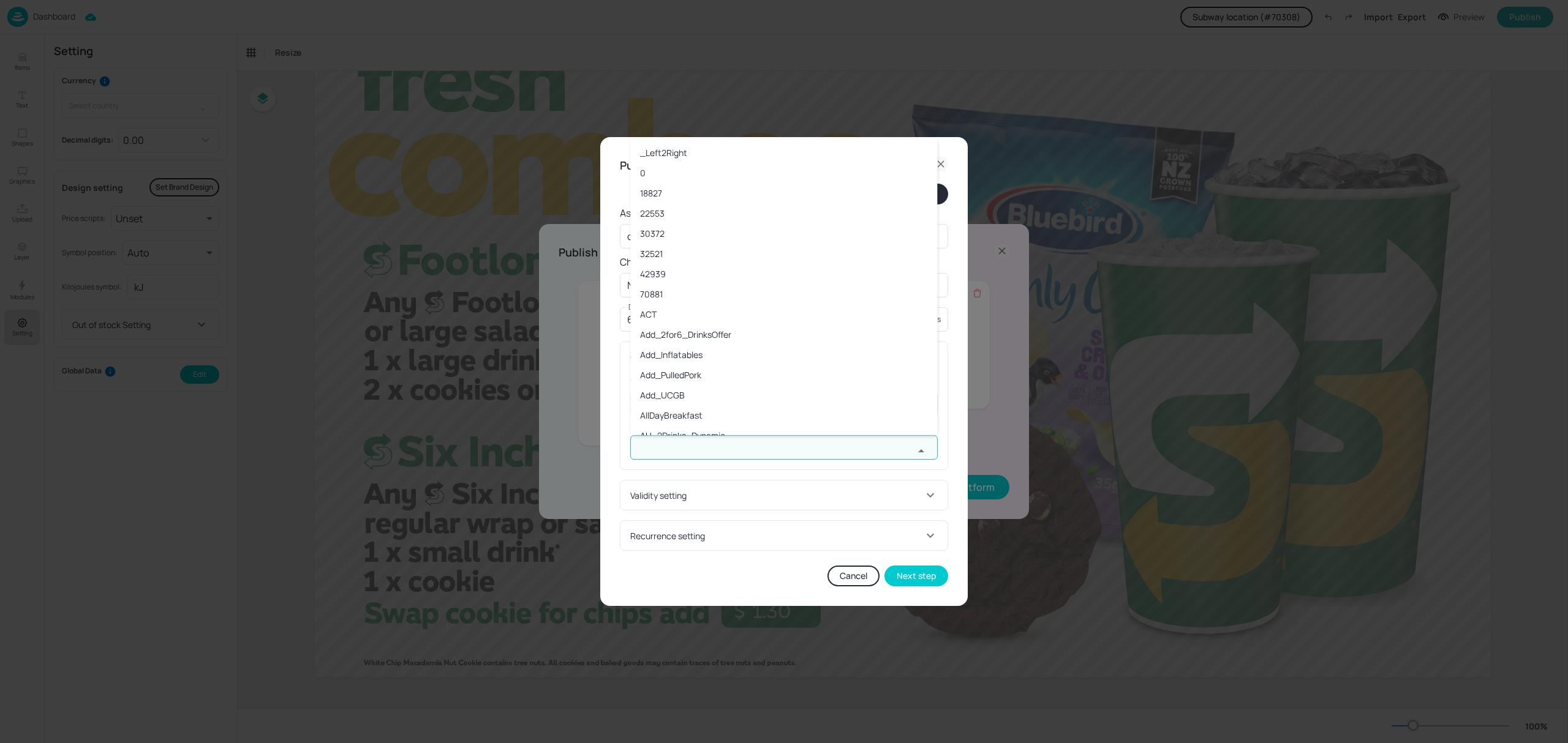
click at [716, 439] on input "text" at bounding box center [772, 448] width 284 height 25
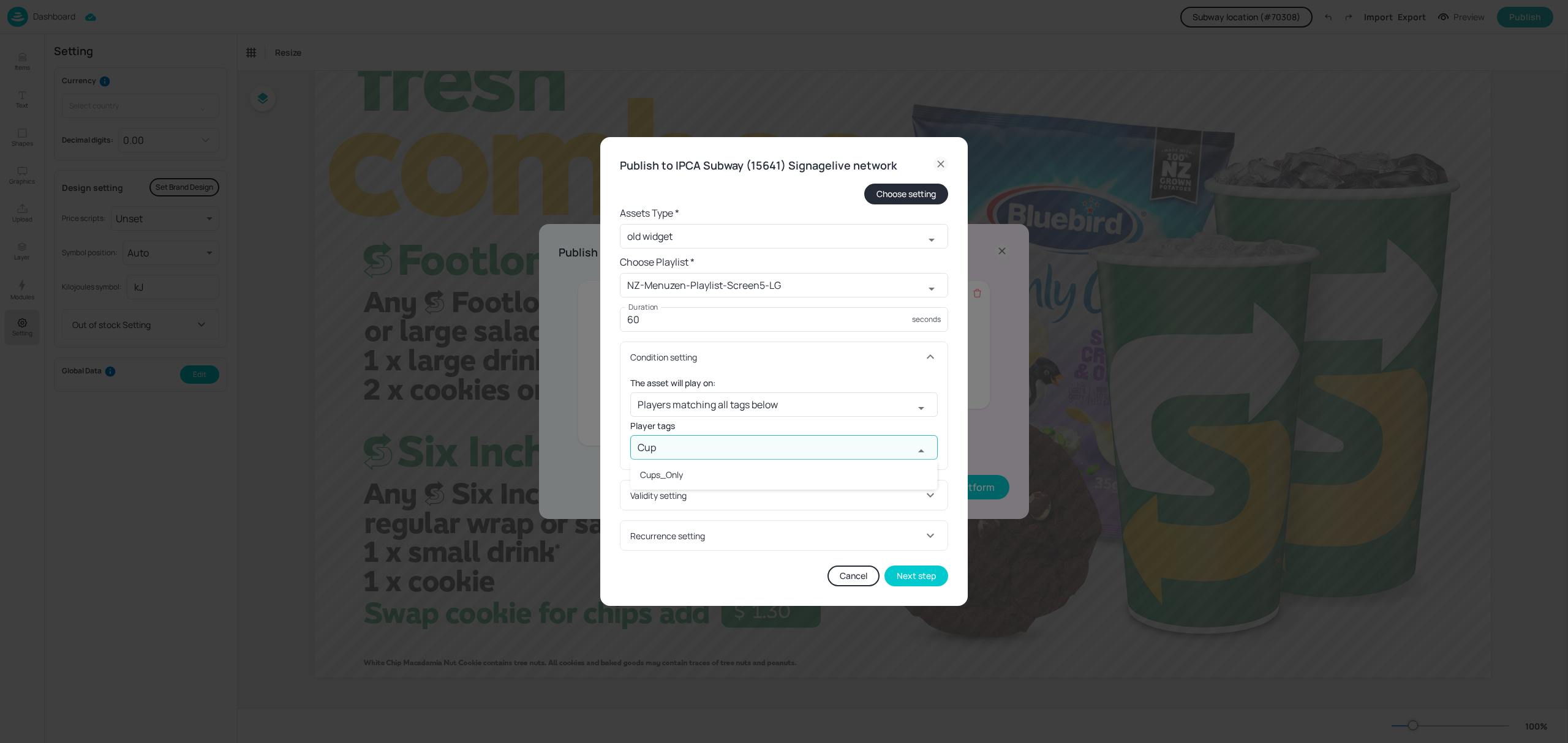
type input "Cups"
click at [690, 473] on li "Cups_Only" at bounding box center [784, 475] width 307 height 20
click at [691, 493] on div "Validity setting" at bounding box center [777, 495] width 293 height 13
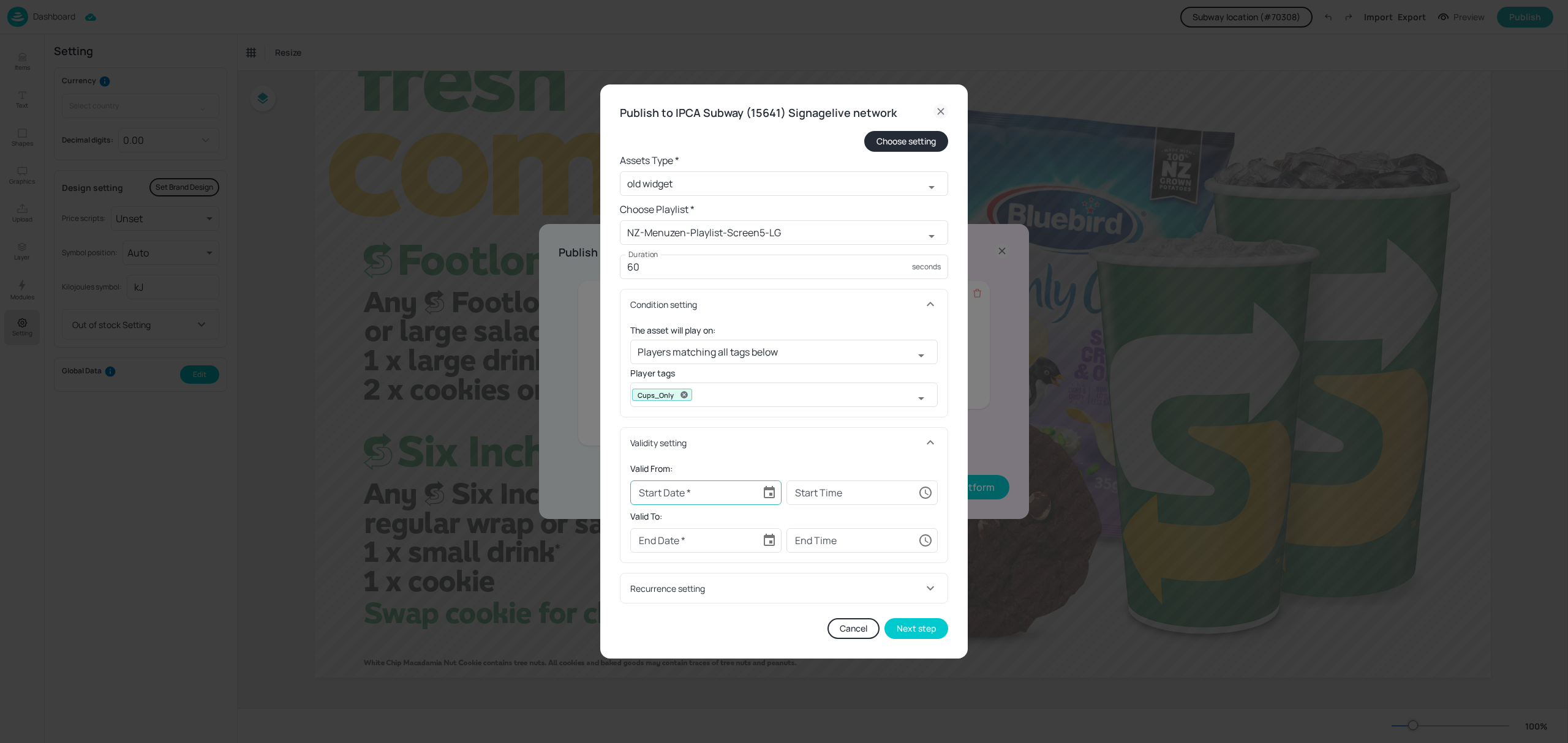
click at [763, 486] on icon "Choose date" at bounding box center [769, 493] width 15 height 15
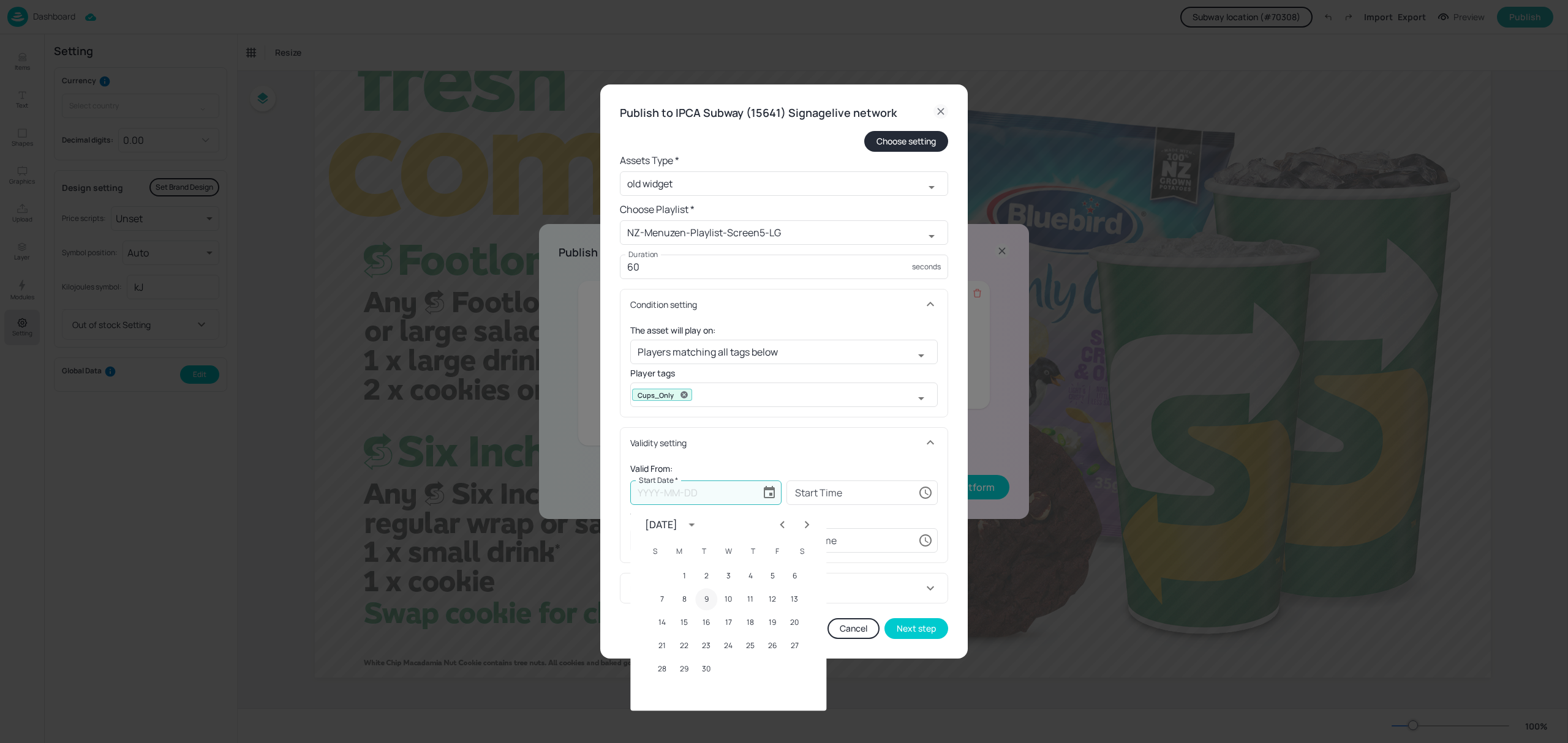
click at [703, 598] on button "9" at bounding box center [706, 599] width 22 height 22
type input "2025-09-09"
type input "00:00:00"
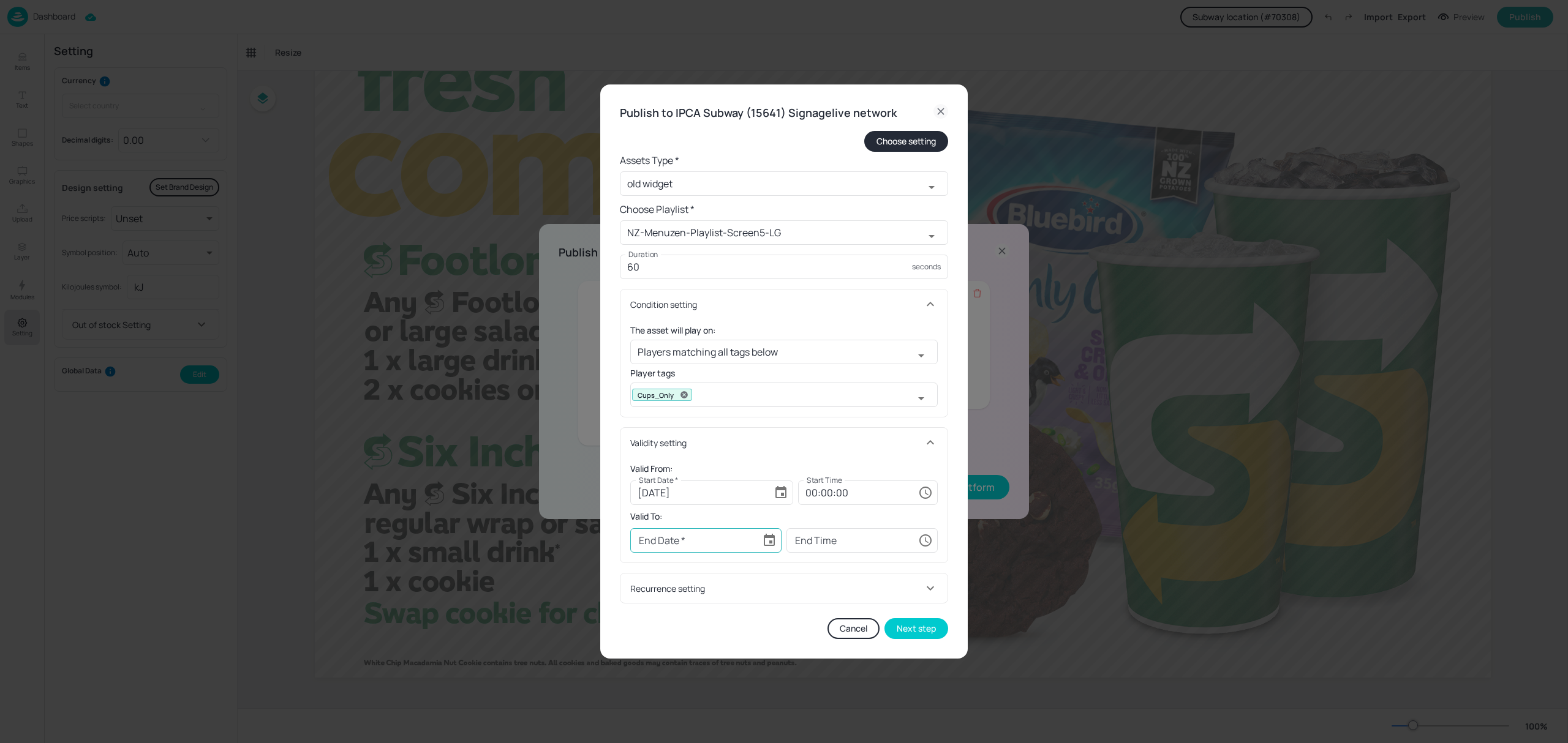
click at [770, 544] on icon "Choose date" at bounding box center [769, 540] width 15 height 15
click at [810, 342] on icon "Next month" at bounding box center [806, 342] width 15 height 15
drag, startPoint x: 707, startPoint y: 418, endPoint x: 722, endPoint y: 434, distance: 21.9
click at [708, 418] on button "7" at bounding box center [706, 417] width 22 height 22
type input "2025-10-07"
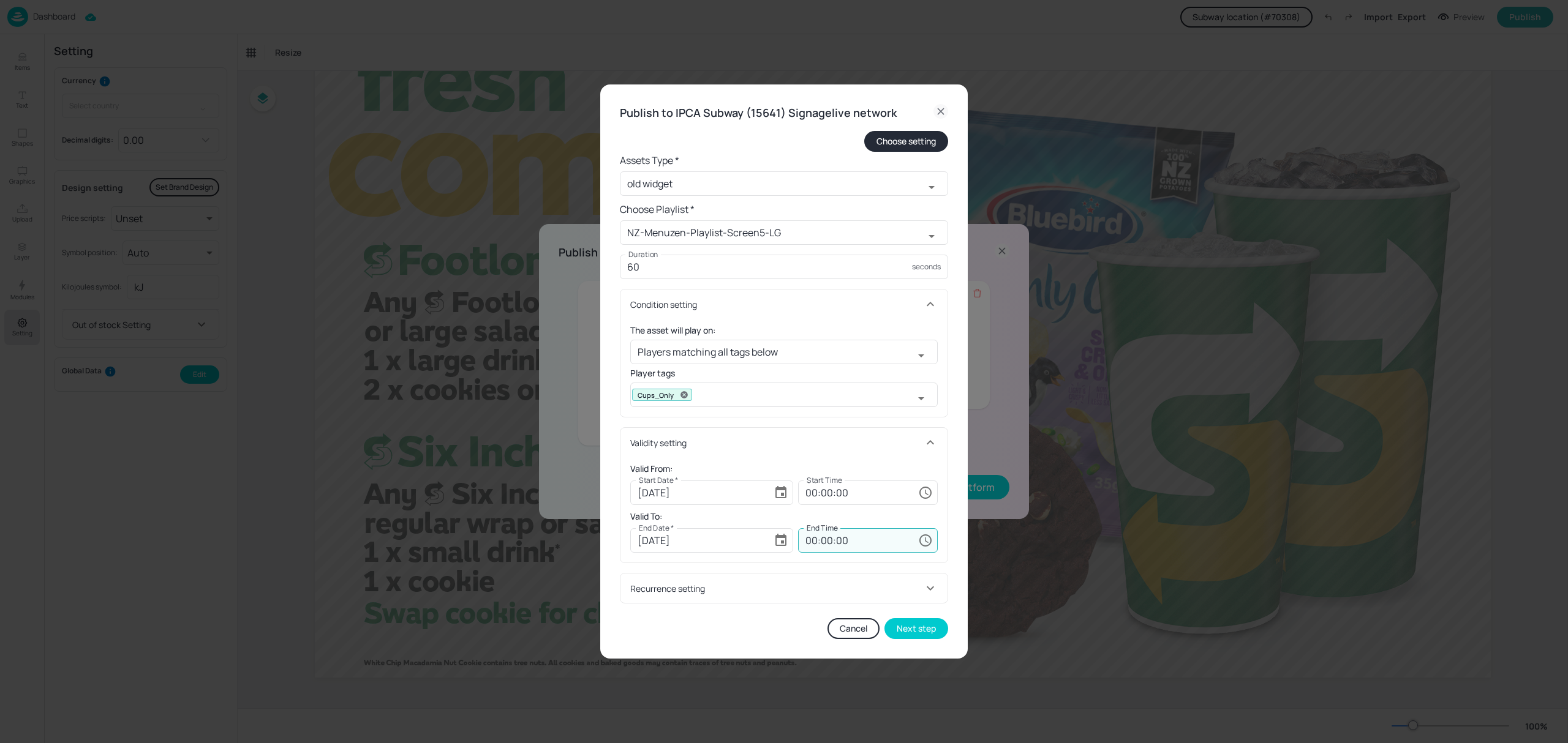
click at [801, 542] on input "00:00:00" at bounding box center [856, 541] width 115 height 25
click at [811, 541] on input "00:00:00" at bounding box center [856, 541] width 115 height 25
click at [815, 545] on input "00:00:00" at bounding box center [856, 541] width 115 height 25
click at [800, 539] on input "00:00:00" at bounding box center [856, 541] width 115 height 25
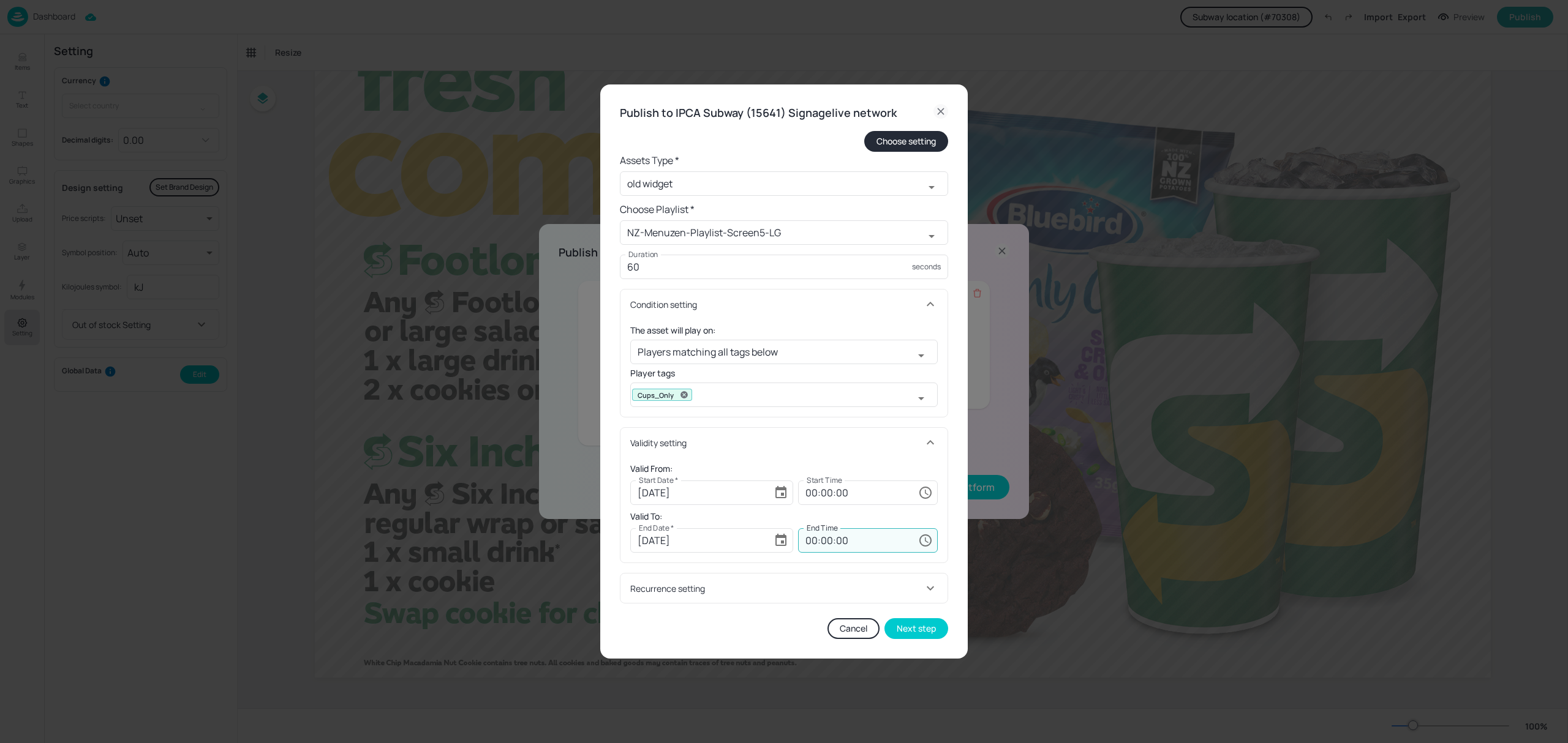
click at [811, 542] on input "00:00:00" at bounding box center [856, 541] width 115 height 25
click at [810, 537] on input "20:03:00" at bounding box center [856, 541] width 115 height 25
type input "23:59:59"
click at [780, 635] on div "Cancel Next step" at bounding box center [784, 628] width 329 height 21
drag, startPoint x: 640, startPoint y: 267, endPoint x: 577, endPoint y: 273, distance: 63.3
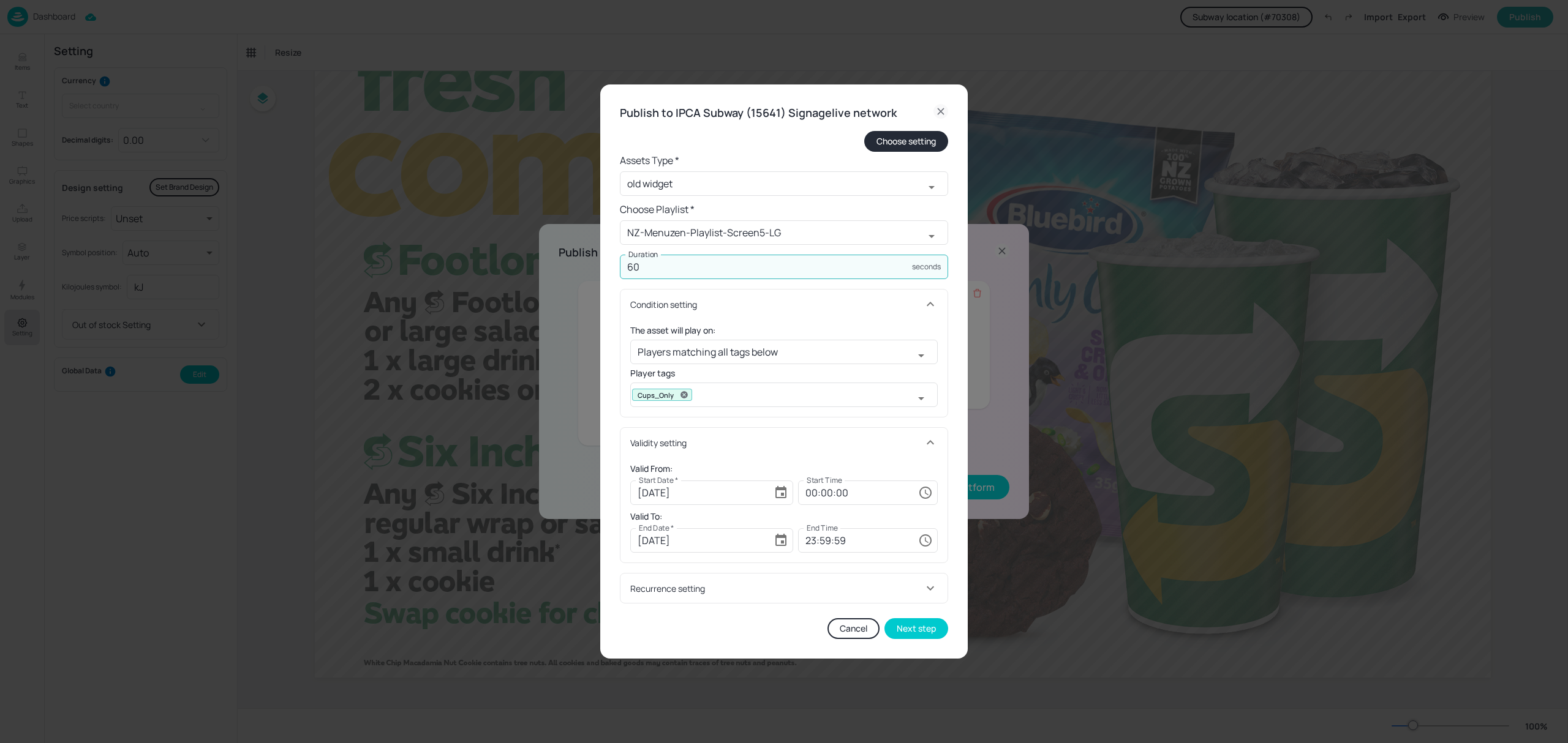
click at [577, 273] on div "Publish to IPCA Subway (15641) Signagelive network Choose setting Assets Type *…" at bounding box center [784, 371] width 1568 height 743
type input "15"
click at [926, 633] on button "Next step" at bounding box center [916, 628] width 64 height 21
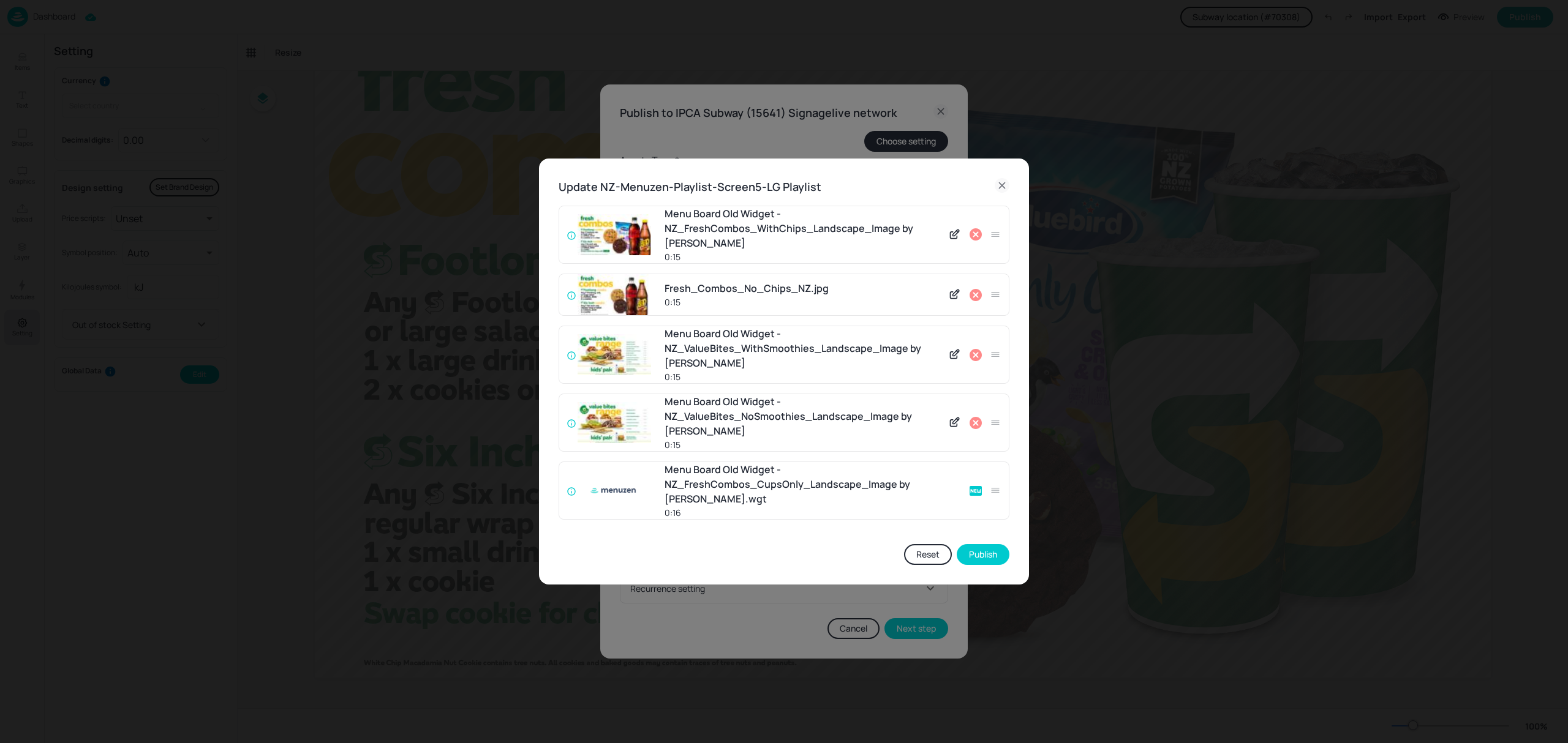
drag, startPoint x: 722, startPoint y: 476, endPoint x: 782, endPoint y: 453, distance: 64.3
click at [731, 452] on div "Menu Board Old Widget - NZ_FreshCombos_WithChips_Landscape_Image by Menuzen 0:1…" at bounding box center [784, 367] width 451 height 324
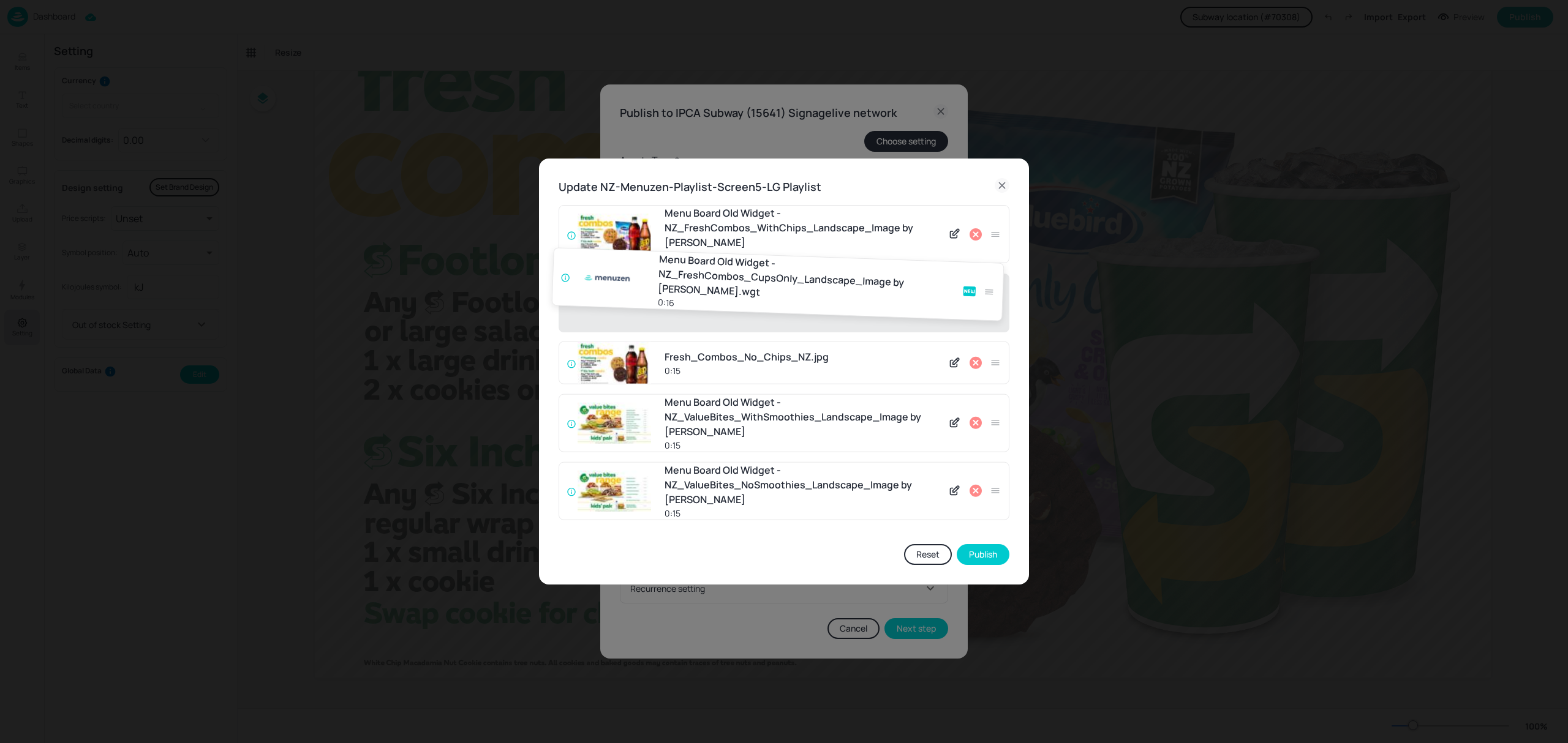
drag, startPoint x: 998, startPoint y: 490, endPoint x: 992, endPoint y: 280, distance: 210.1
click at [992, 280] on div "Menu Board Old Widget - NZ_FreshCombos_WithChips_Landscape_Image by Menuzen 0:1…" at bounding box center [784, 367] width 451 height 325
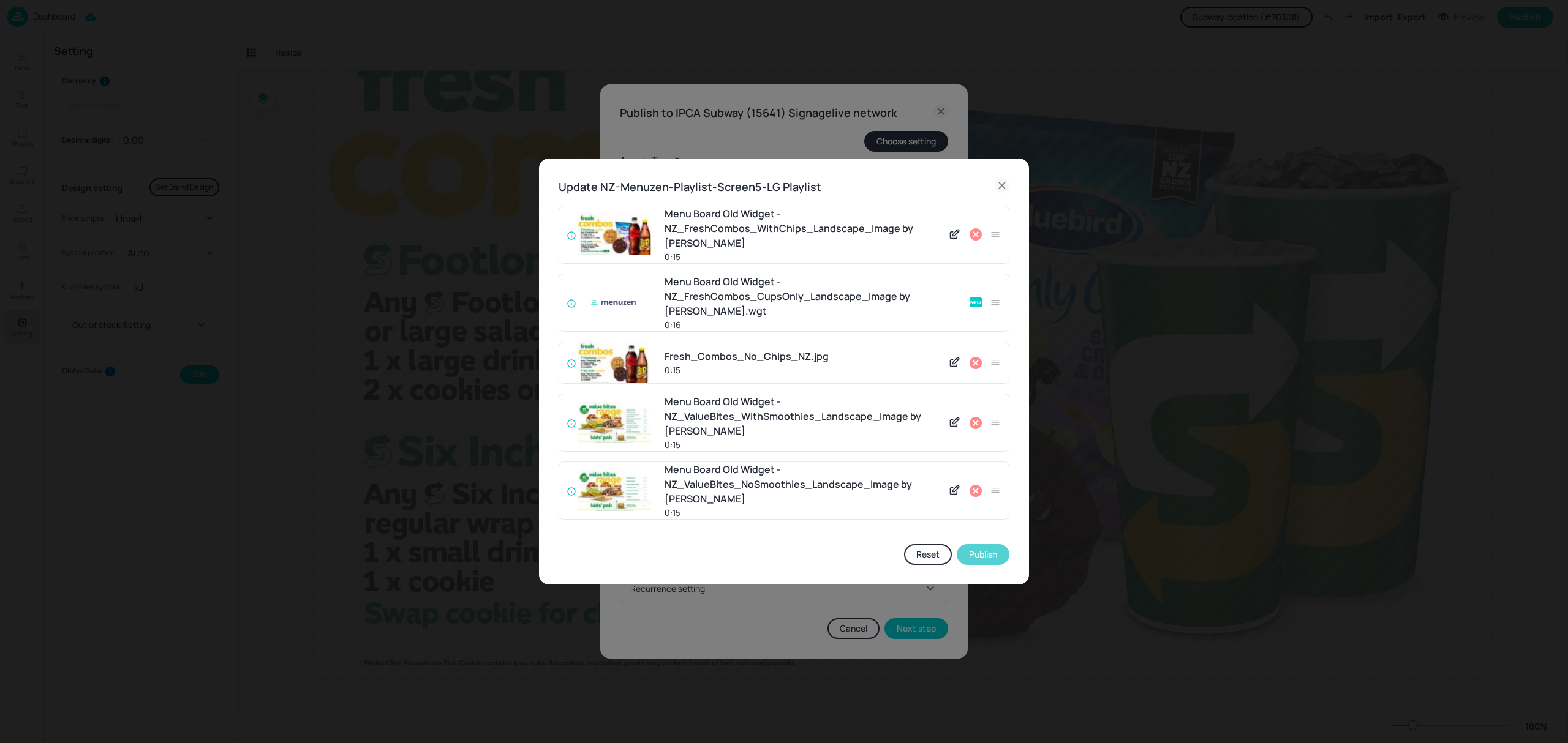
click at [991, 556] on button "Publish" at bounding box center [983, 554] width 53 height 21
